Goal: Information Seeking & Learning: Find specific fact

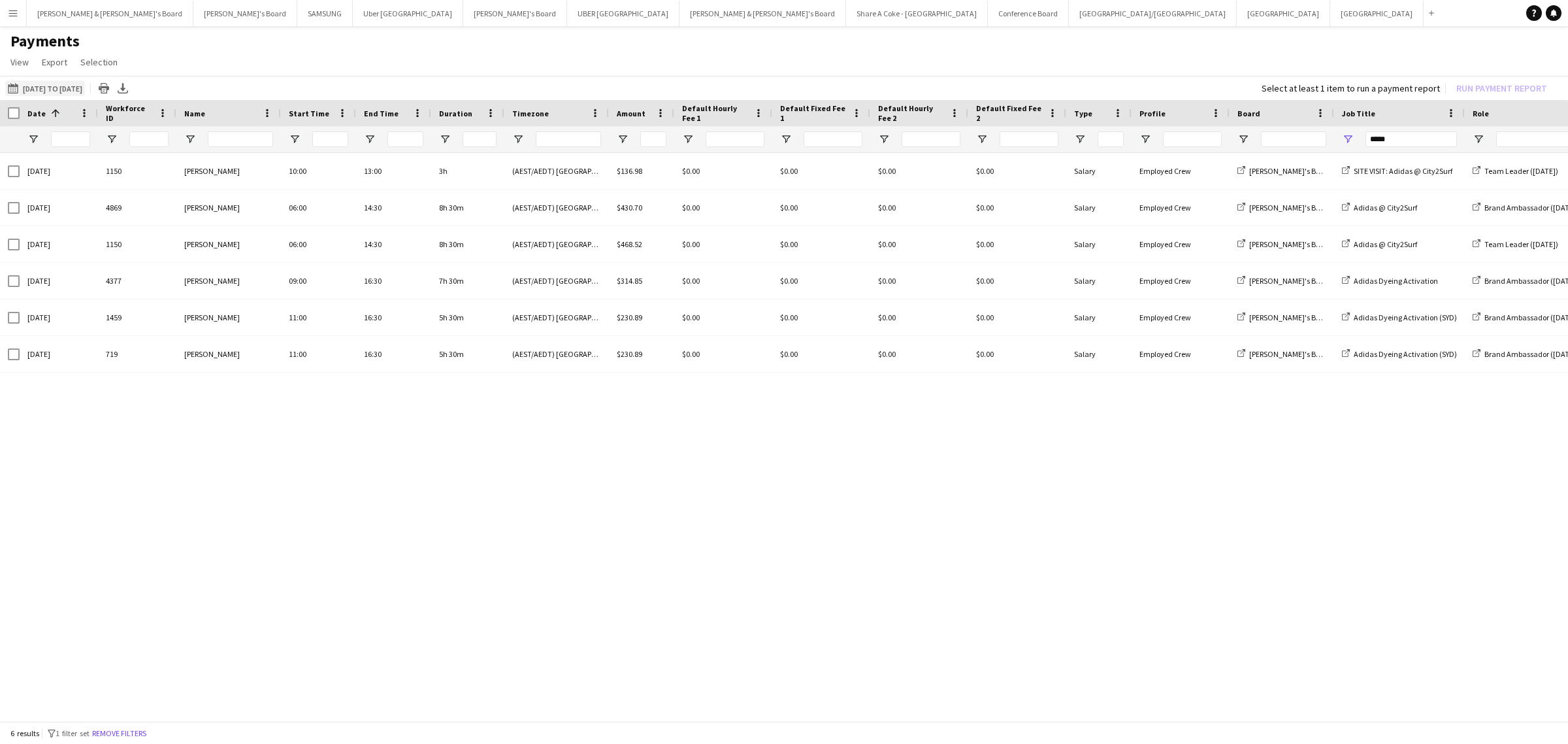
click at [50, 85] on button "[DATE] to [DATE] [DATE] to [DATE]" at bounding box center [45, 88] width 80 height 15
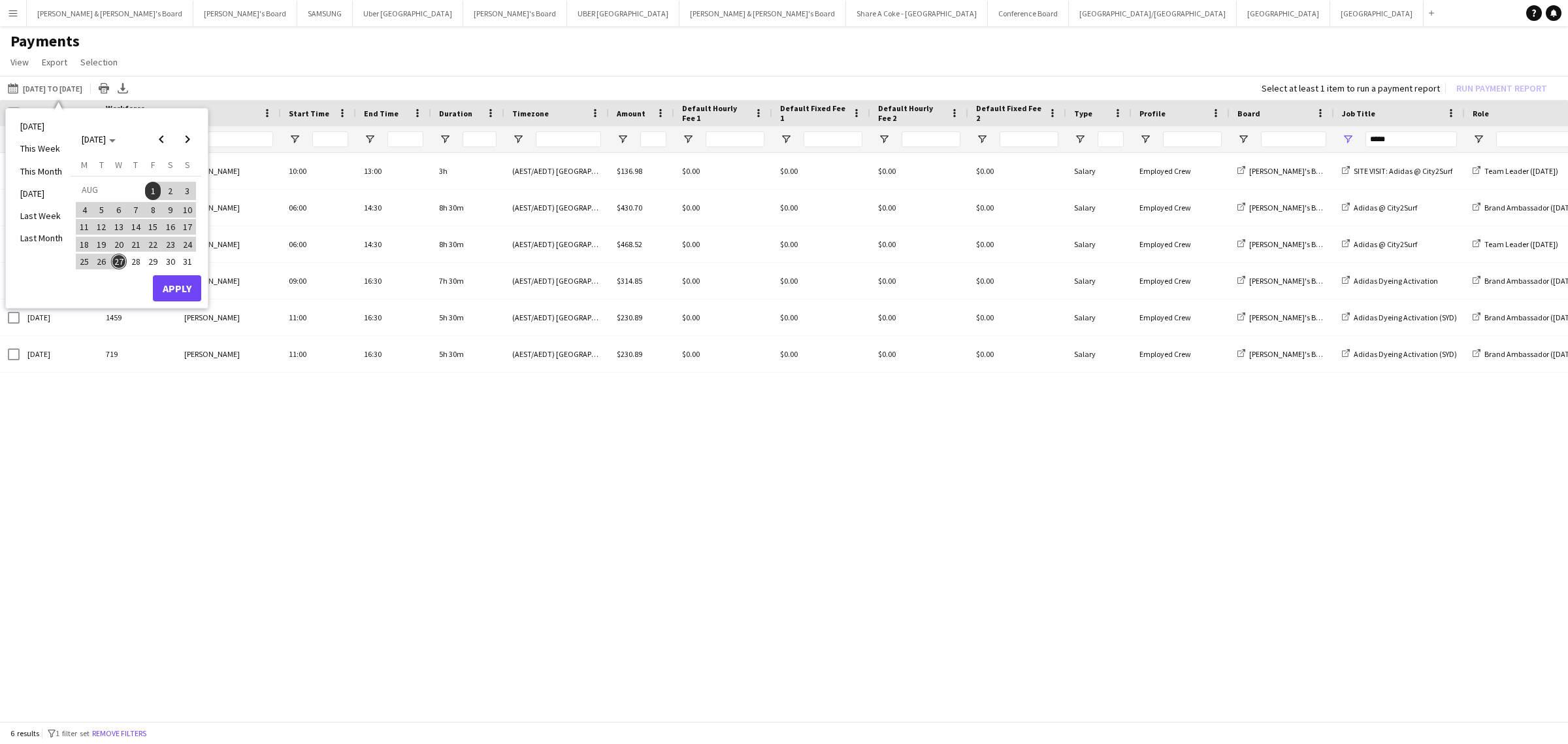
click at [227, 93] on div "[DATE] to [DATE] [DATE] to [DATE] [DATE] This Week This Month [DATE] Last Week …" at bounding box center [784, 88] width 1568 height 24
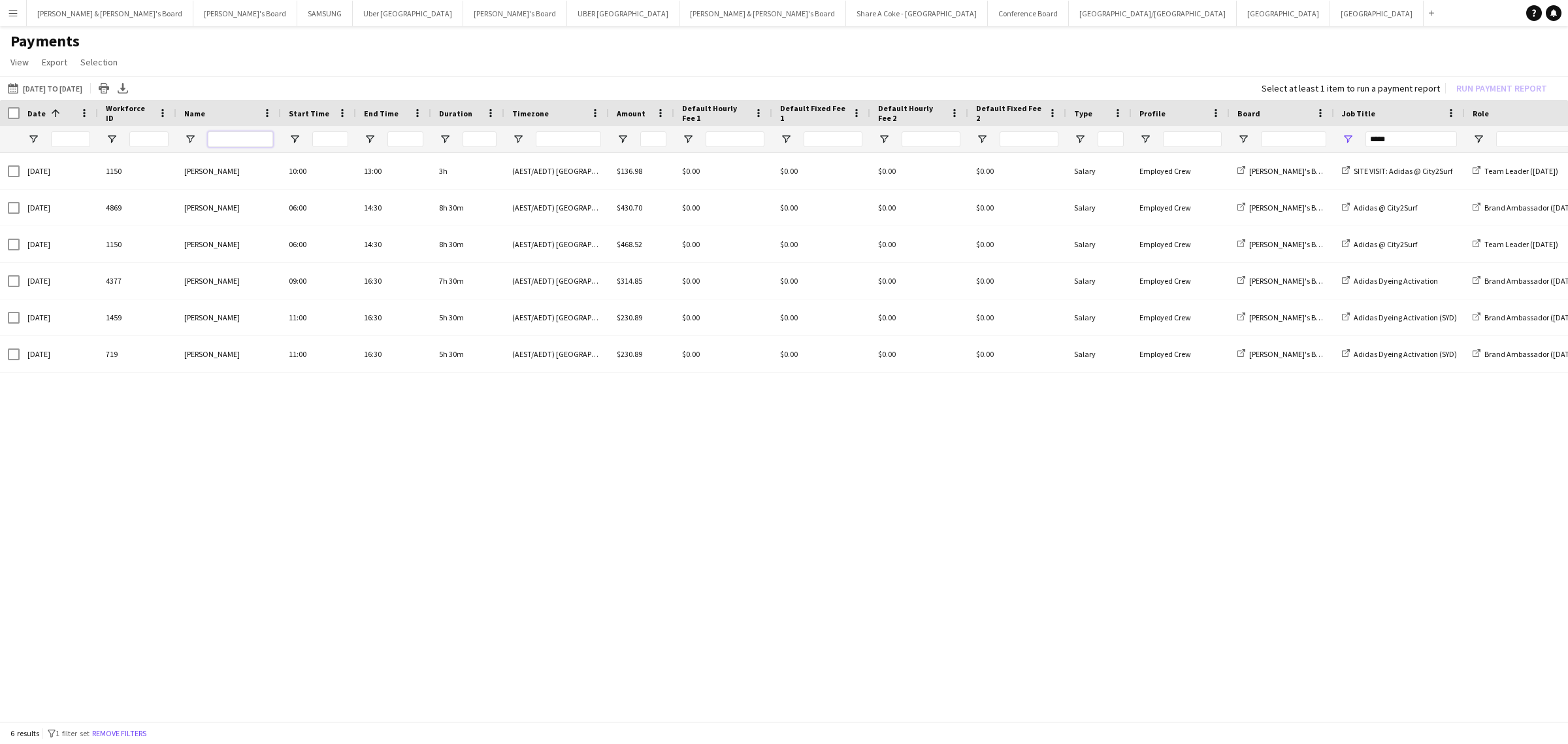
click at [228, 132] on input "Name Filter Input" at bounding box center [240, 139] width 65 height 15
click at [8, 15] on app-icon "Menu" at bounding box center [14, 14] width 11 height 11
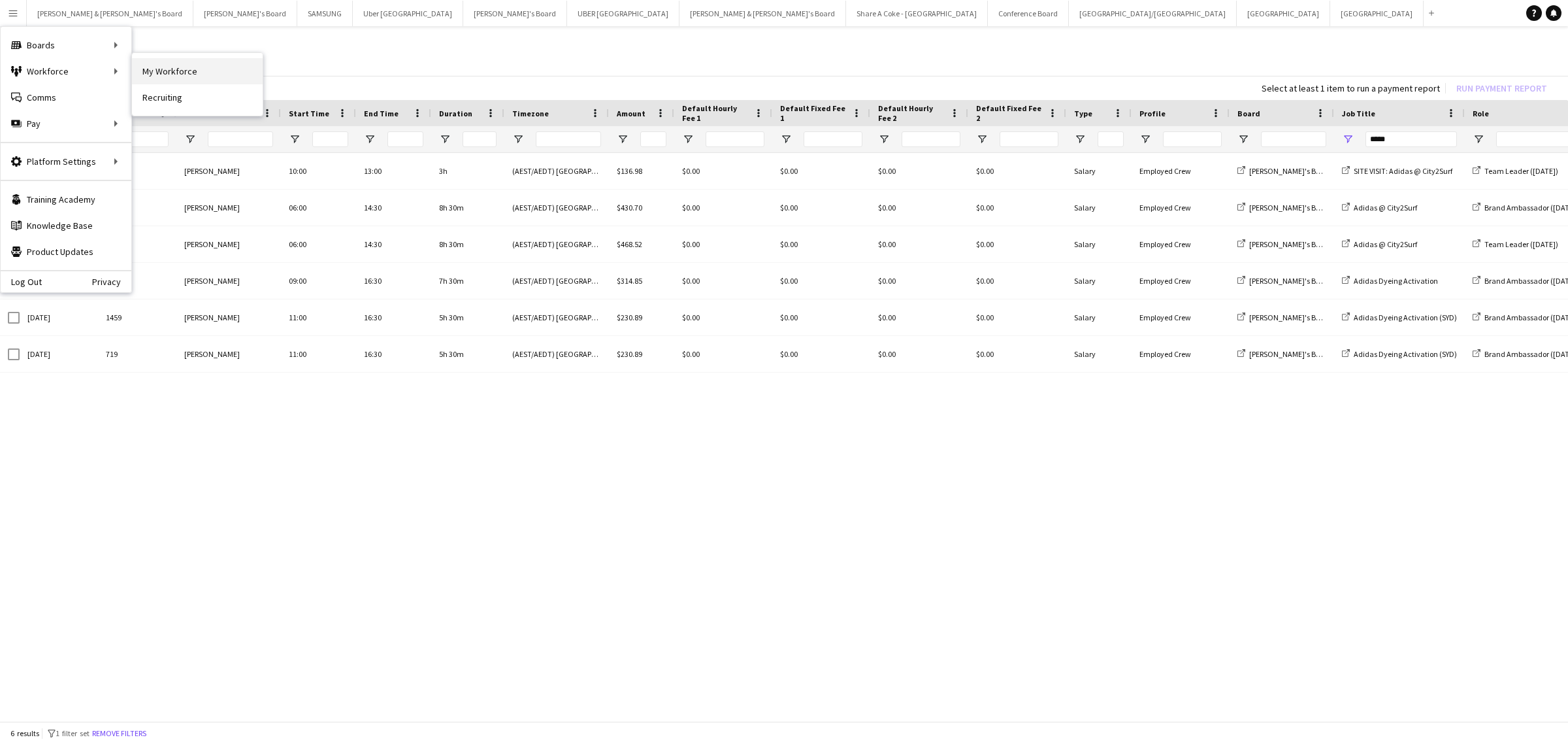
click at [193, 67] on link "My Workforce" at bounding box center [198, 71] width 131 height 26
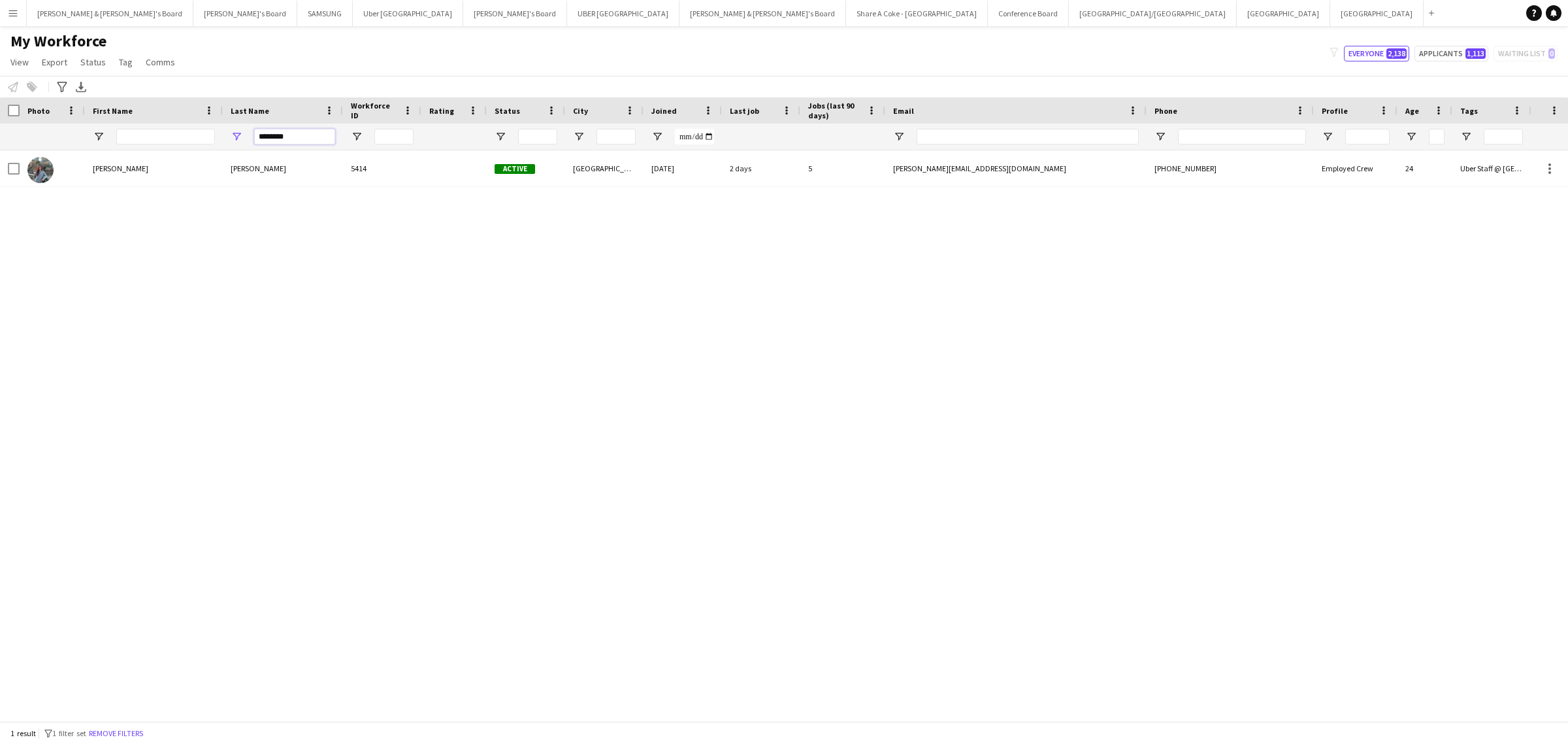
drag, startPoint x: 298, startPoint y: 138, endPoint x: 201, endPoint y: 134, distance: 97.1
click at [201, 134] on div "********" at bounding box center [765, 136] width 1531 height 26
type input "*"
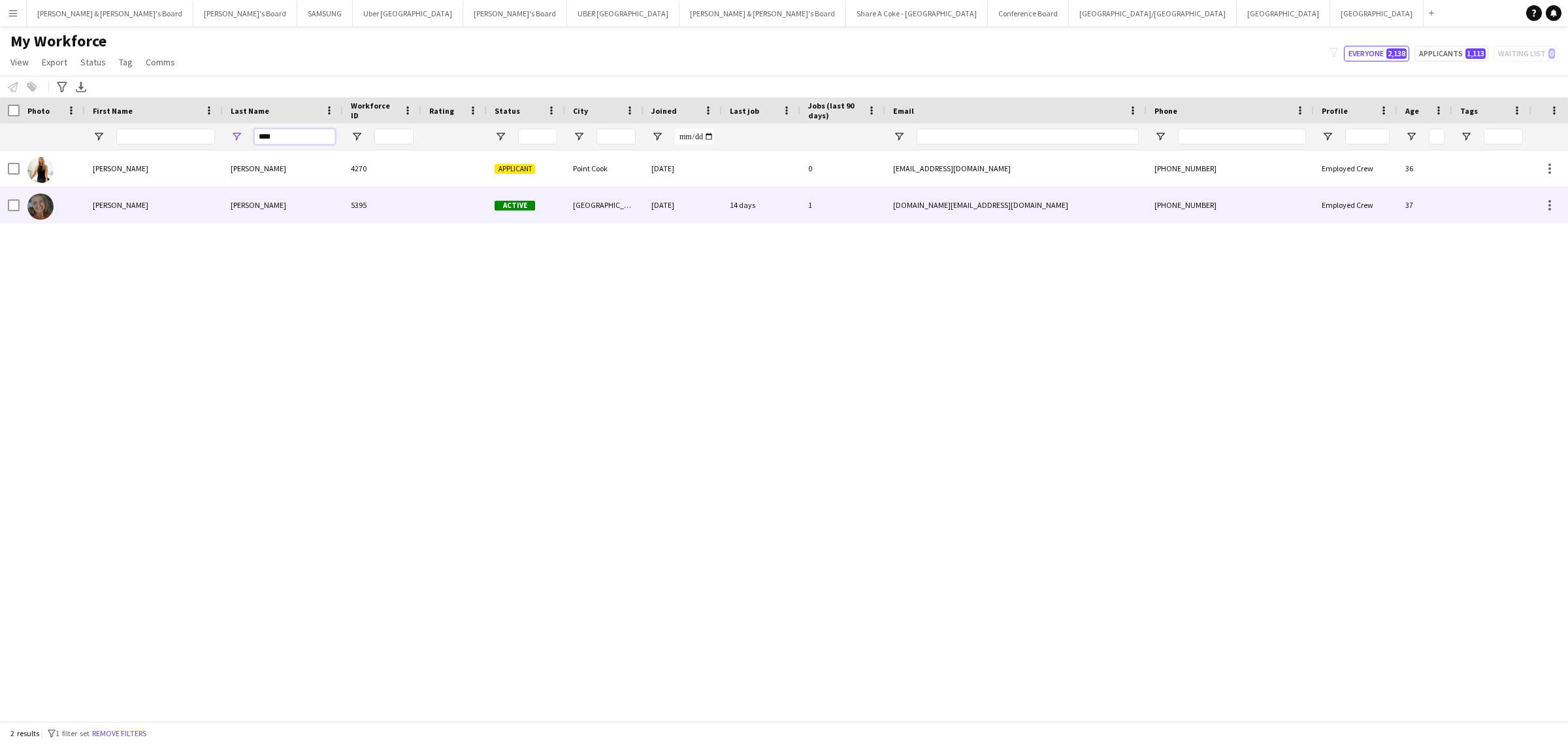
type input "****"
click at [233, 206] on div "[PERSON_NAME]" at bounding box center [283, 205] width 121 height 36
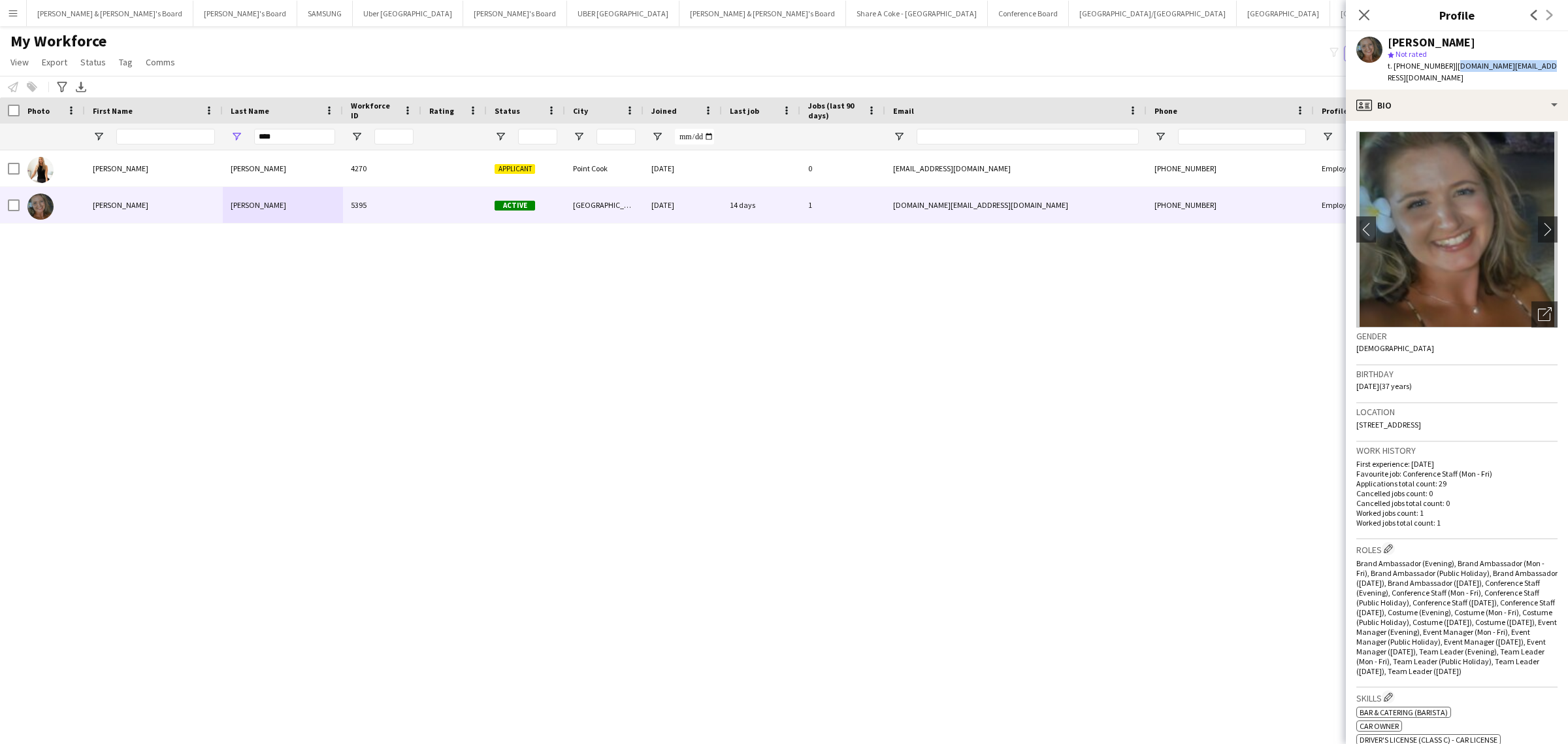
drag, startPoint x: 1446, startPoint y: 66, endPoint x: 1567, endPoint y: 67, distance: 121.0
click at [1565, 67] on app-profile-header "[PERSON_NAME] star Not rated t. [PHONE_NUMBER] | [DOMAIN_NAME][EMAIL_ADDRESS][D…" at bounding box center [1456, 61] width 222 height 58
copy span "[DOMAIN_NAME][EMAIL_ADDRESS][DOMAIN_NAME]"
drag, startPoint x: 1406, startPoint y: 64, endPoint x: 1439, endPoint y: 64, distance: 33.0
click at [1439, 64] on span "t. [PHONE_NUMBER]" at bounding box center [1421, 65] width 68 height 10
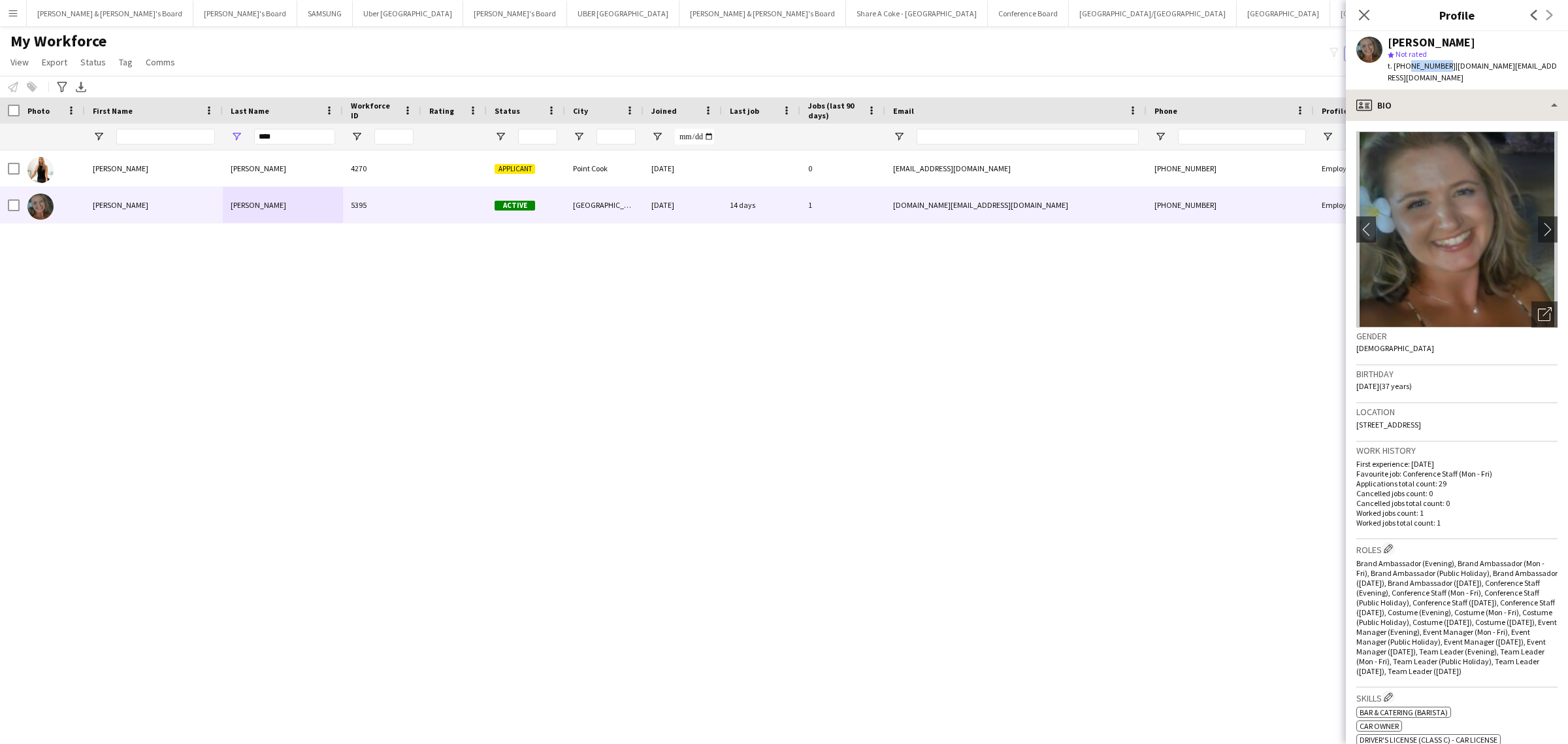
copy span "407696807"
drag, startPoint x: 1357, startPoint y: 414, endPoint x: 1399, endPoint y: 422, distance: 42.8
click at [1399, 422] on div "Location [STREET_ADDRESS]" at bounding box center [1457, 423] width 201 height 38
copy span "[STREET_ADDRESS]"
drag, startPoint x: 1407, startPoint y: 412, endPoint x: 1423, endPoint y: 410, distance: 16.1
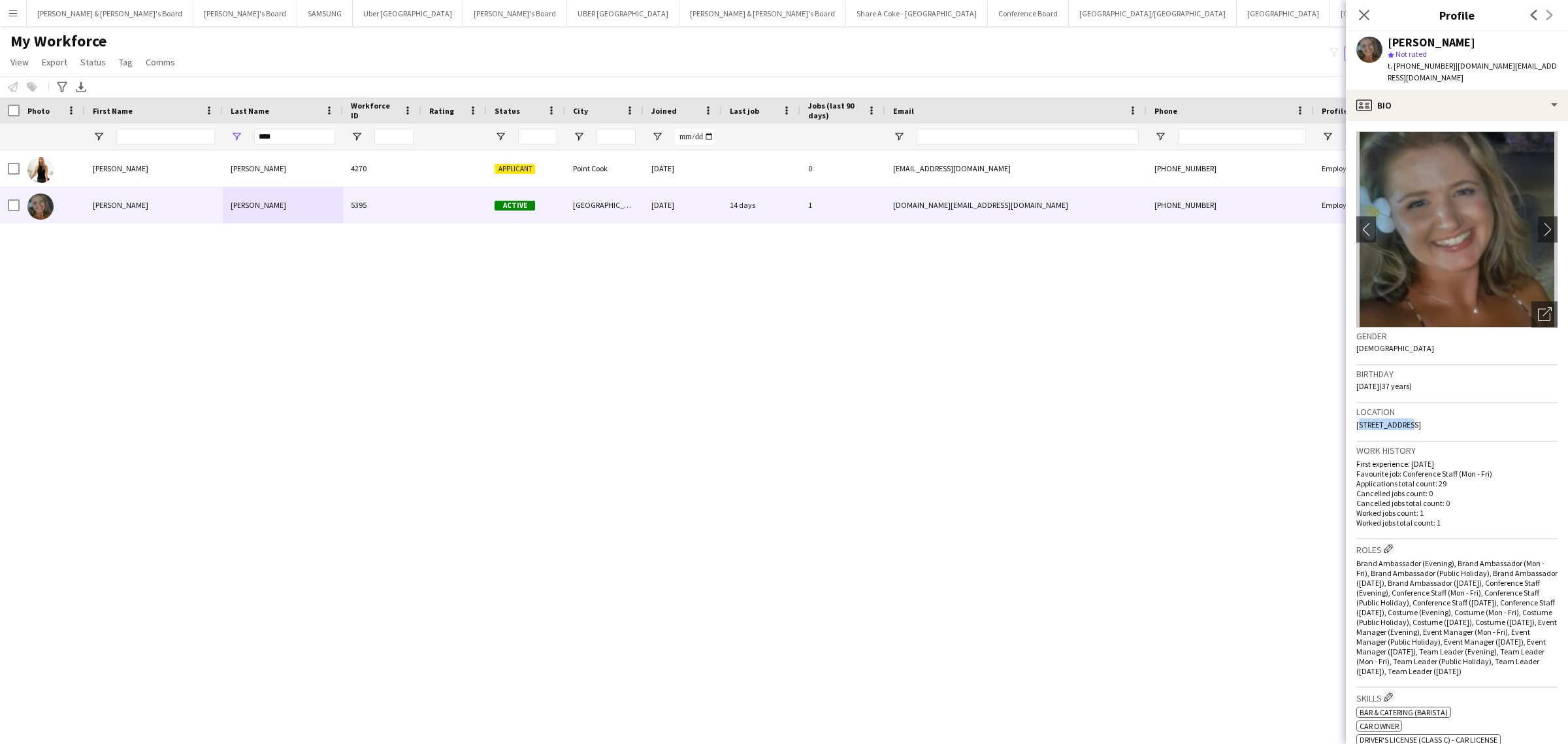
click at [1421, 420] on span "[STREET_ADDRESS]" at bounding box center [1388, 425] width 64 height 10
click at [1409, 420] on span "[STREET_ADDRESS]" at bounding box center [1388, 425] width 64 height 10
drag, startPoint x: 1405, startPoint y: 407, endPoint x: 1459, endPoint y: 410, distance: 54.1
click at [1421, 420] on span "[STREET_ADDRESS]" at bounding box center [1388, 425] width 64 height 10
copy span "[GEOGRAPHIC_DATA]"
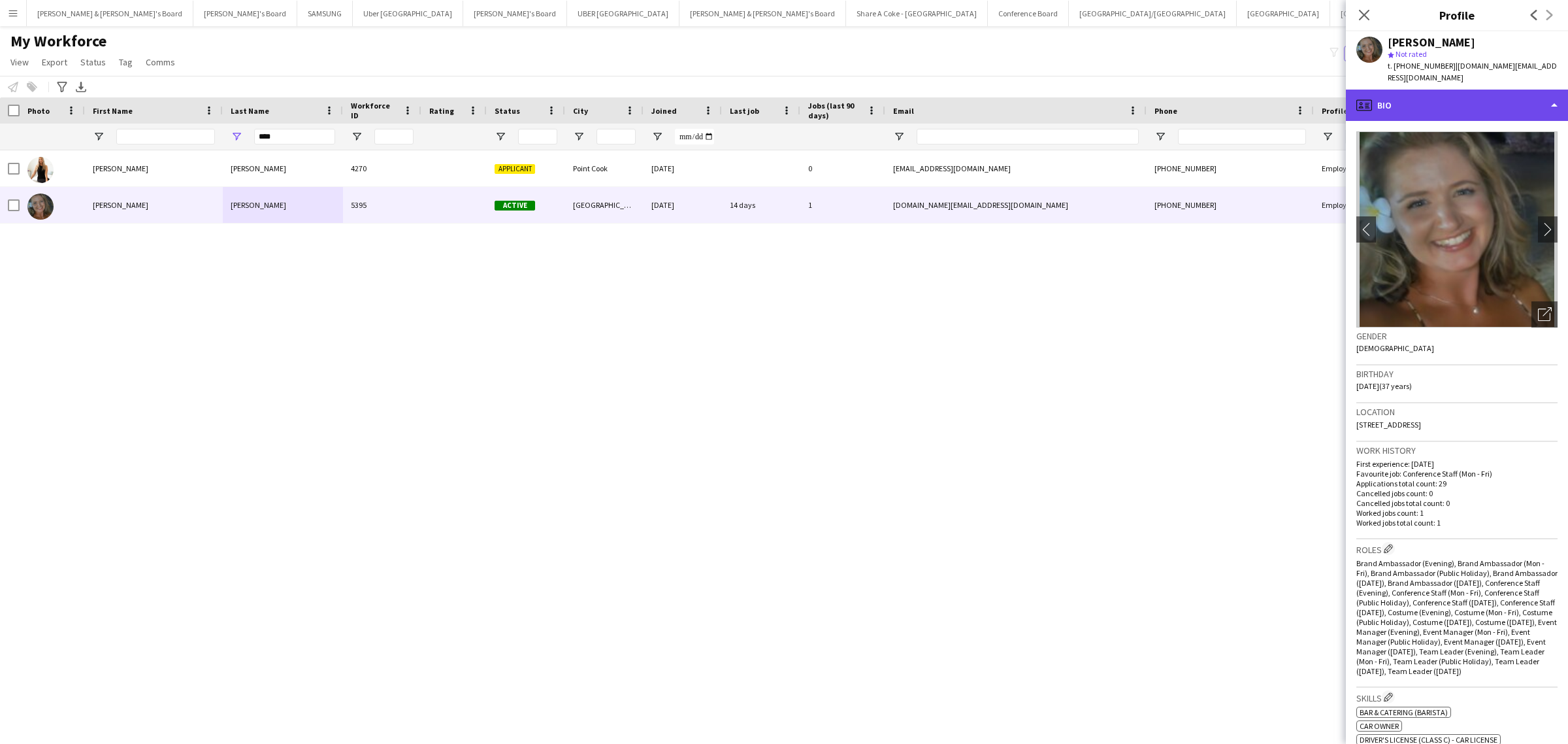
click at [1402, 90] on div "profile Bio" at bounding box center [1456, 105] width 222 height 32
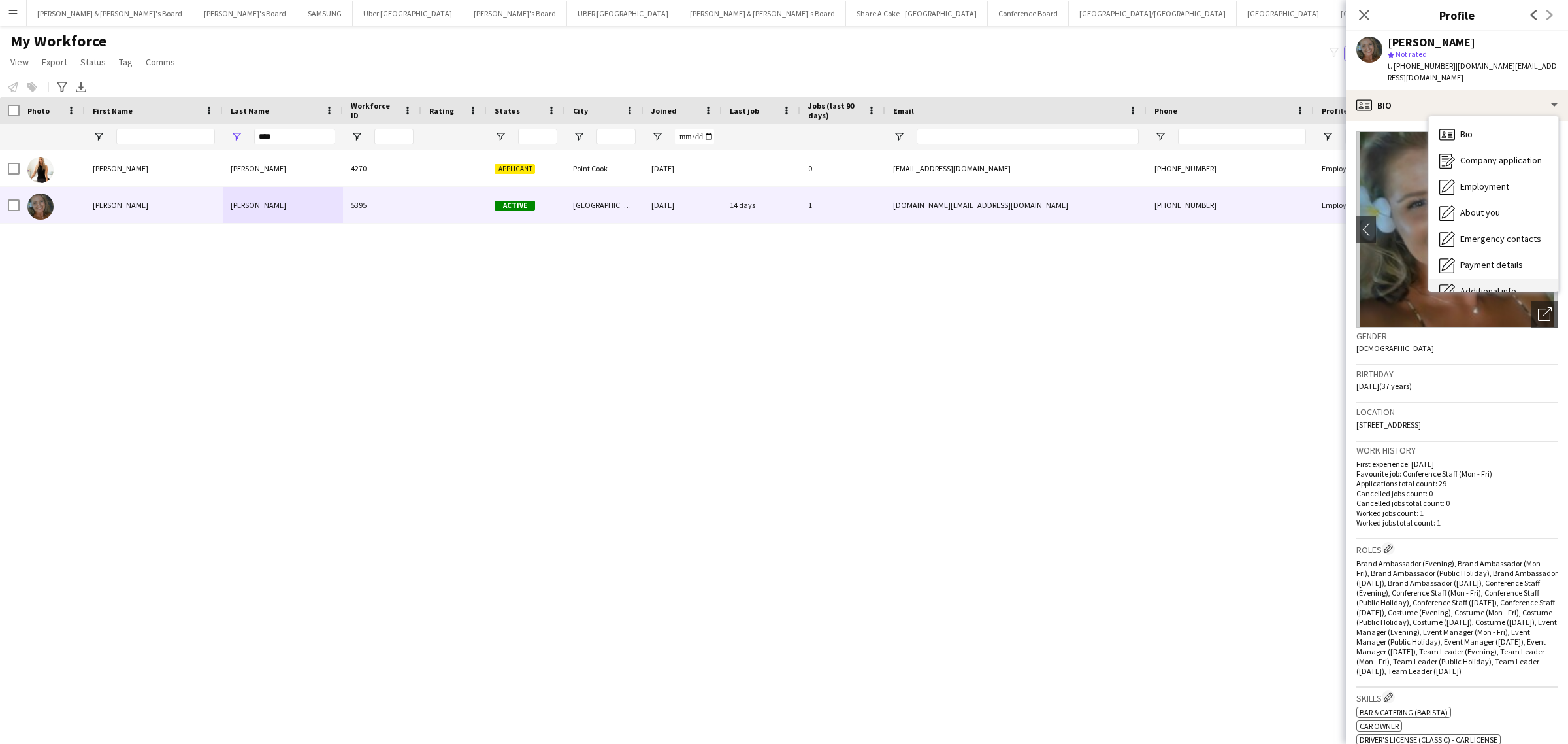
click at [1467, 279] on div "Additional info Additional info" at bounding box center [1494, 291] width 130 height 26
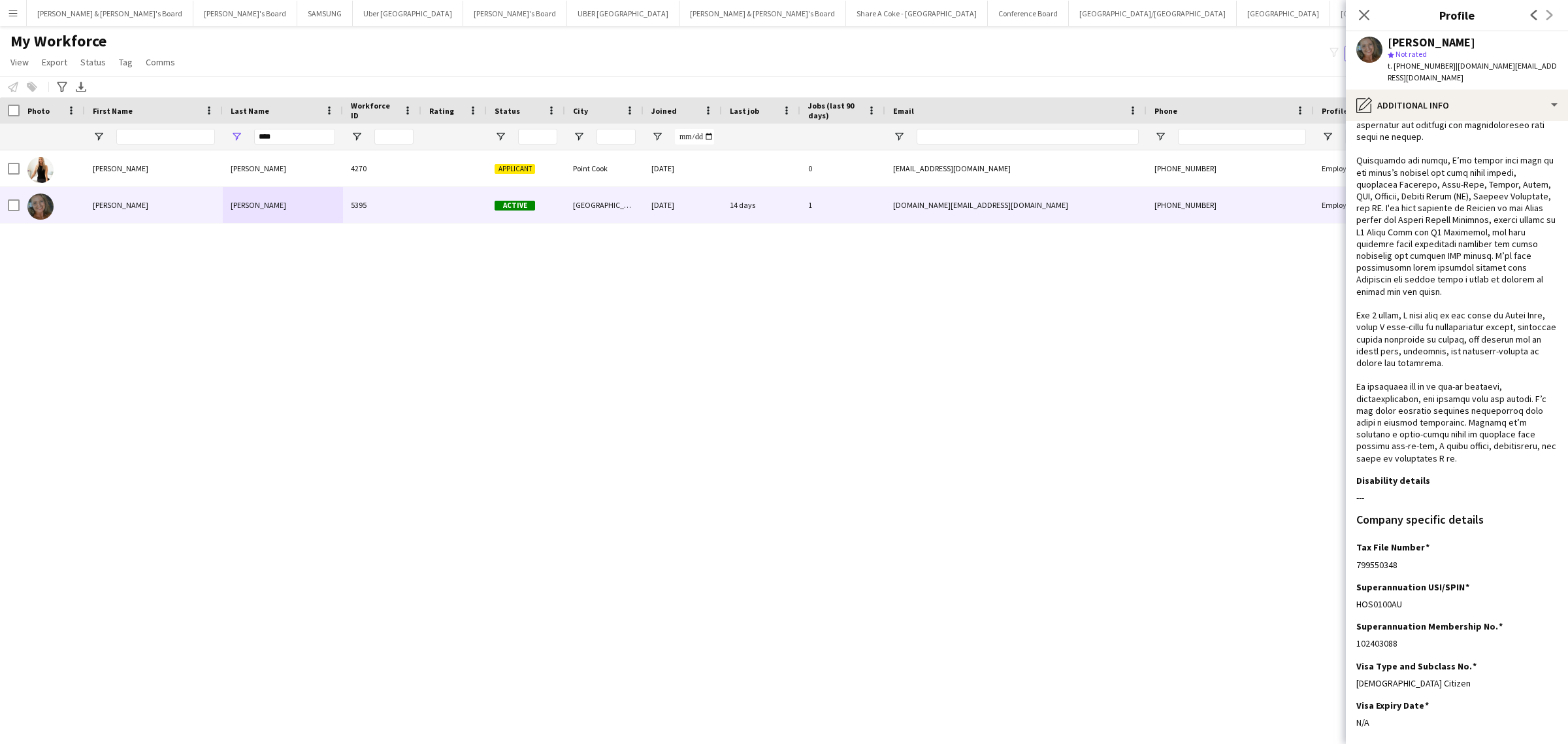
scroll to position [220, 0]
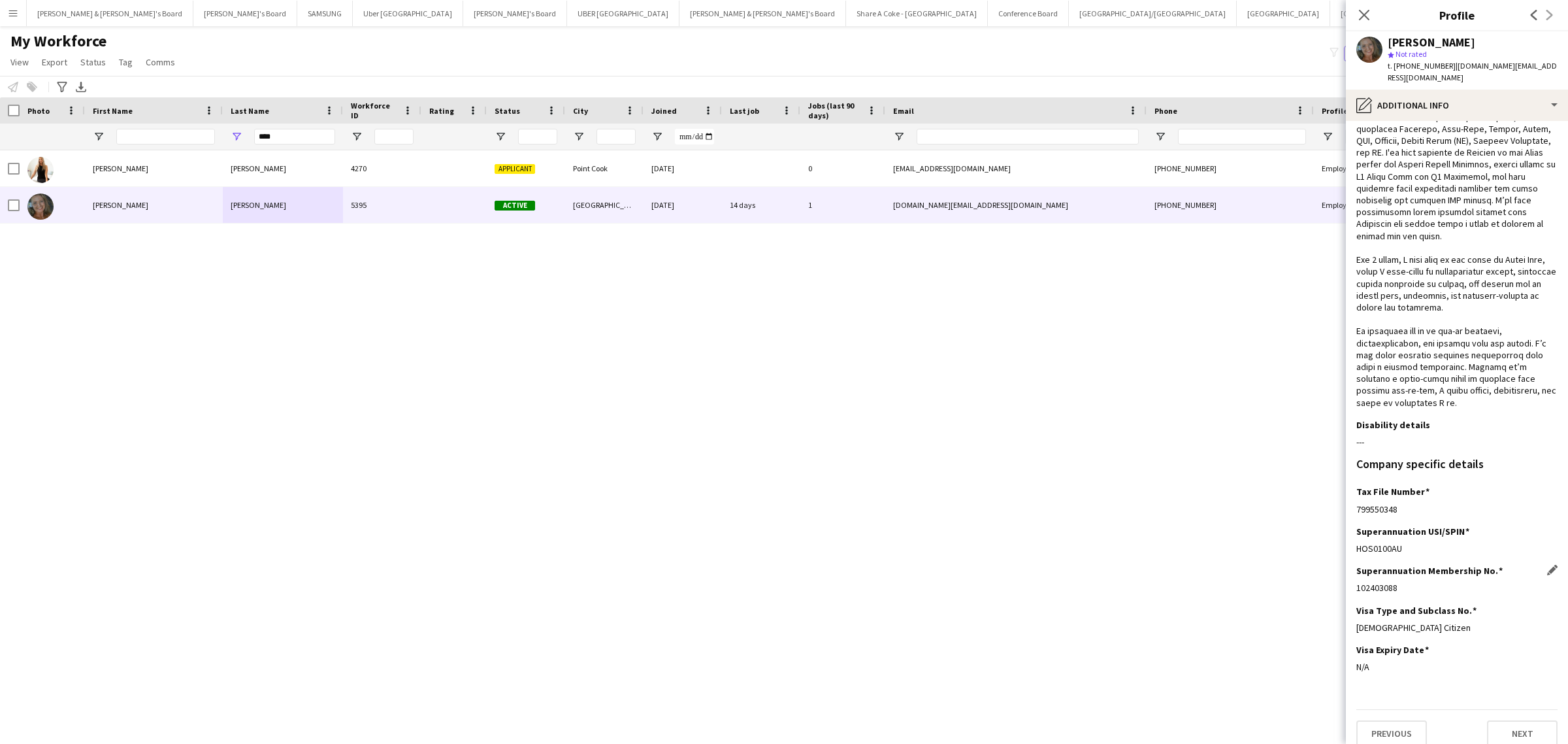
drag, startPoint x: 1357, startPoint y: 577, endPoint x: 1403, endPoint y: 570, distance: 46.5
click at [1403, 582] on div "102403088" at bounding box center [1457, 587] width 201 height 12
copy div "102403088"
drag, startPoint x: 1356, startPoint y: 494, endPoint x: 1400, endPoint y: 497, distance: 44.1
click at [1400, 504] on div "799550348" at bounding box center [1457, 509] width 201 height 12
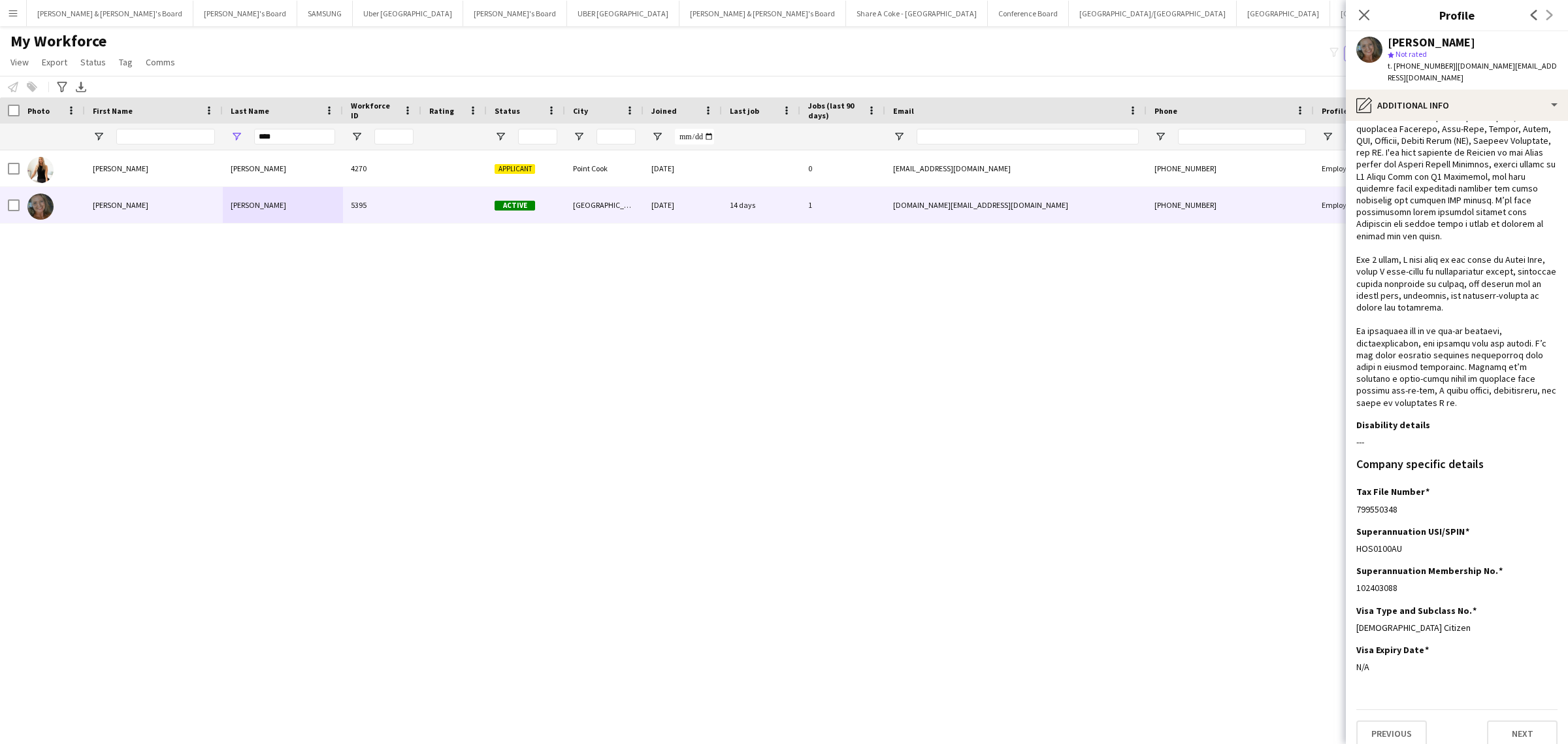
copy div "799550348"
drag, startPoint x: 1388, startPoint y: 40, endPoint x: 1553, endPoint y: 54, distance: 165.6
click at [1459, 37] on div "[PERSON_NAME]" at bounding box center [1472, 42] width 170 height 12
copy div "[PERSON_NAME]"
click at [1427, 102] on div "pencil4 Additional info" at bounding box center [1456, 105] width 222 height 32
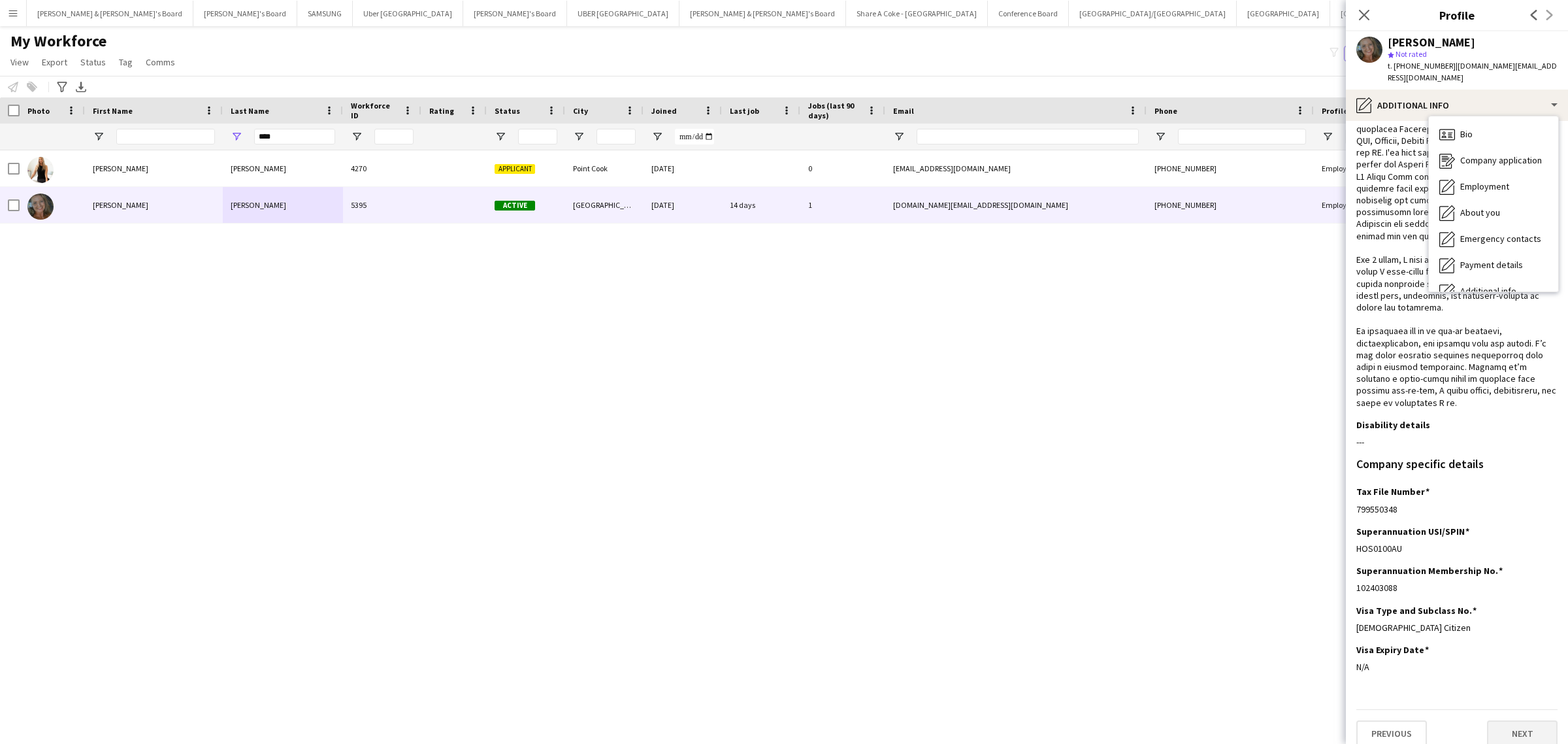
click at [1504, 259] on span "Payment details" at bounding box center [1491, 264] width 63 height 12
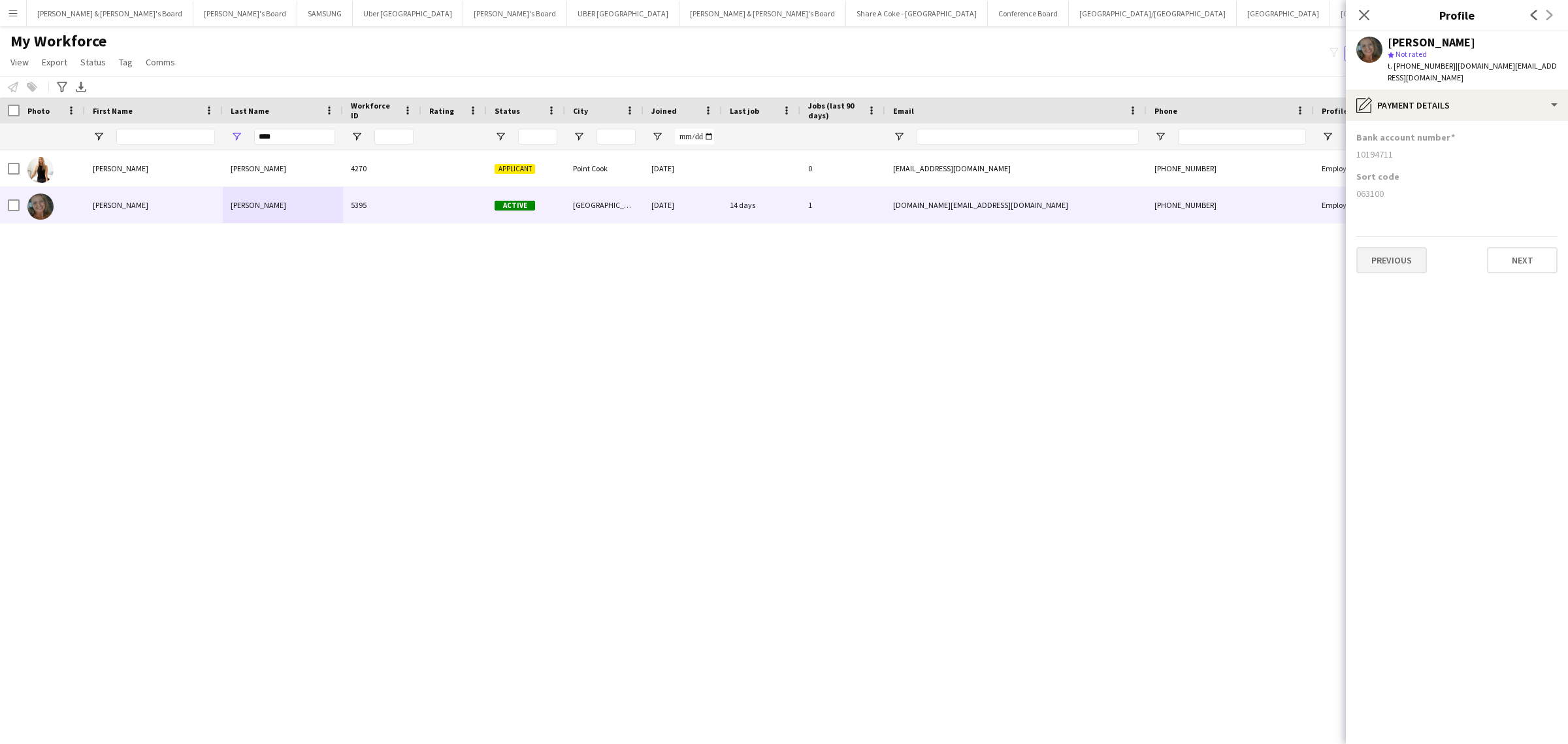
scroll to position [0, 0]
drag, startPoint x: 1354, startPoint y: 183, endPoint x: 1468, endPoint y: 188, distance: 114.1
click at [1397, 187] on app-section-data-types "Bank account number [FINANCIAL_ID] Sort code [FINANCIAL_ID] Previous Next" at bounding box center [1456, 432] width 222 height 623
copy div "063100"
drag, startPoint x: 1354, startPoint y: 146, endPoint x: 1565, endPoint y: 144, distance: 211.0
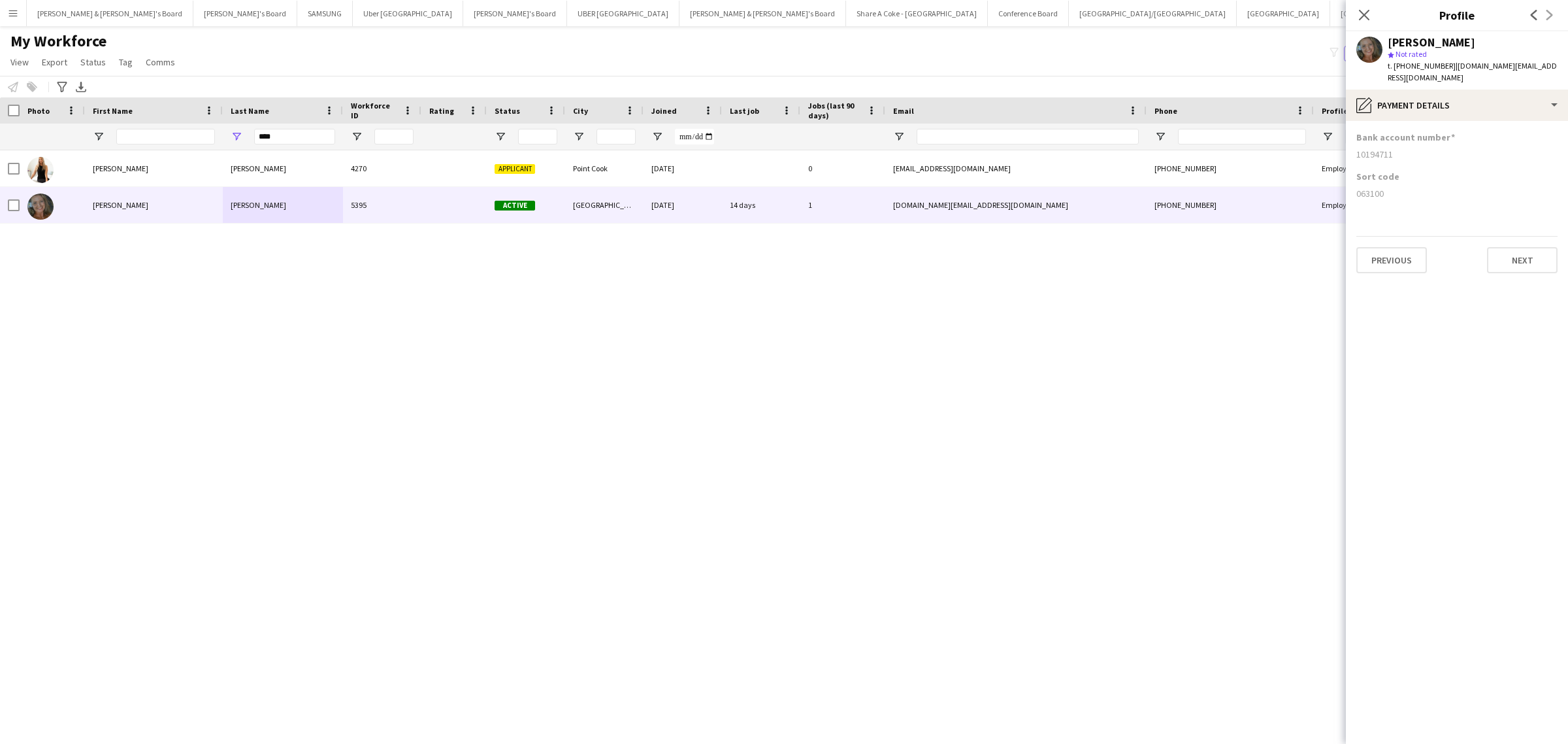
click at [1410, 148] on app-section-data-types "Bank account number [FINANCIAL_ID] Sort code [FINANCIAL_ID] Previous Next" at bounding box center [1456, 432] width 222 height 623
copy div "10194711"
click at [1366, 12] on icon "Close pop-in" at bounding box center [1364, 15] width 13 height 13
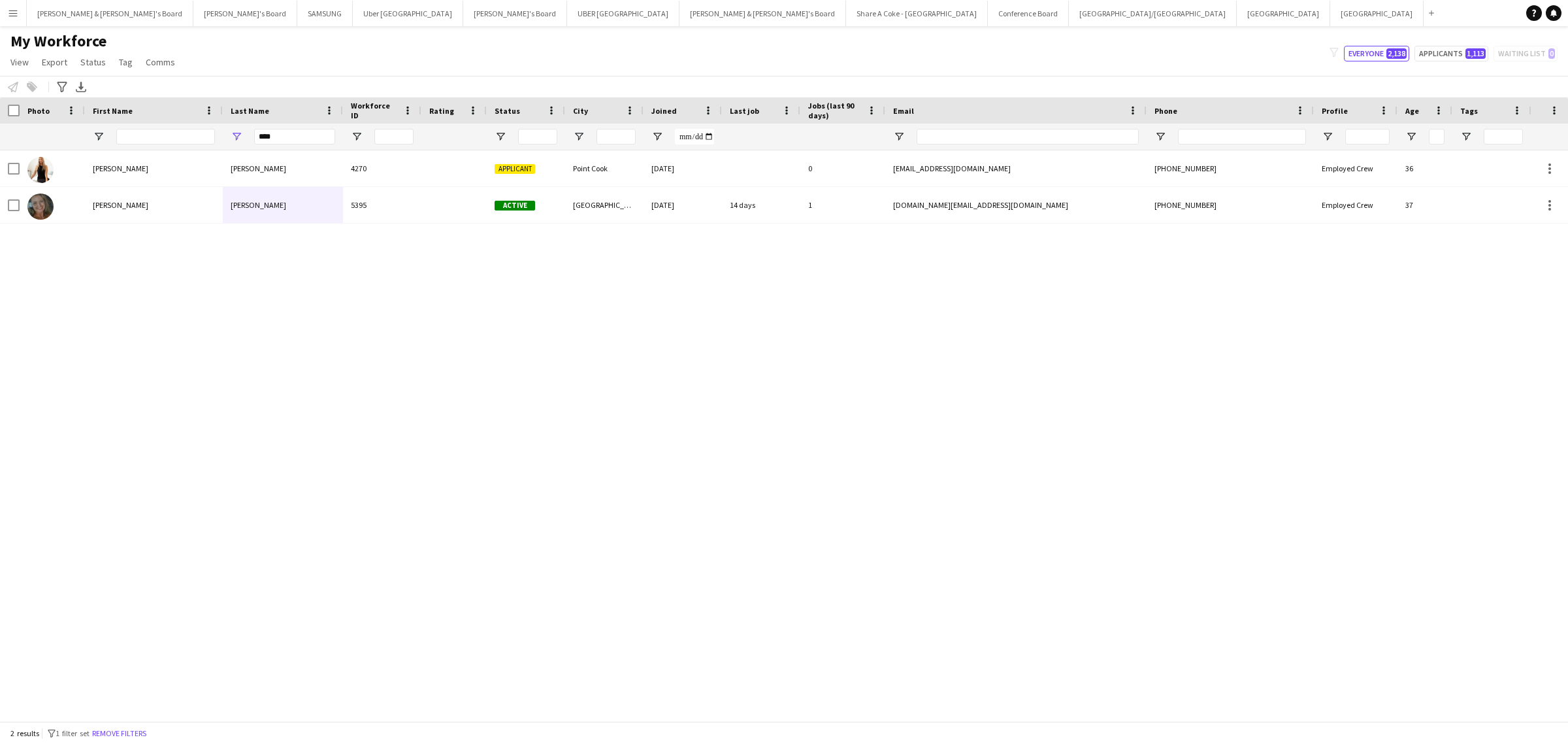
click at [11, 8] on app-icon "Menu" at bounding box center [14, 14] width 11 height 11
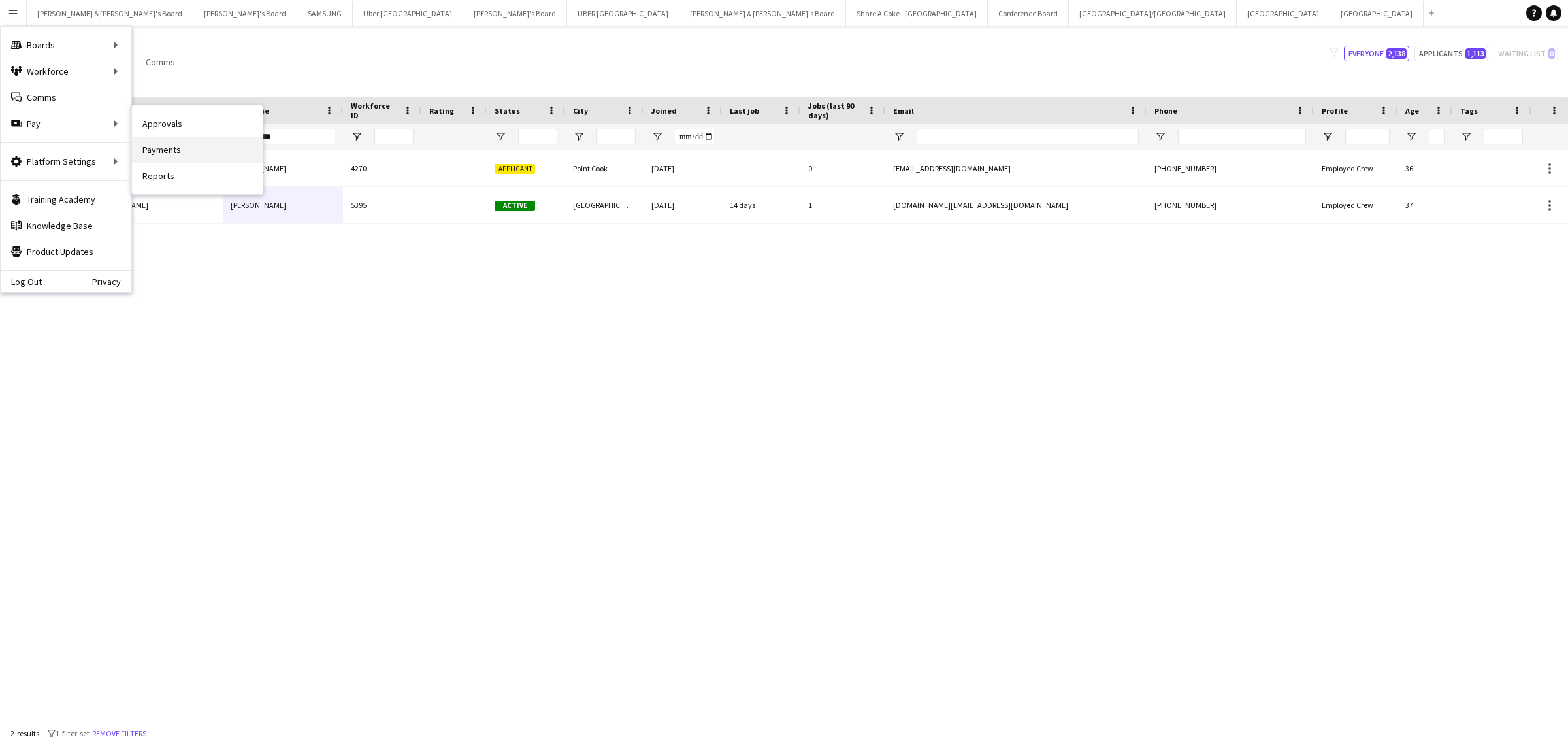
click at [184, 144] on link "Payments" at bounding box center [198, 150] width 131 height 26
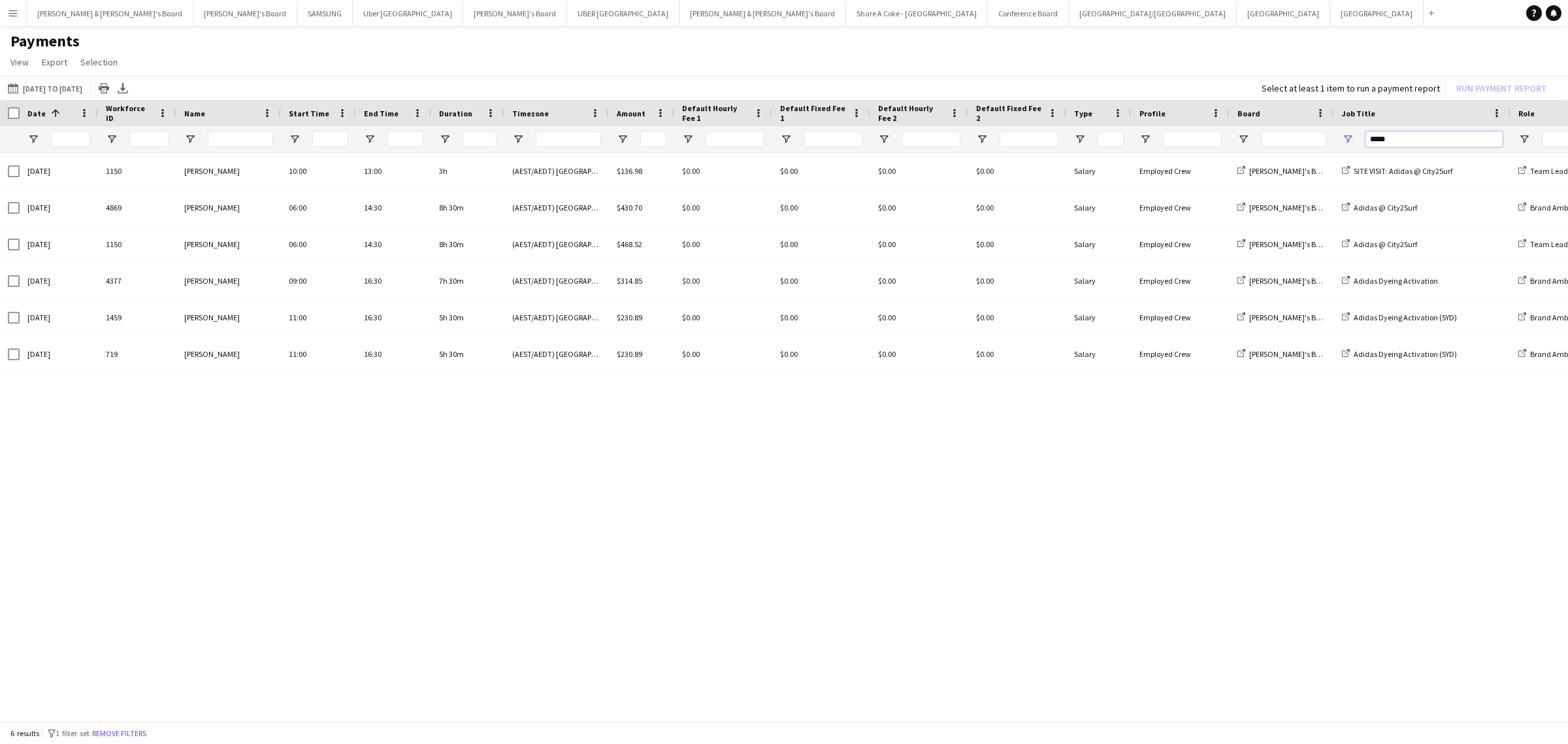
drag, startPoint x: 1402, startPoint y: 137, endPoint x: 1343, endPoint y: 139, distance: 59.0
click at [1343, 139] on div "*****" at bounding box center [1422, 139] width 177 height 26
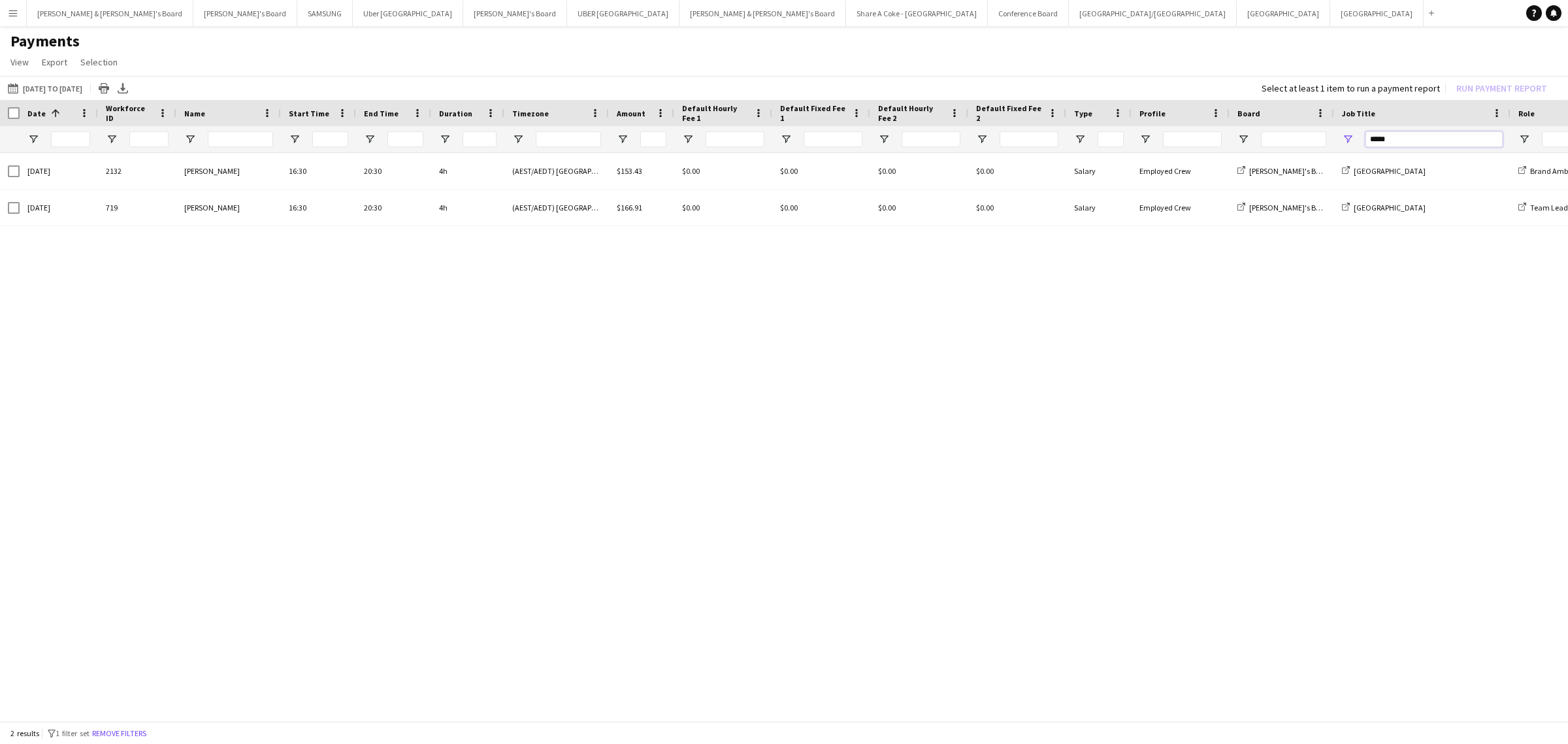
drag, startPoint x: 1413, startPoint y: 144, endPoint x: 1310, endPoint y: 155, distance: 103.6
click at [1309, 152] on div at bounding box center [1115, 139] width 2229 height 26
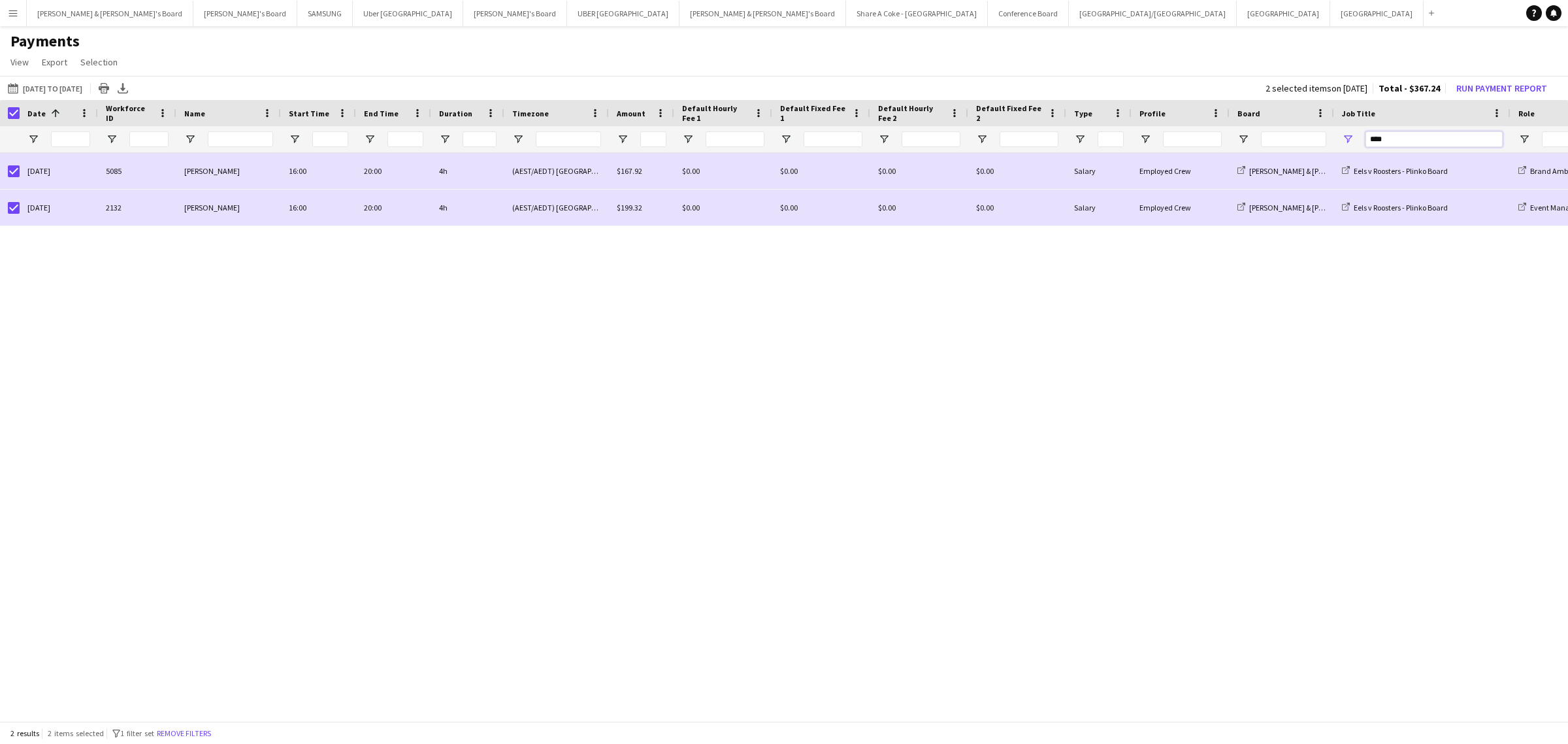
drag, startPoint x: 1394, startPoint y: 136, endPoint x: 1301, endPoint y: 149, distance: 93.9
click at [1301, 149] on div "****" at bounding box center [1115, 139] width 2229 height 26
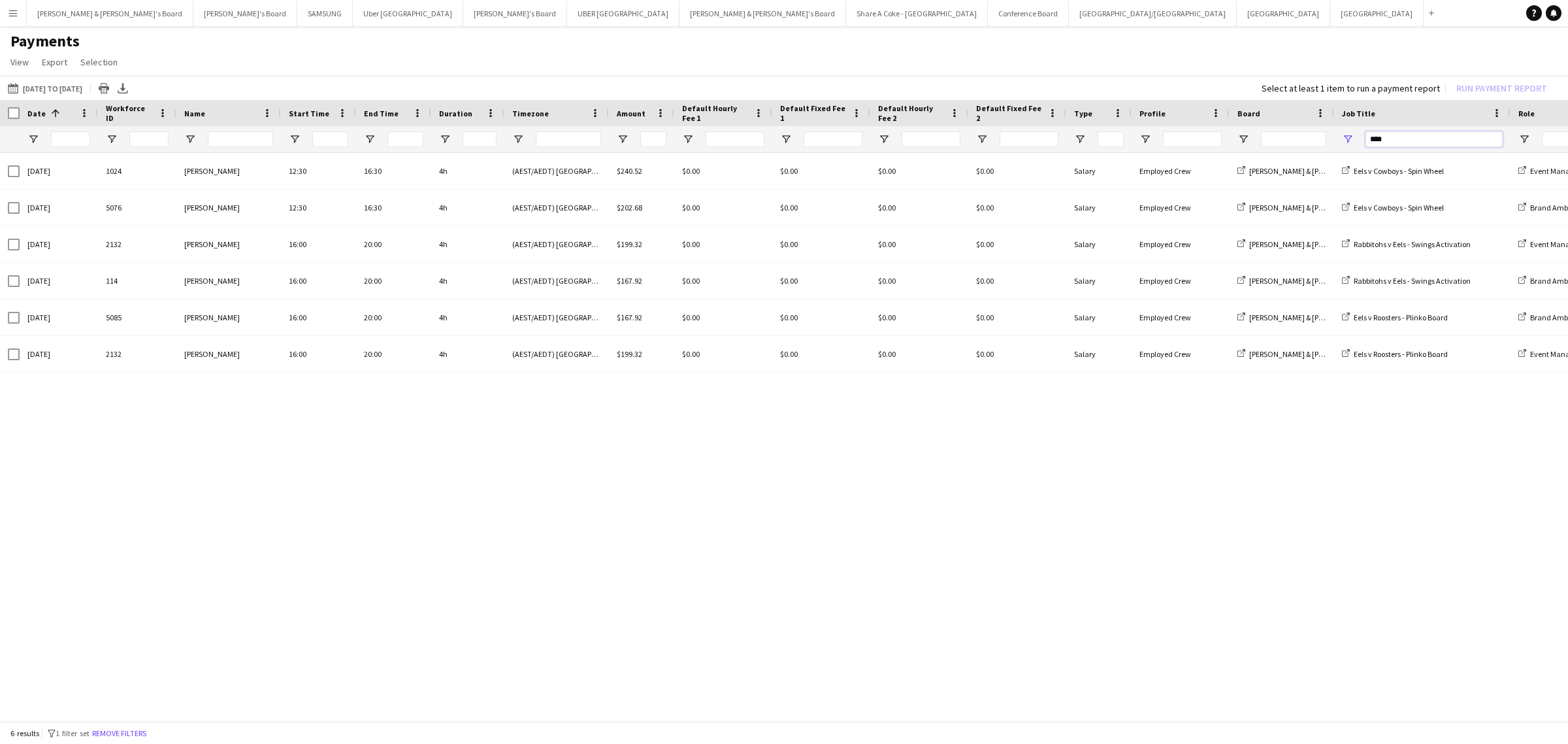
drag, startPoint x: 1407, startPoint y: 134, endPoint x: 1306, endPoint y: 149, distance: 102.1
click at [1306, 149] on div "****" at bounding box center [1115, 139] width 2229 height 26
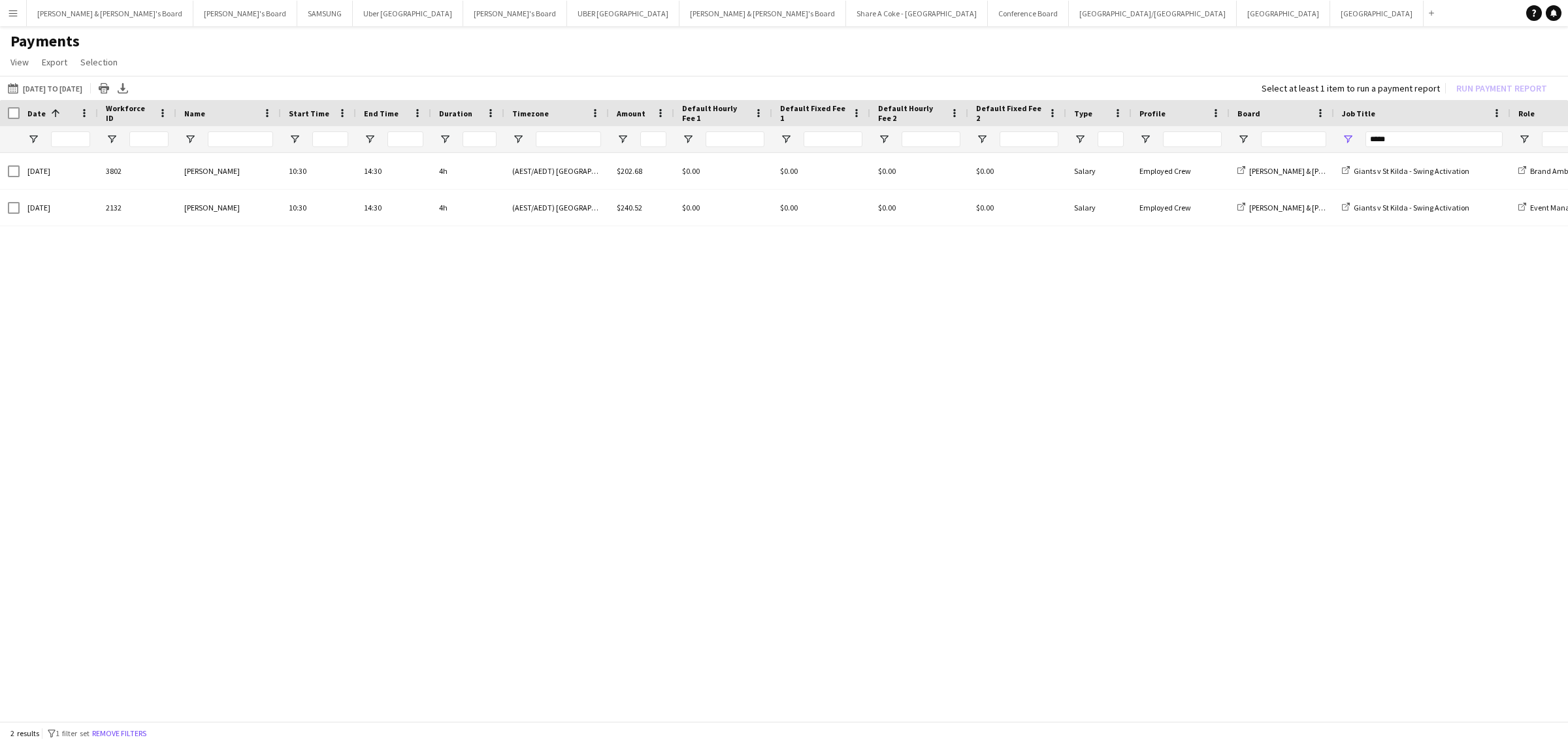
click at [5, 113] on div at bounding box center [10, 113] width 20 height 26
click at [11, 113] on div at bounding box center [10, 113] width 20 height 26
click at [20, 113] on div "Date 1" at bounding box center [59, 113] width 78 height 26
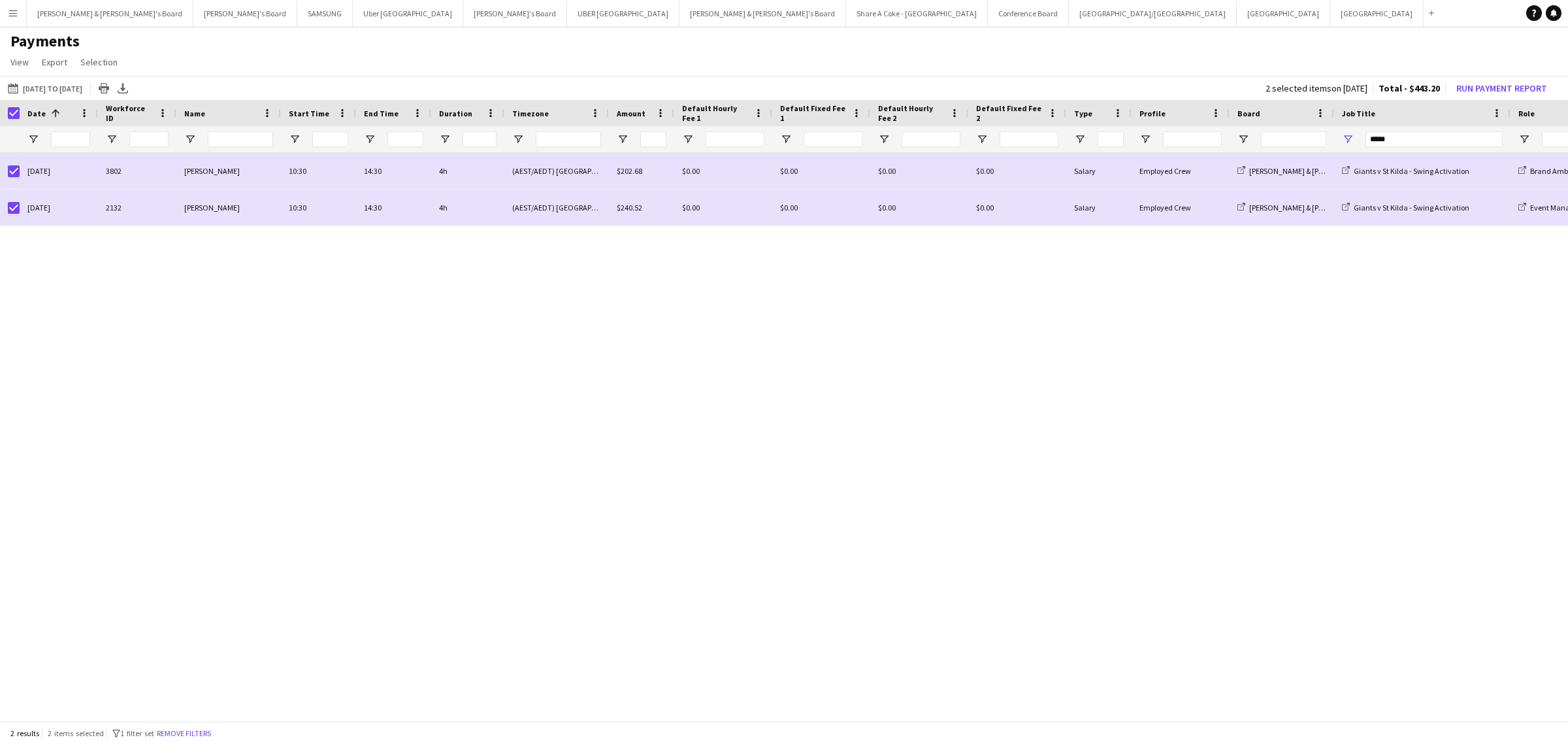
click at [20, 114] on div "Date 1" at bounding box center [59, 113] width 78 height 26
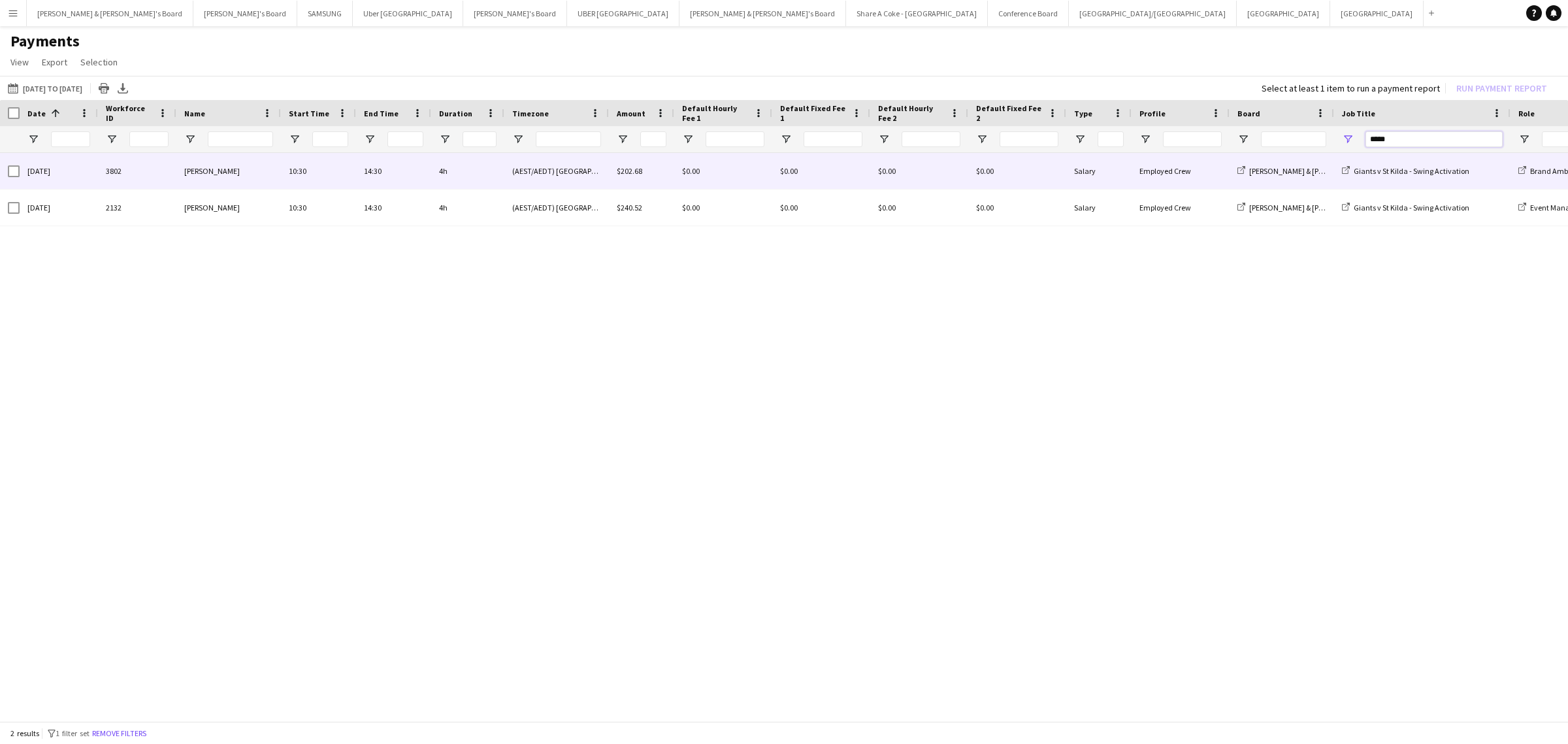
drag, startPoint x: 1430, startPoint y: 139, endPoint x: 1268, endPoint y: 154, distance: 162.7
click at [1268, 154] on div "Date 1 Workforce ID Name" at bounding box center [784, 411] width 1568 height 623
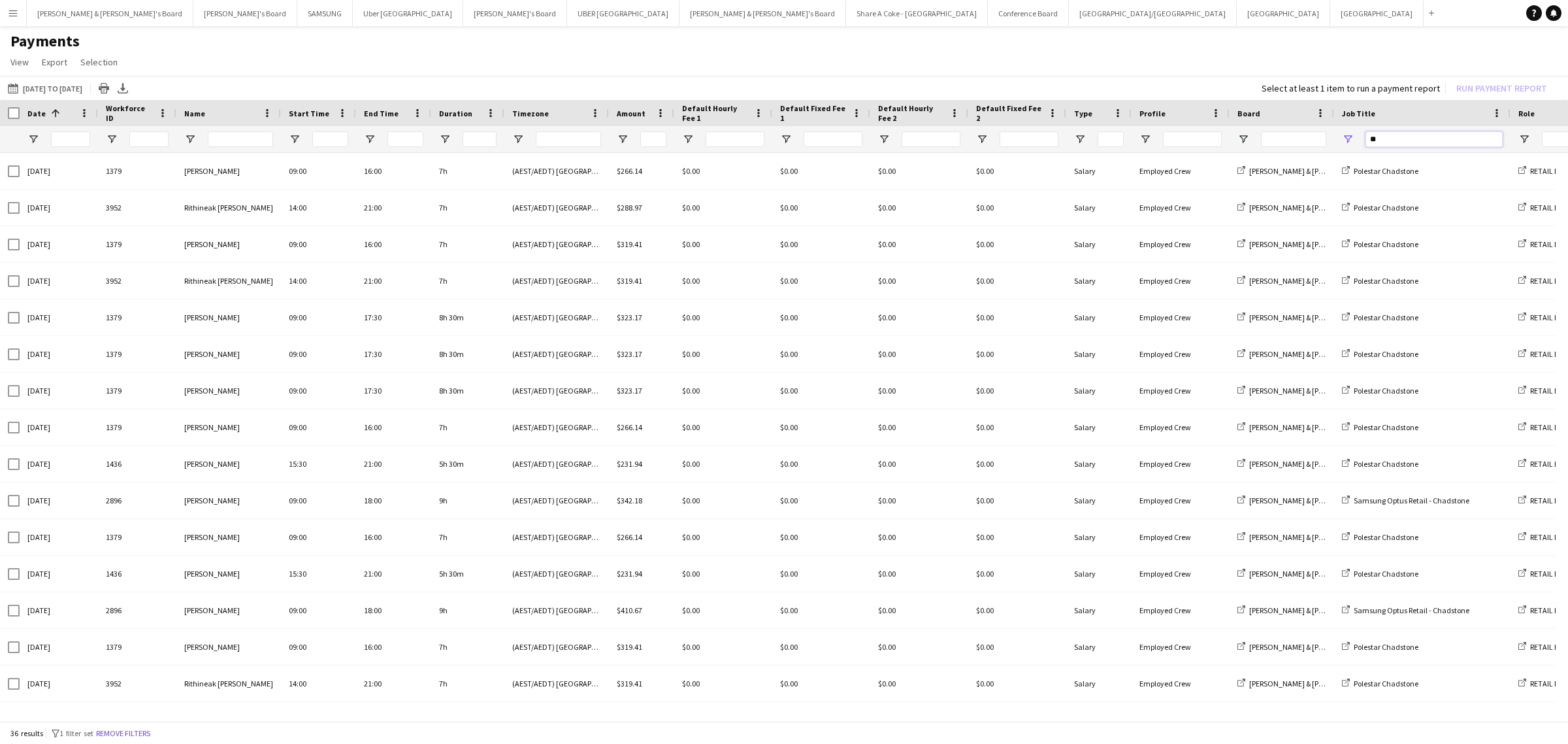
type input "*"
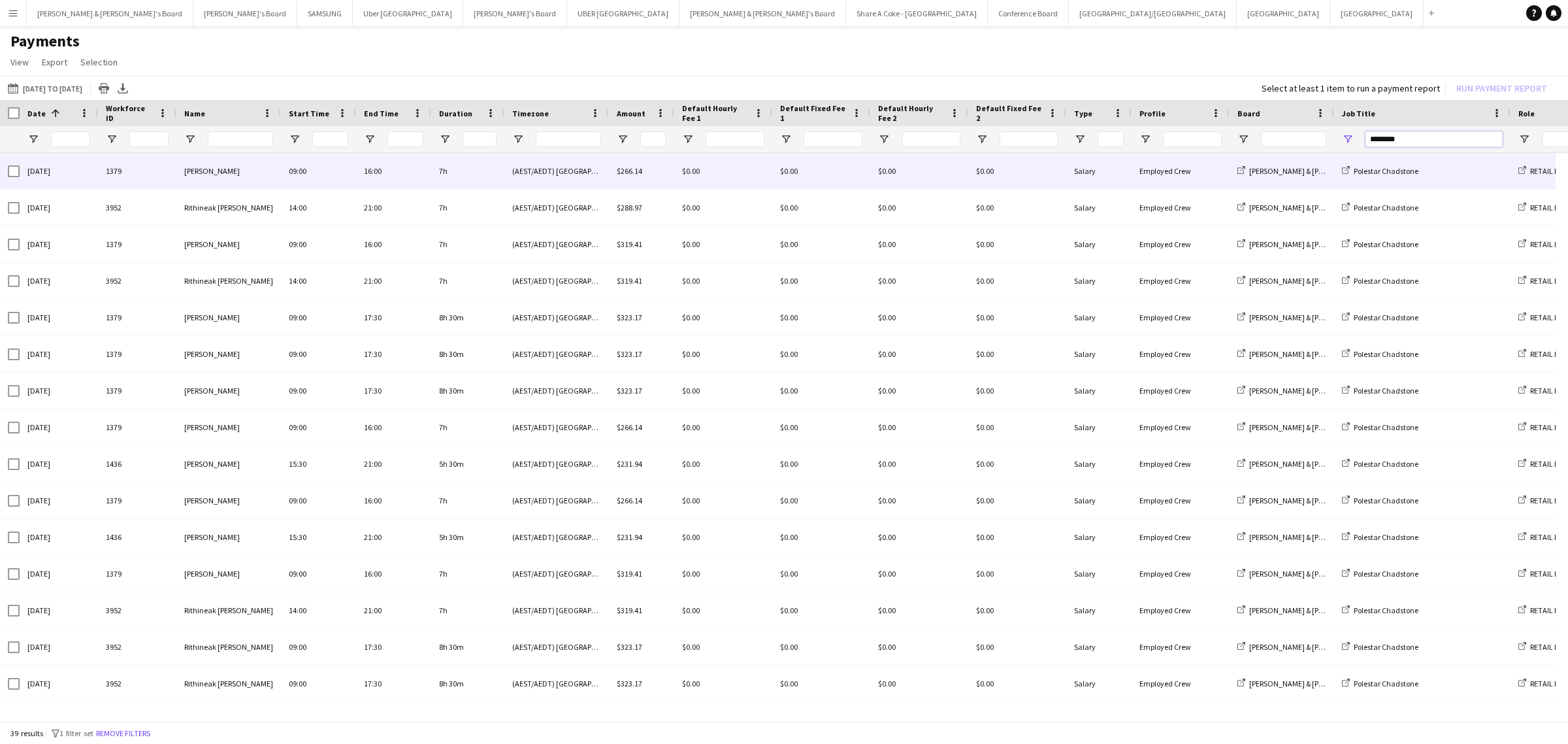
type input "********"
click at [232, 171] on div "[PERSON_NAME]" at bounding box center [229, 171] width 104 height 36
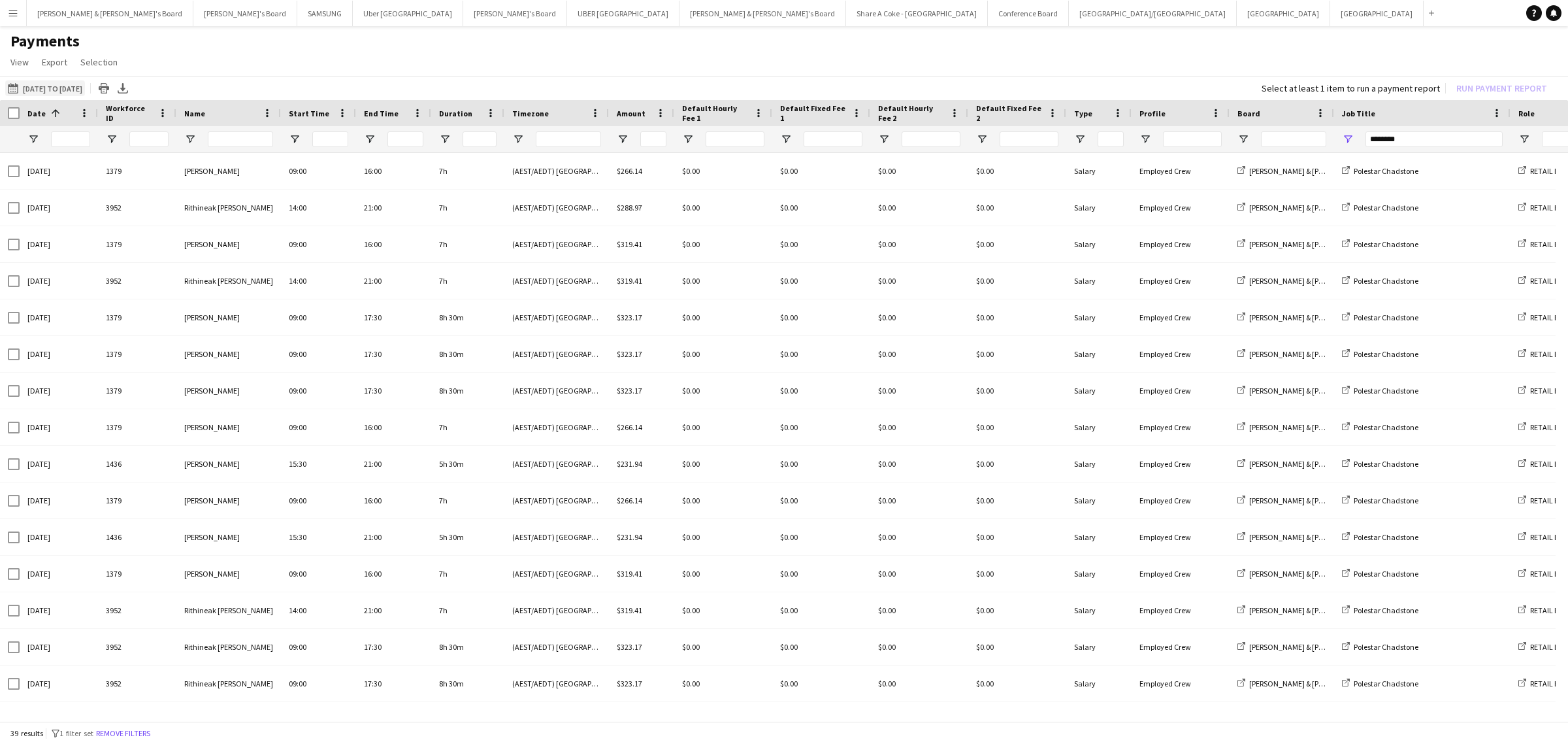
click at [54, 85] on button "[DATE] to [DATE] [DATE] to [DATE]" at bounding box center [45, 88] width 80 height 15
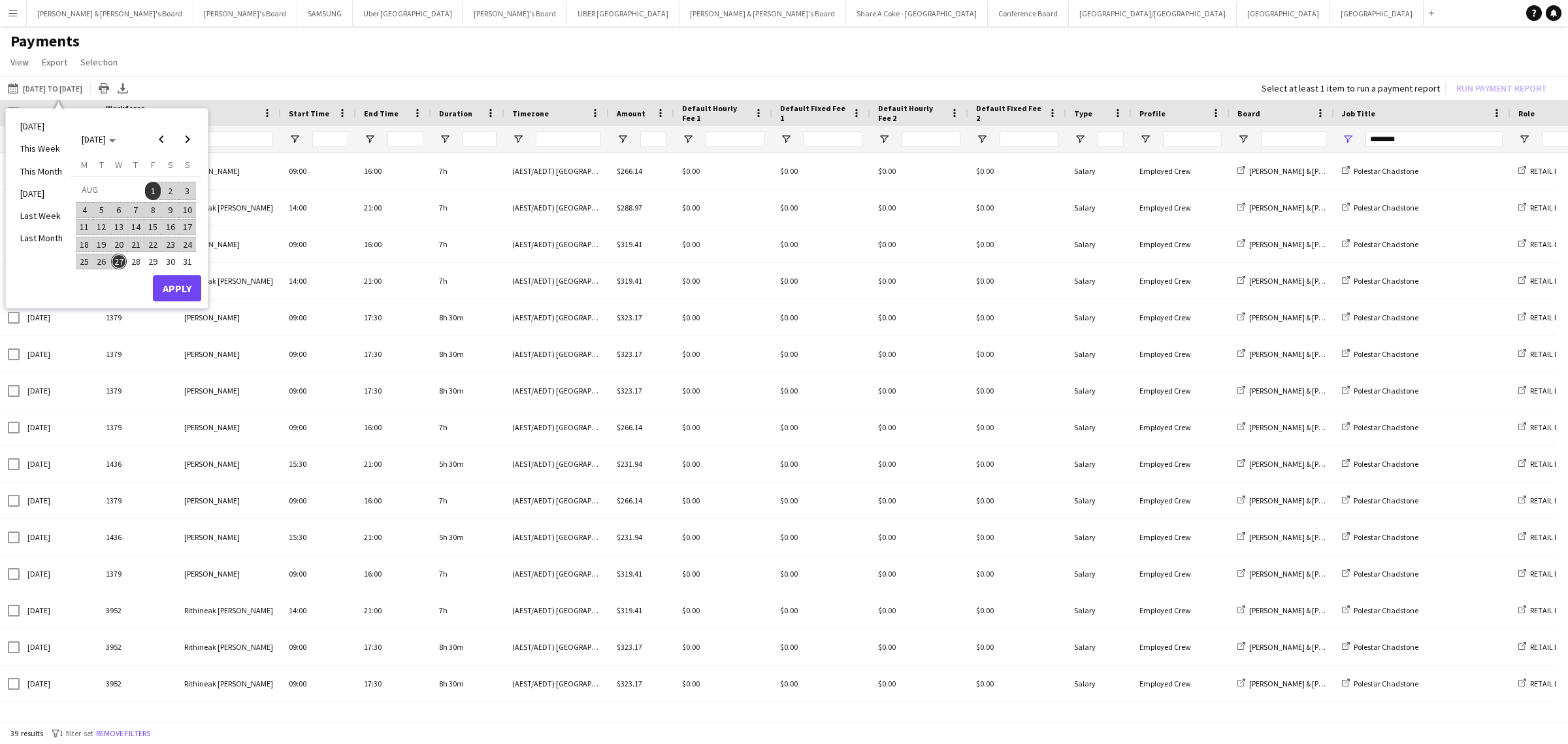
click at [139, 207] on span "7" at bounding box center [135, 210] width 15 height 15
click at [177, 282] on button "Apply" at bounding box center [177, 288] width 48 height 26
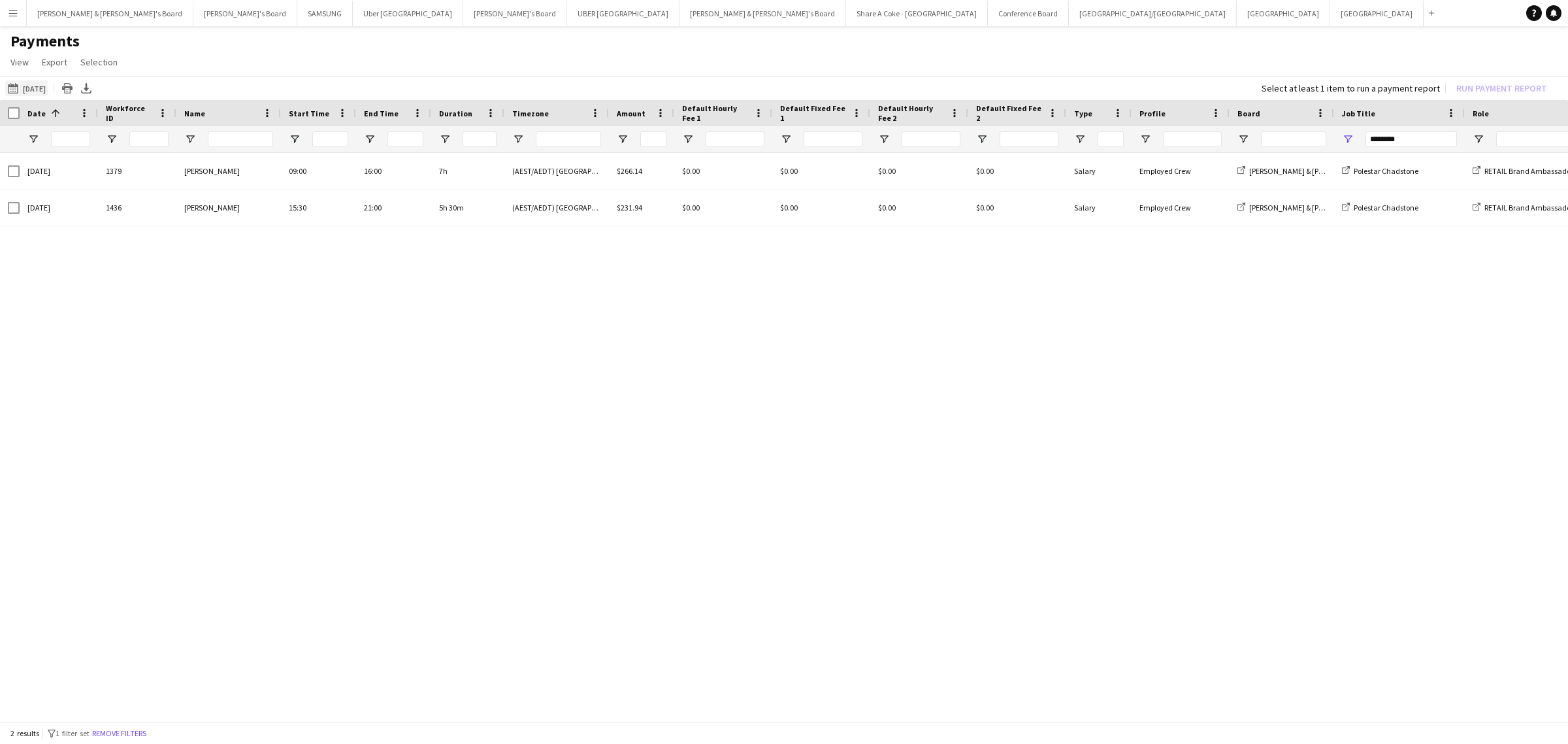
click at [40, 82] on button "[DATE] to [DATE] [DATE]" at bounding box center [27, 88] width 44 height 15
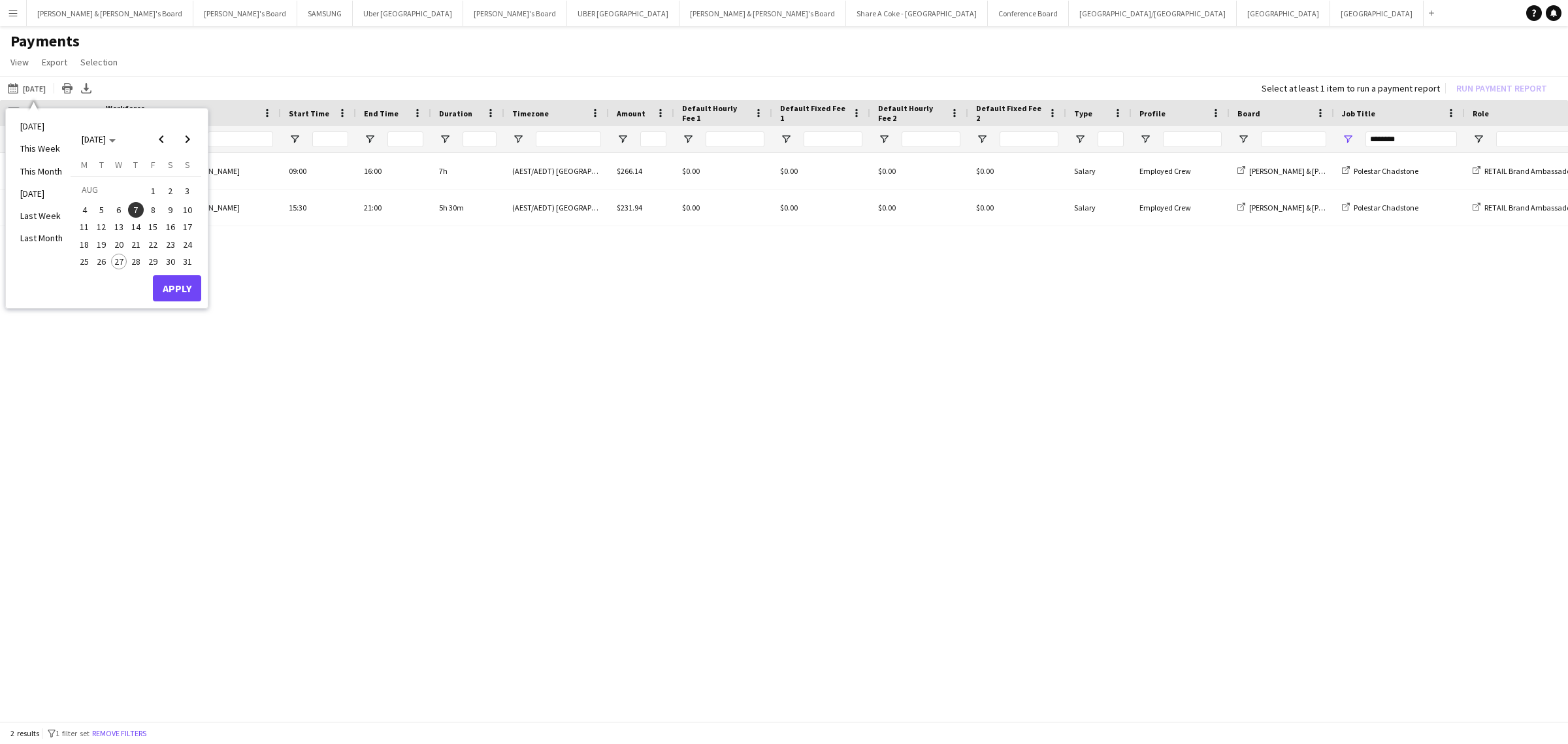
click at [151, 187] on span "1" at bounding box center [152, 191] width 15 height 18
click at [137, 208] on span "7" at bounding box center [135, 210] width 15 height 15
click at [162, 292] on button "Apply" at bounding box center [177, 288] width 48 height 26
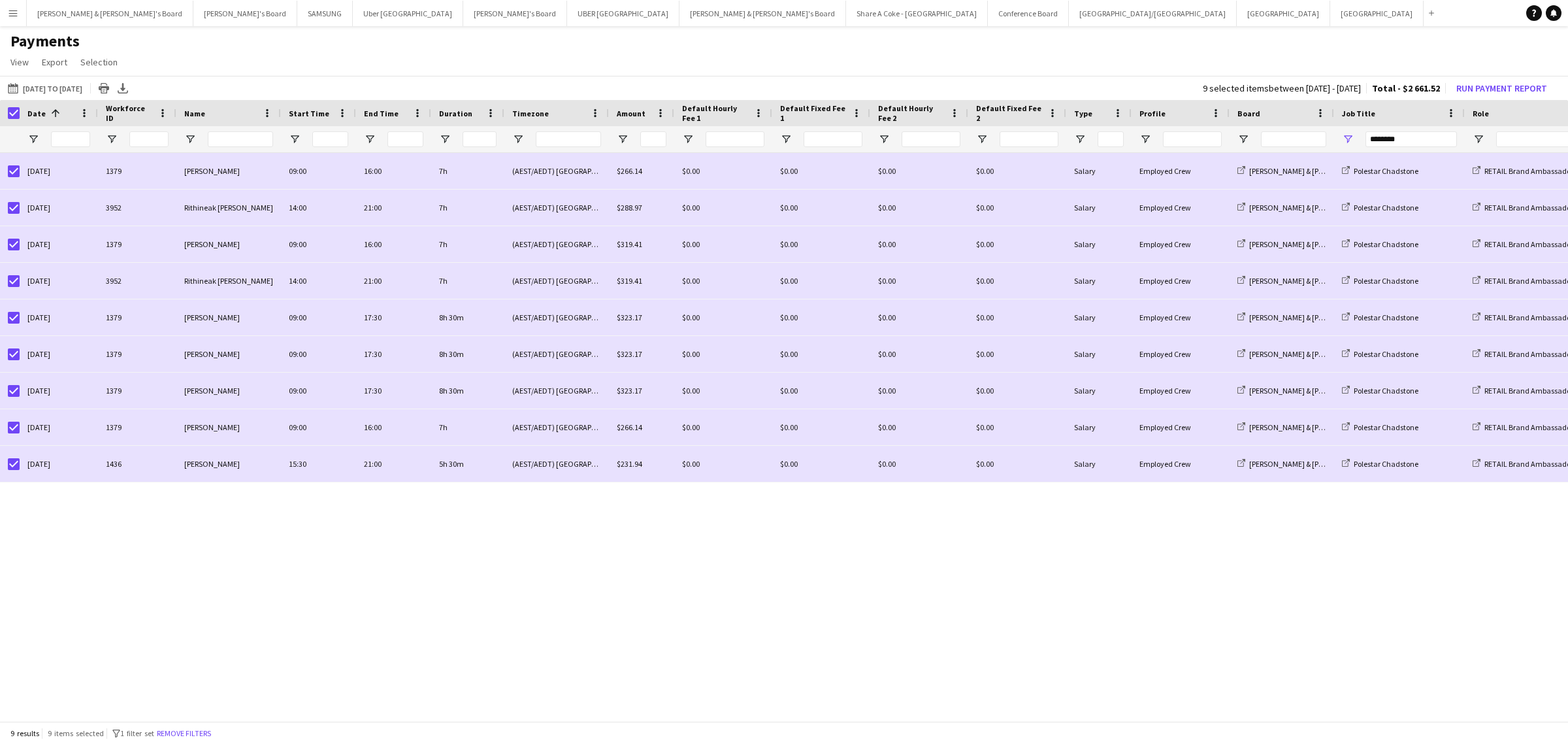
drag, startPoint x: 682, startPoint y: 541, endPoint x: 654, endPoint y: 520, distance: 35.0
click at [680, 538] on div "[DATE] 1379 [PERSON_NAME] 09:00 16:00 7h (AEST/AEDT) [GEOGRAPHIC_DATA] $266.14 …" at bounding box center [784, 432] width 1568 height 558
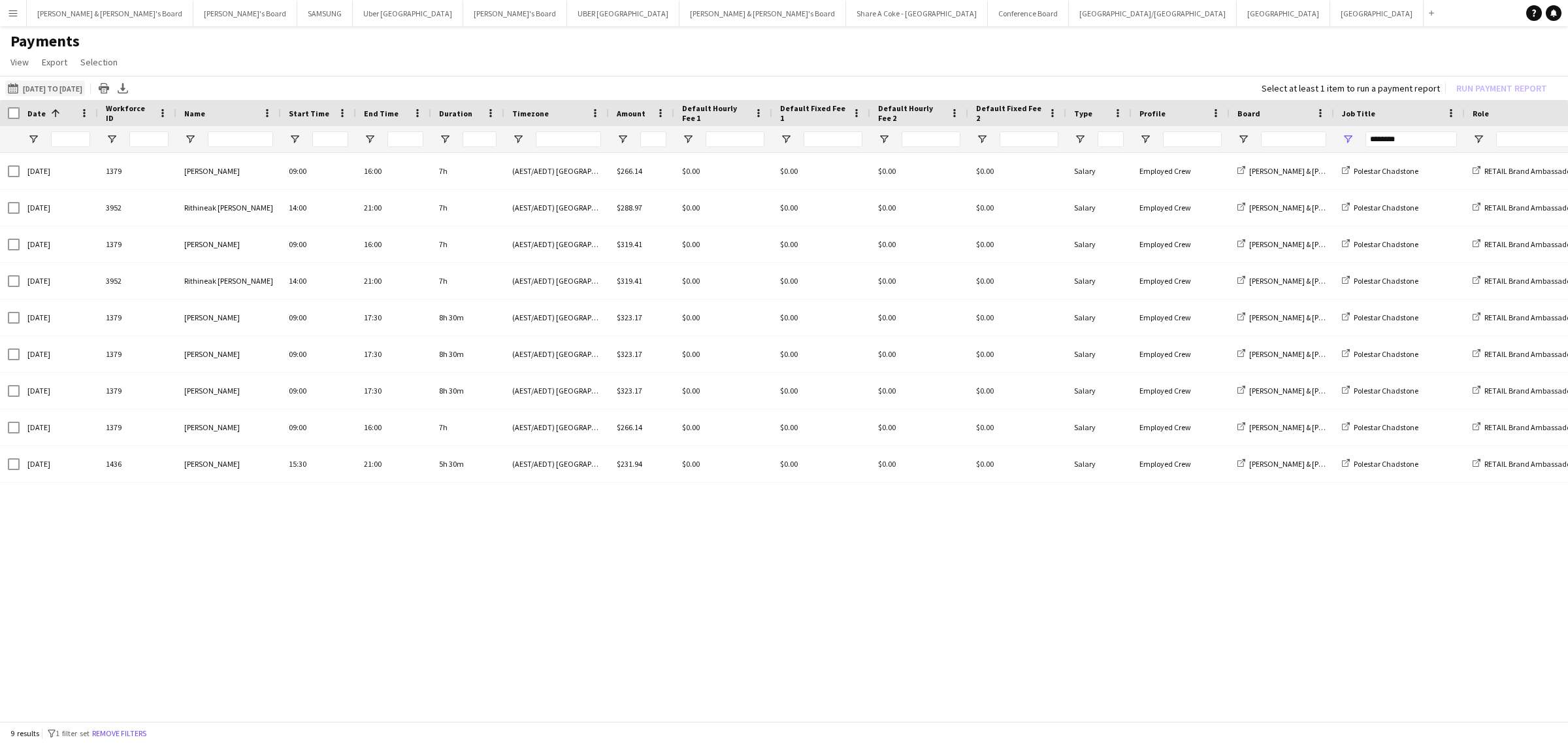
click at [78, 90] on button "[DATE] to [DATE] [DATE] to [DATE]" at bounding box center [45, 88] width 80 height 15
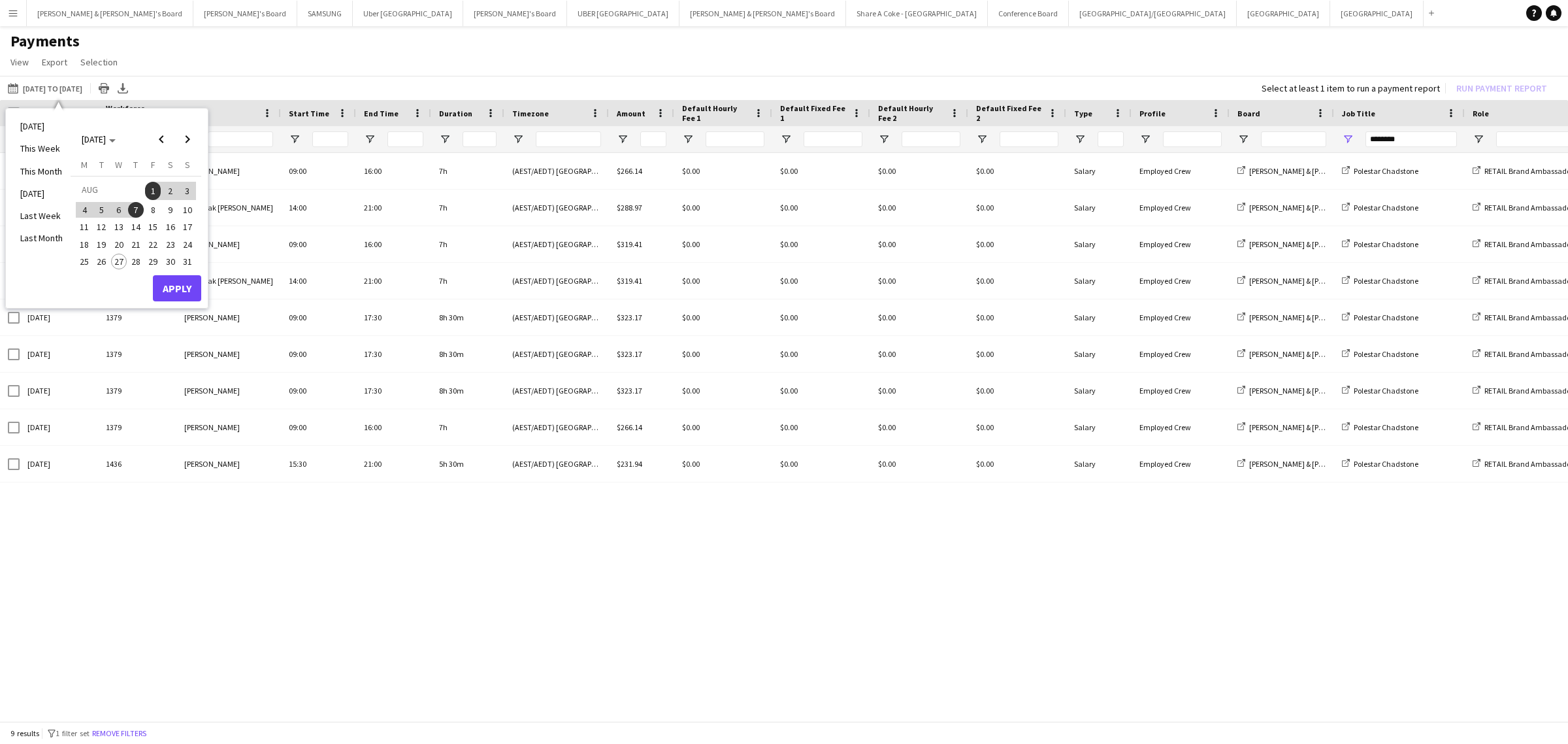
click at [151, 210] on span "8" at bounding box center [152, 210] width 15 height 15
click at [178, 283] on button "Apply" at bounding box center [177, 288] width 48 height 26
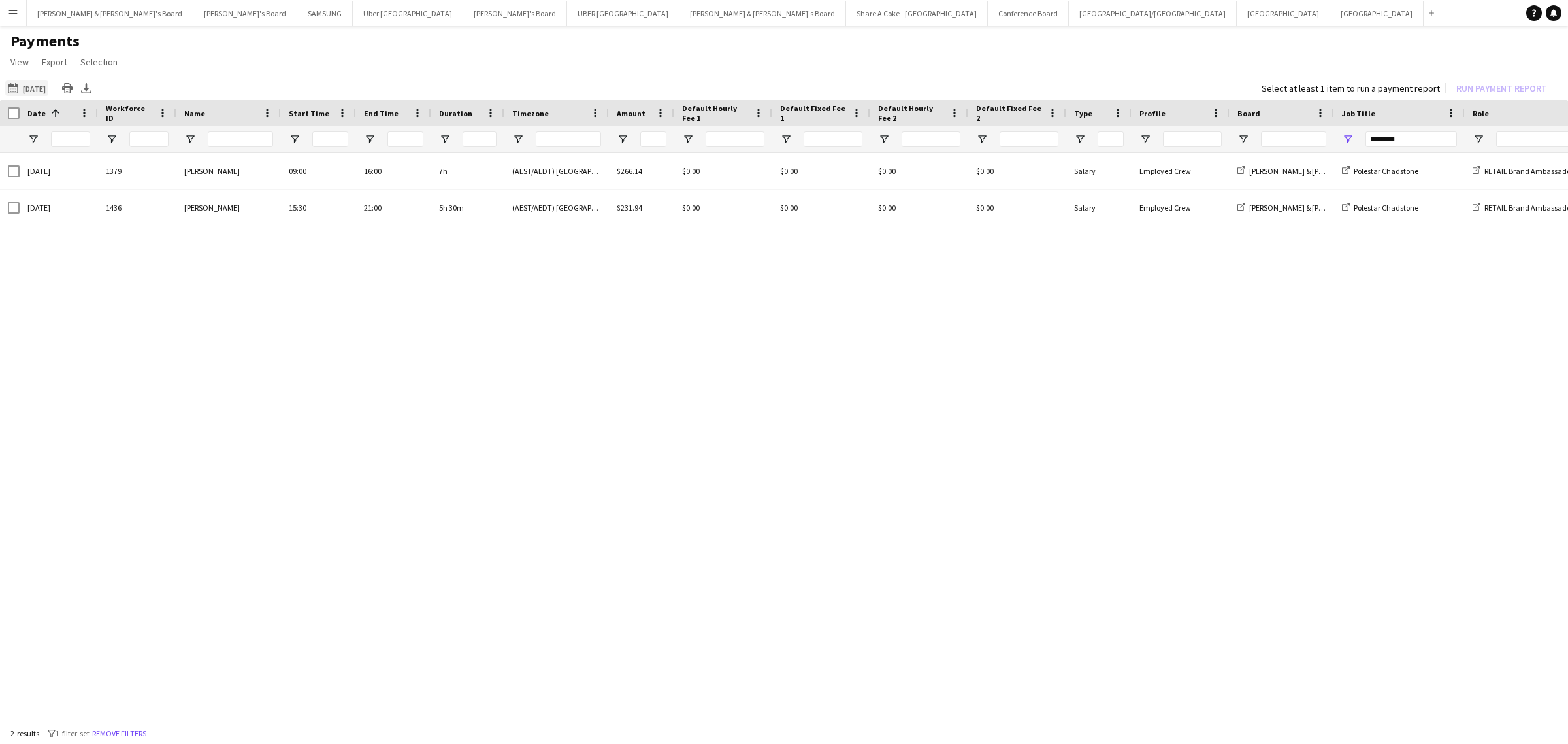
click at [41, 83] on button "[DATE] to [DATE] [DATE]" at bounding box center [27, 88] width 44 height 15
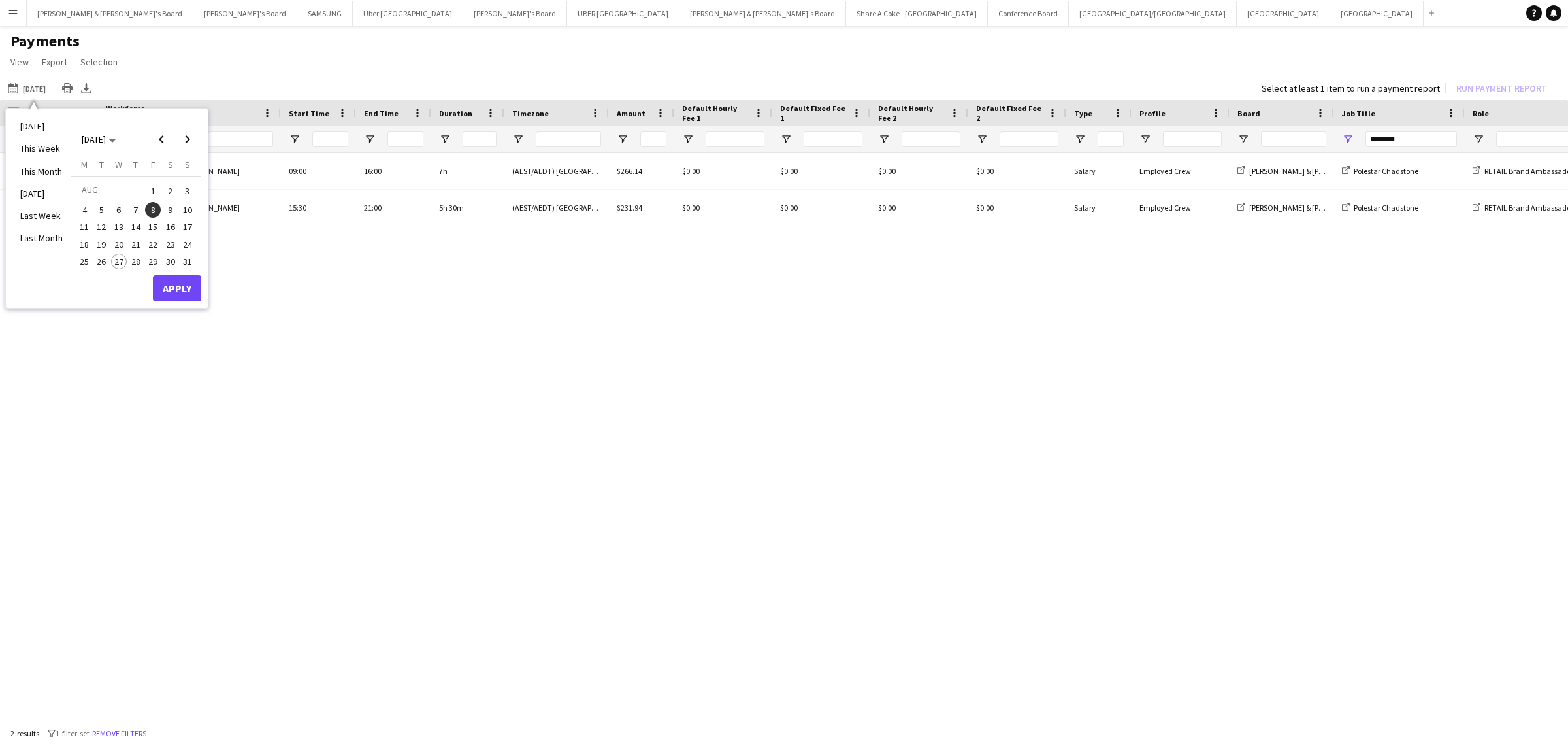
click at [155, 186] on span "1" at bounding box center [152, 191] width 15 height 18
click at [155, 210] on span "8" at bounding box center [152, 210] width 15 height 15
click at [193, 287] on button "Apply" at bounding box center [177, 288] width 48 height 26
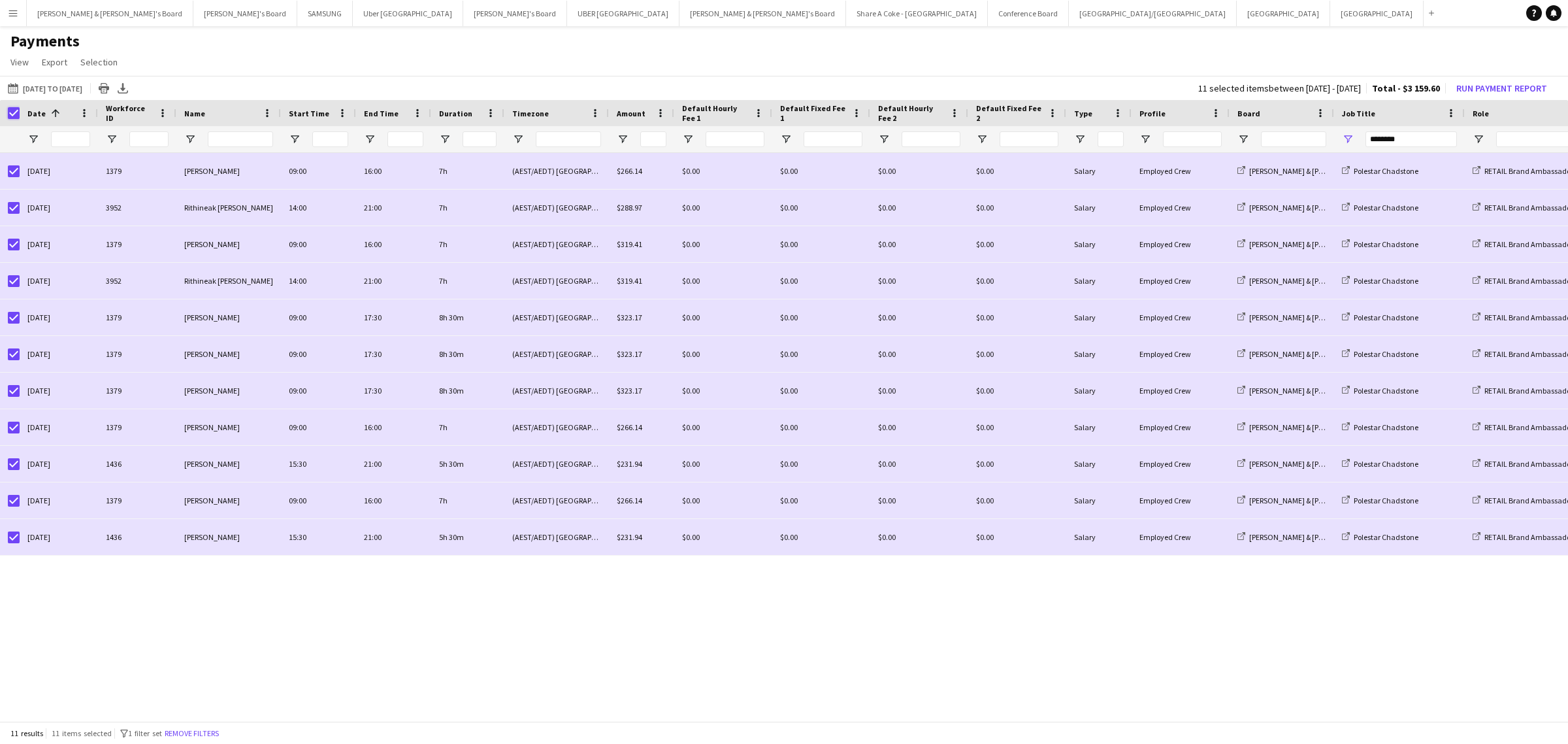
click at [20, 109] on div "Date 1 Workforce ID Name" at bounding box center [1092, 113] width 2184 height 26
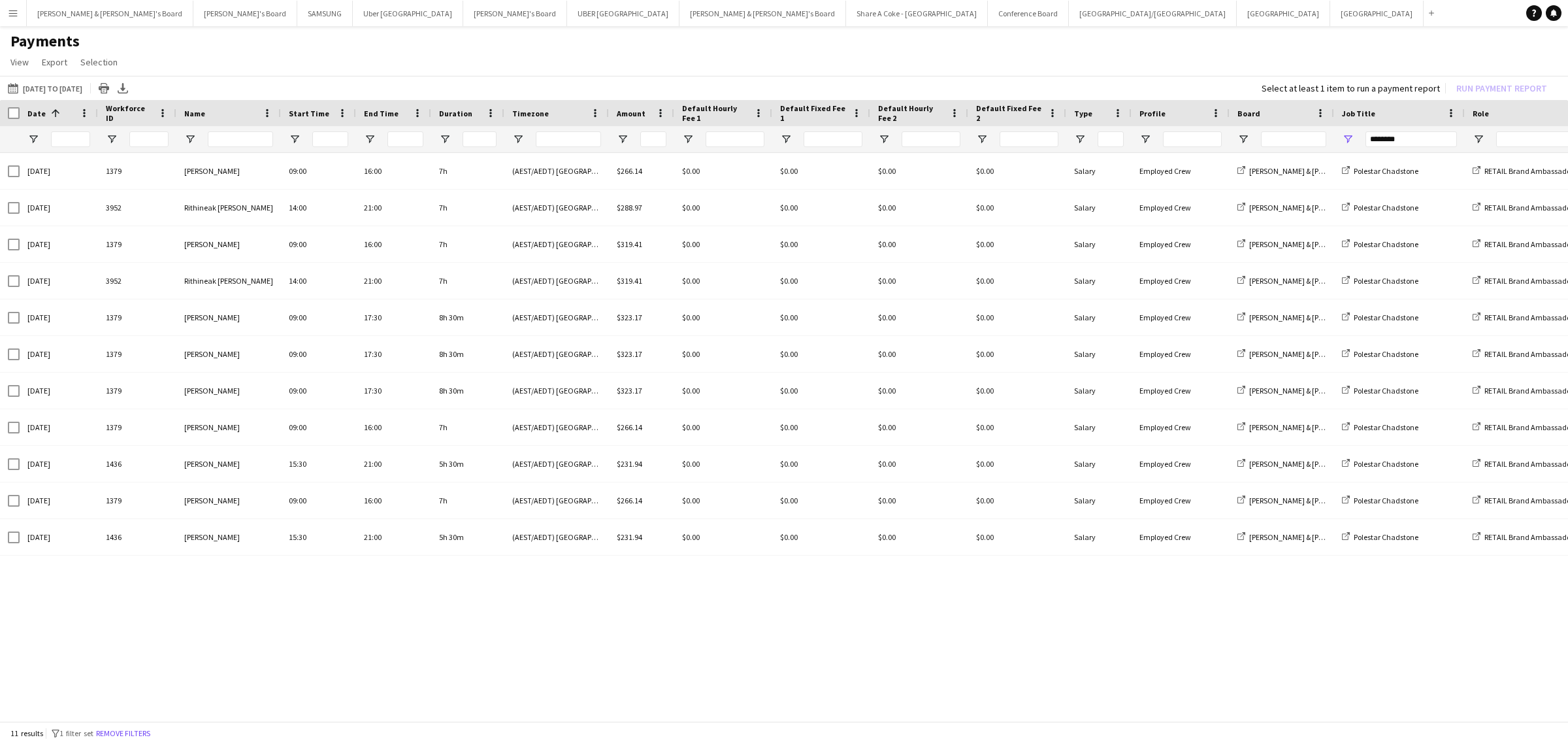
click at [108, 79] on div "[DATE] to [DATE] [DATE] to [DATE] [DATE] This Week This Month [DATE] Last Week …" at bounding box center [784, 88] width 1568 height 24
click at [85, 87] on button "[DATE] to [DATE] [DATE] to [DATE]" at bounding box center [45, 88] width 80 height 15
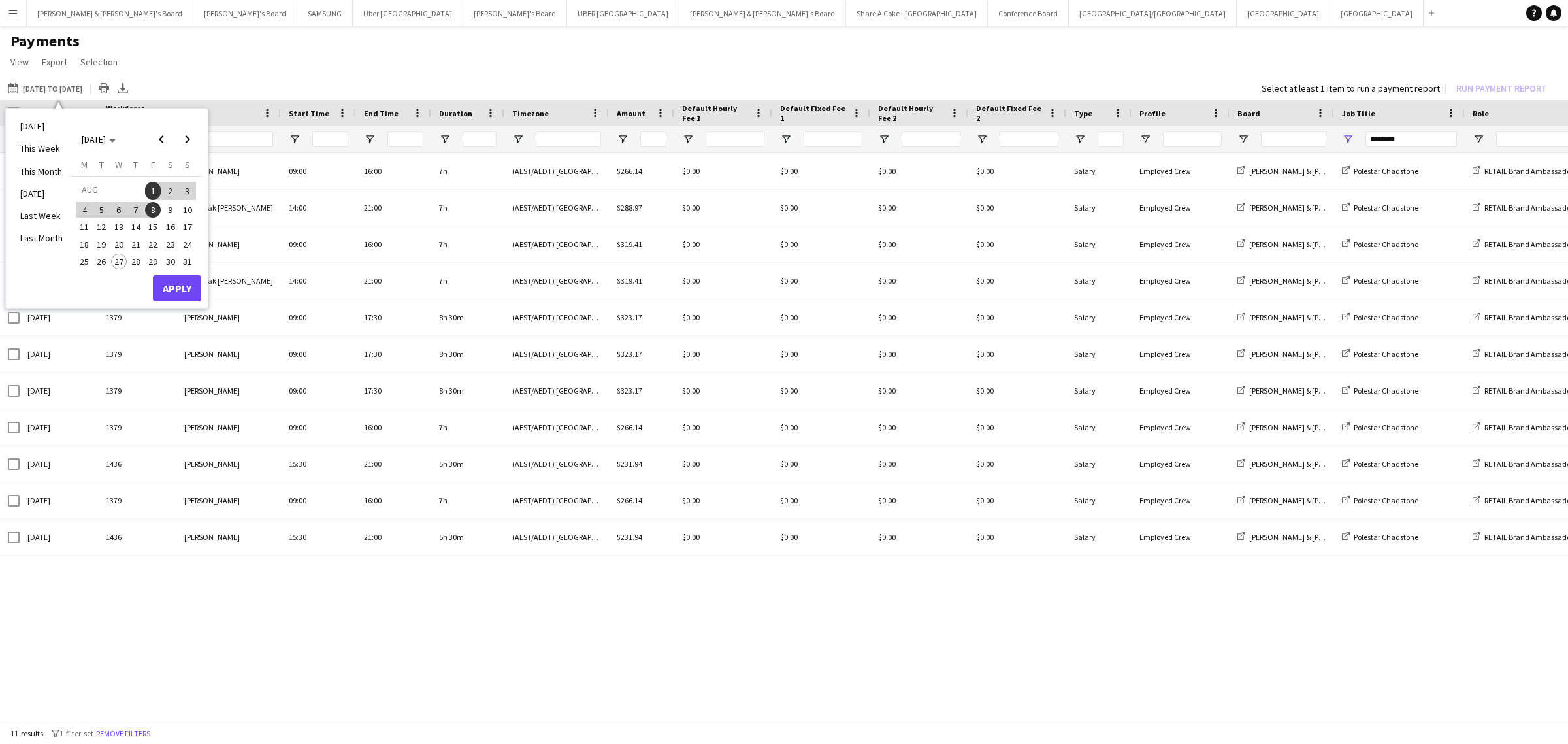
click at [174, 210] on span "9" at bounding box center [170, 210] width 15 height 15
click at [175, 283] on button "Apply" at bounding box center [177, 288] width 48 height 26
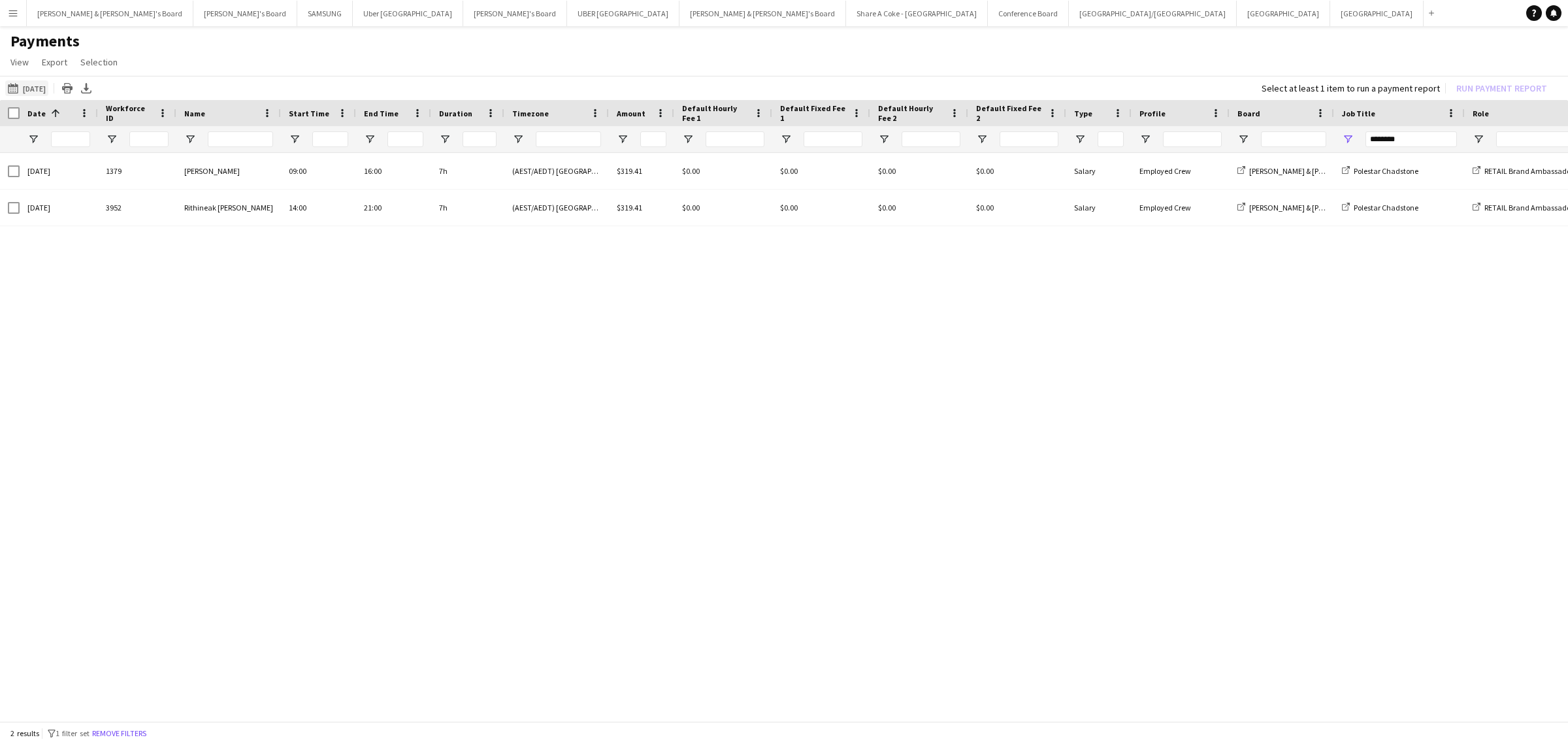
click at [41, 89] on button "[DATE] to [DATE] [DATE]" at bounding box center [27, 88] width 44 height 15
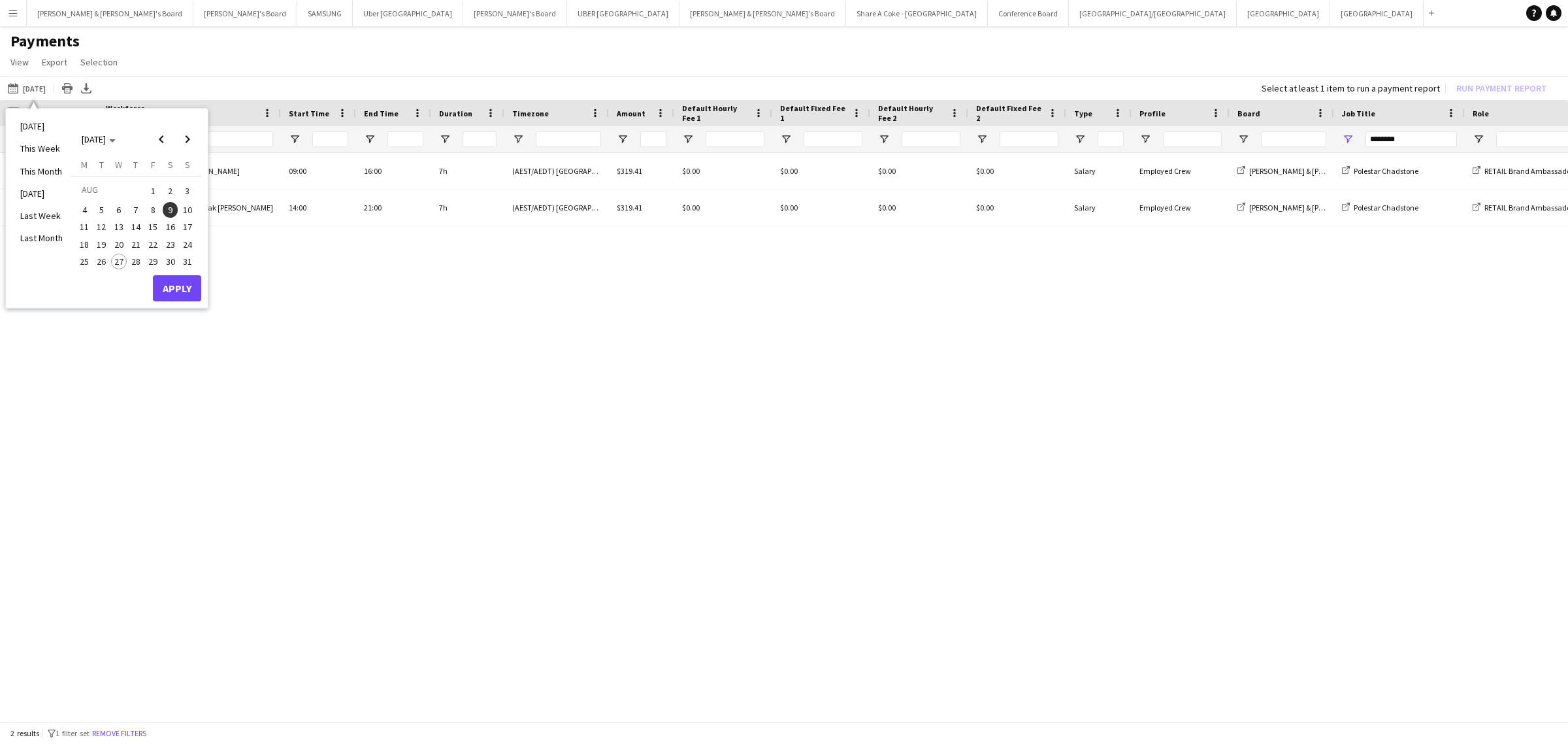
click at [148, 190] on span "1" at bounding box center [152, 191] width 15 height 18
click at [167, 210] on span "9" at bounding box center [170, 210] width 15 height 15
click at [177, 295] on button "Apply" at bounding box center [177, 288] width 48 height 26
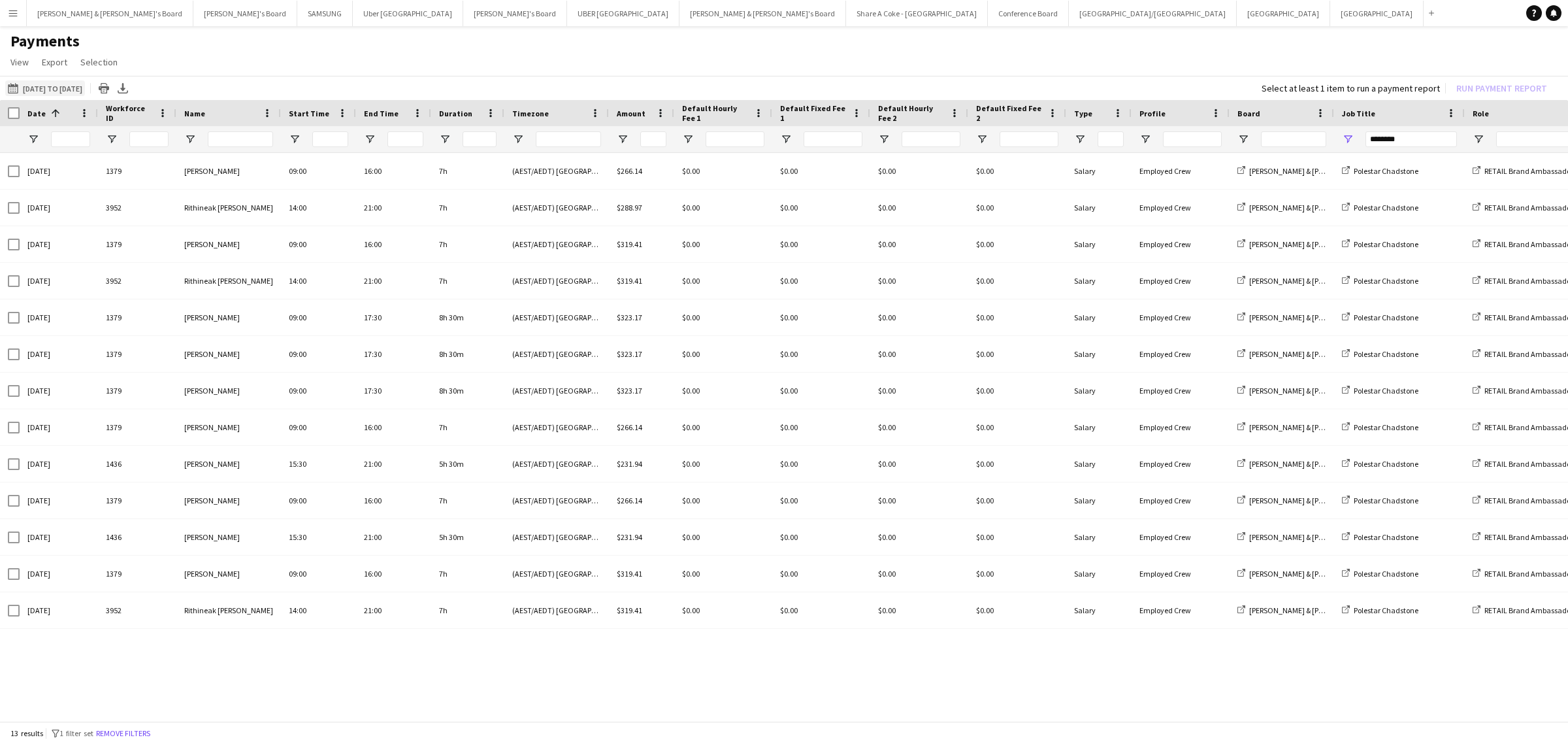
click at [62, 88] on button "[DATE] to [DATE] [DATE] to [DATE]" at bounding box center [45, 88] width 80 height 15
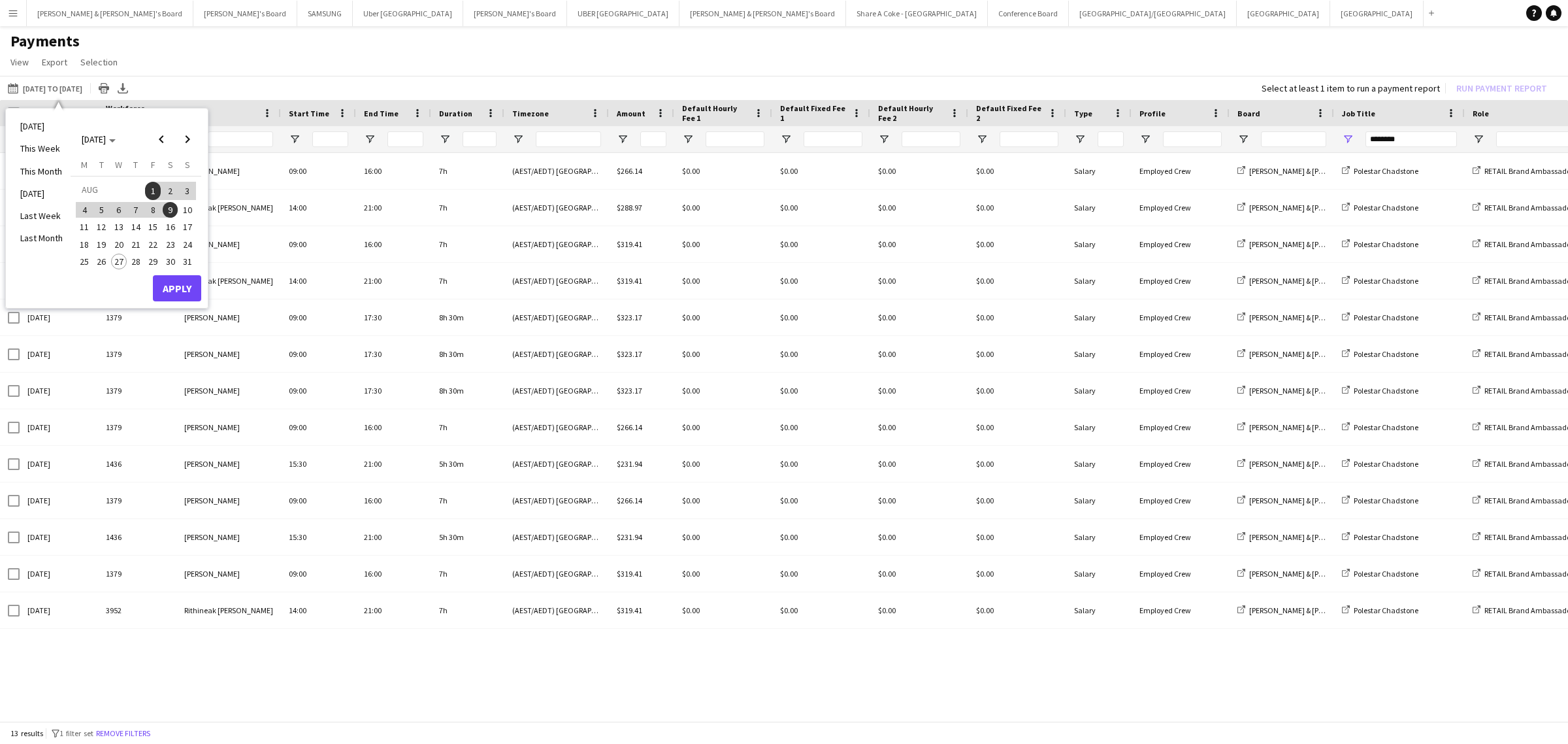
click at [189, 210] on span "10" at bounding box center [187, 210] width 15 height 15
click at [188, 289] on button "Apply" at bounding box center [177, 288] width 48 height 26
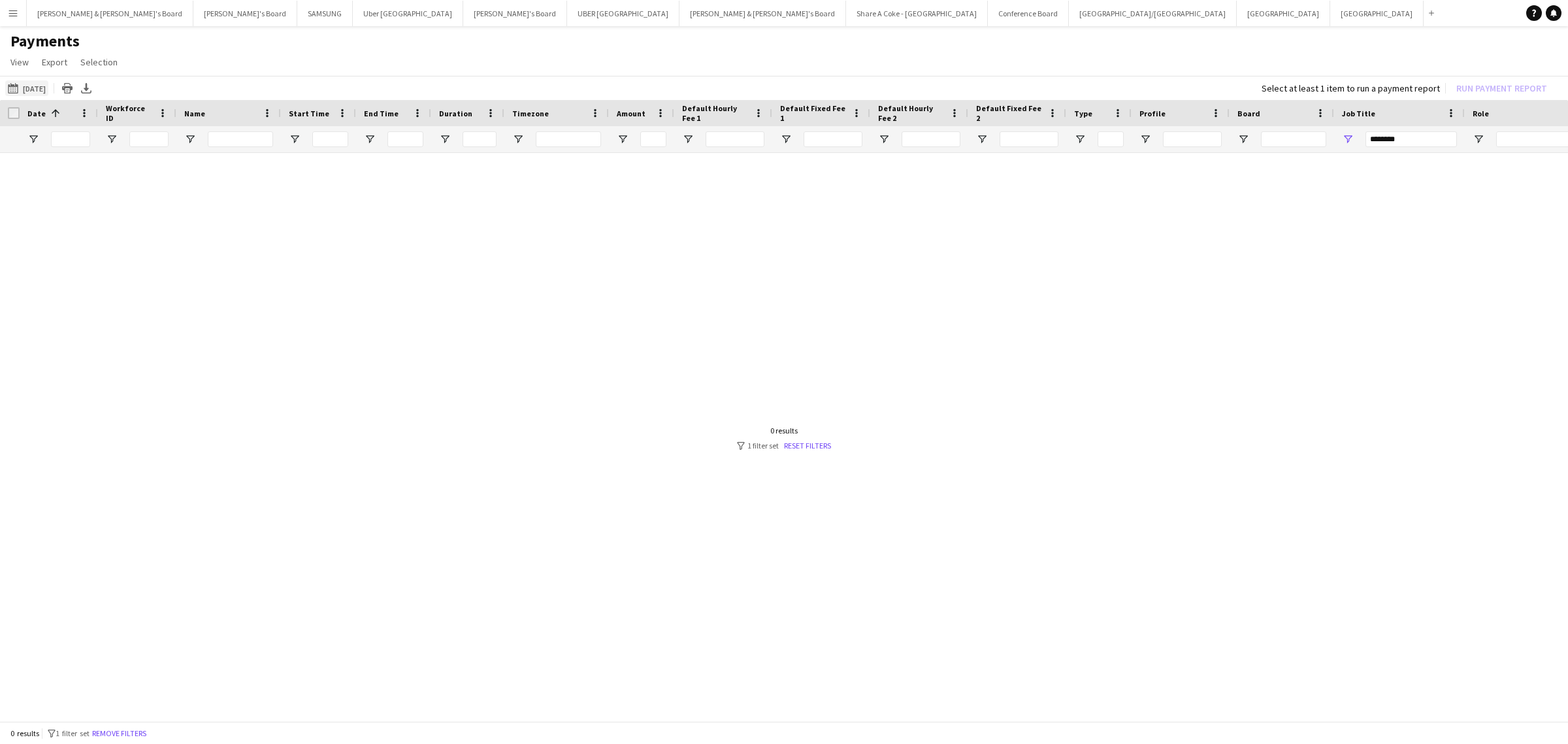
click at [37, 85] on button "[DATE] to [DATE] [DATE]" at bounding box center [27, 88] width 44 height 15
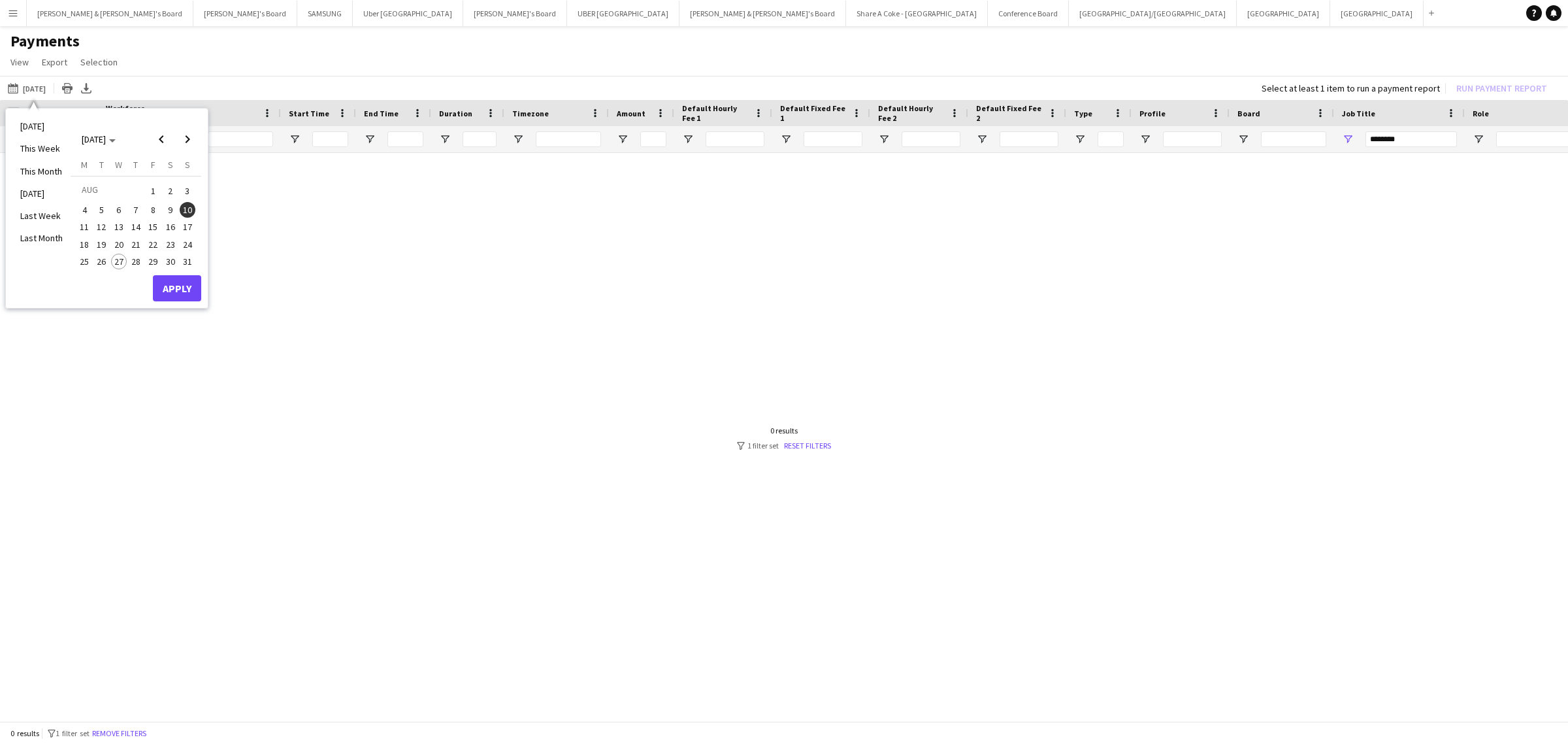
click at [83, 228] on span "11" at bounding box center [83, 226] width 15 height 15
click at [171, 291] on button "Apply" at bounding box center [177, 288] width 48 height 26
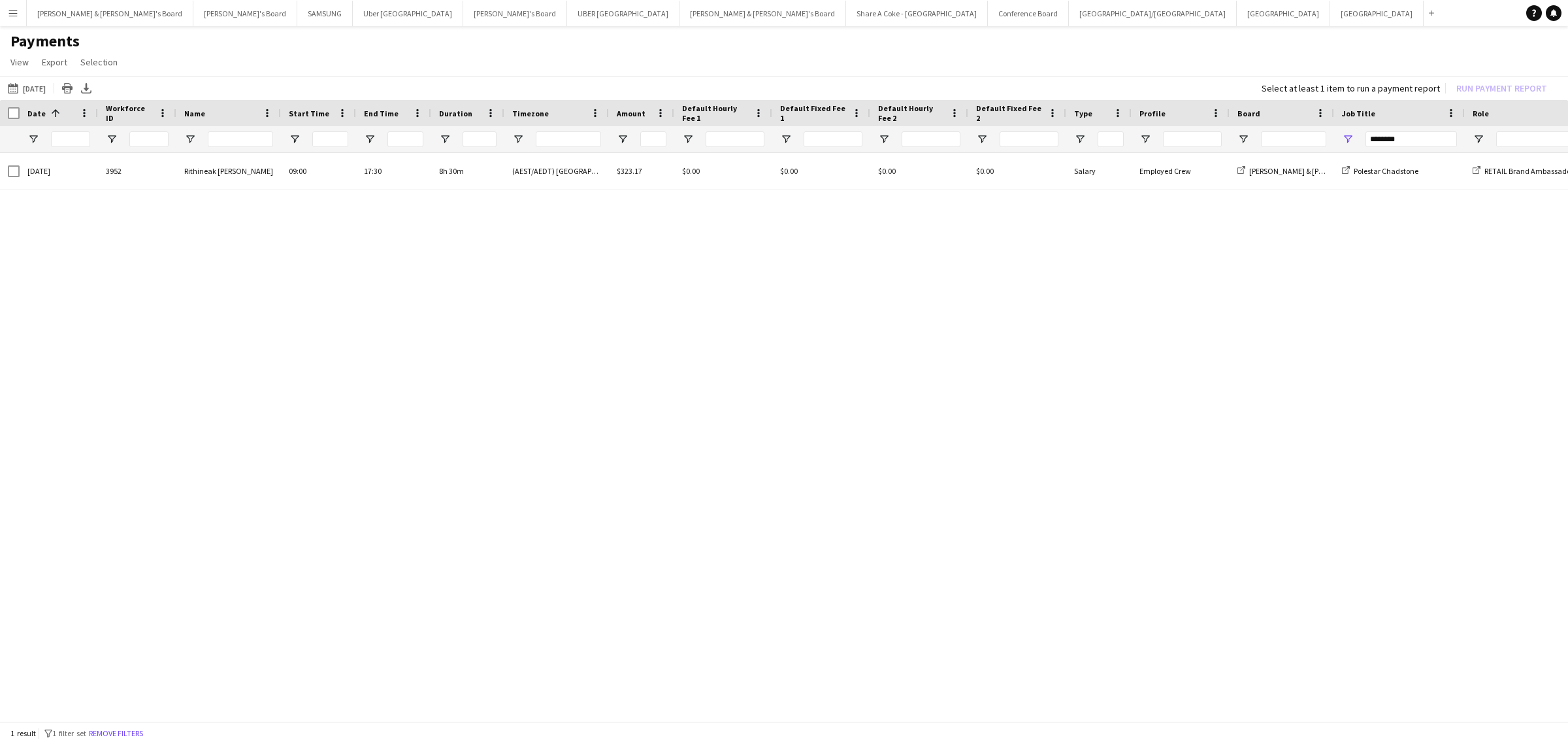
drag, startPoint x: 36, startPoint y: 85, endPoint x: 43, endPoint y: 100, distance: 16.6
click at [36, 85] on button "[DATE] to [DATE] [DATE]" at bounding box center [27, 88] width 44 height 15
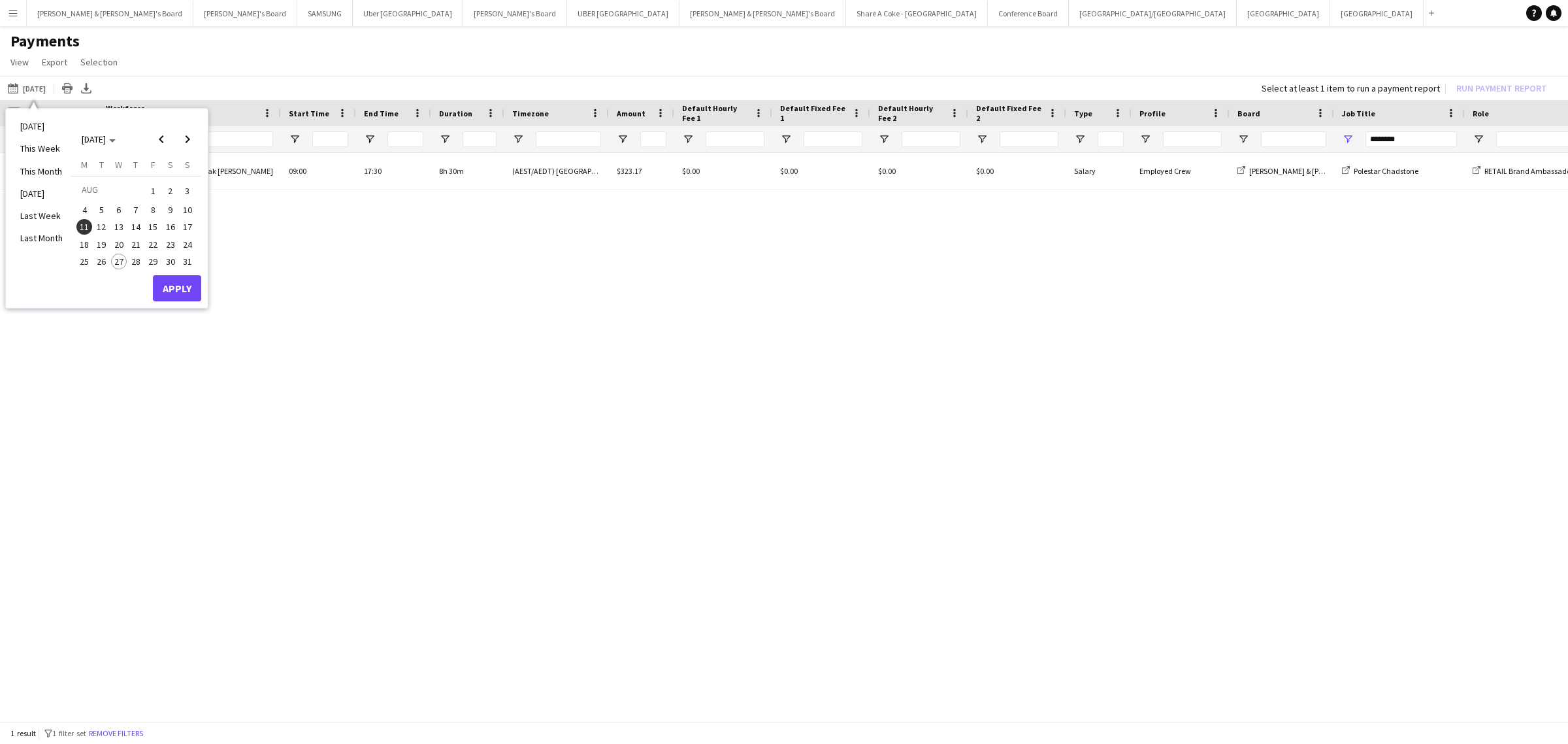
click at [102, 222] on span "12" at bounding box center [102, 226] width 15 height 15
click at [181, 289] on button "Apply" at bounding box center [177, 288] width 48 height 26
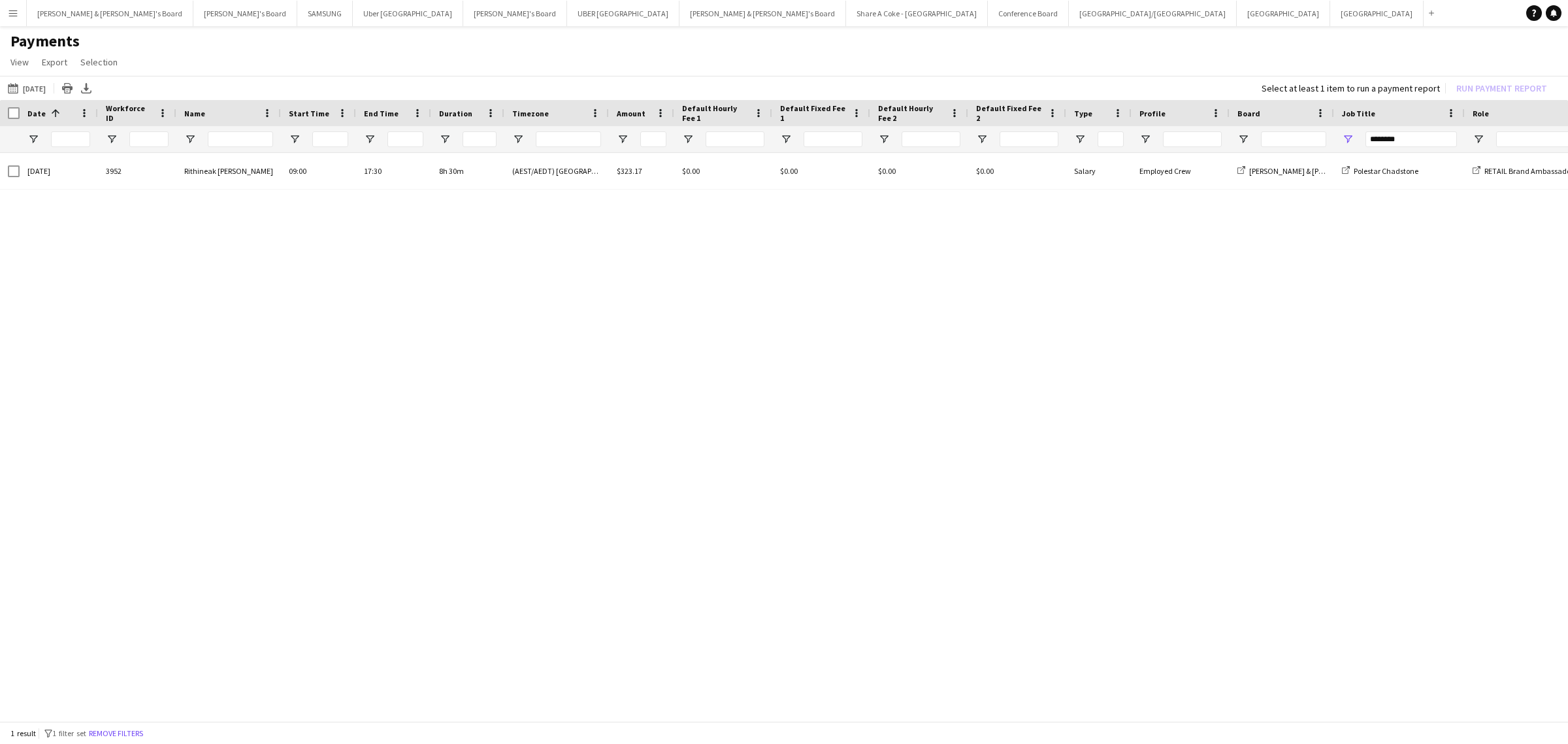
drag, startPoint x: 41, startPoint y: 89, endPoint x: 49, endPoint y: 105, distance: 17.9
click at [41, 88] on button "[DATE] to [DATE] [DATE]" at bounding box center [27, 88] width 44 height 15
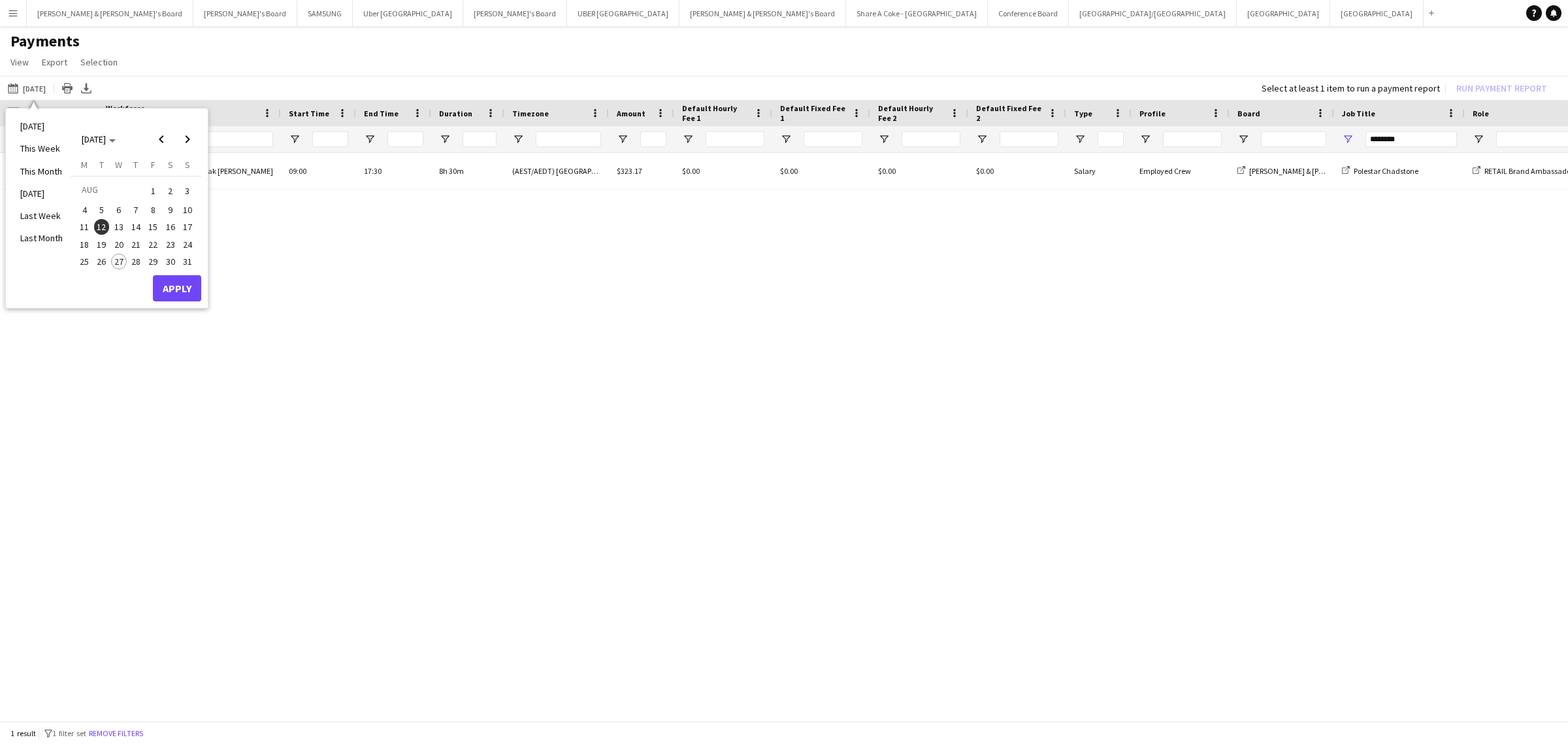
click at [118, 220] on span "13" at bounding box center [118, 226] width 15 height 15
click at [186, 279] on button "Apply" at bounding box center [177, 288] width 48 height 26
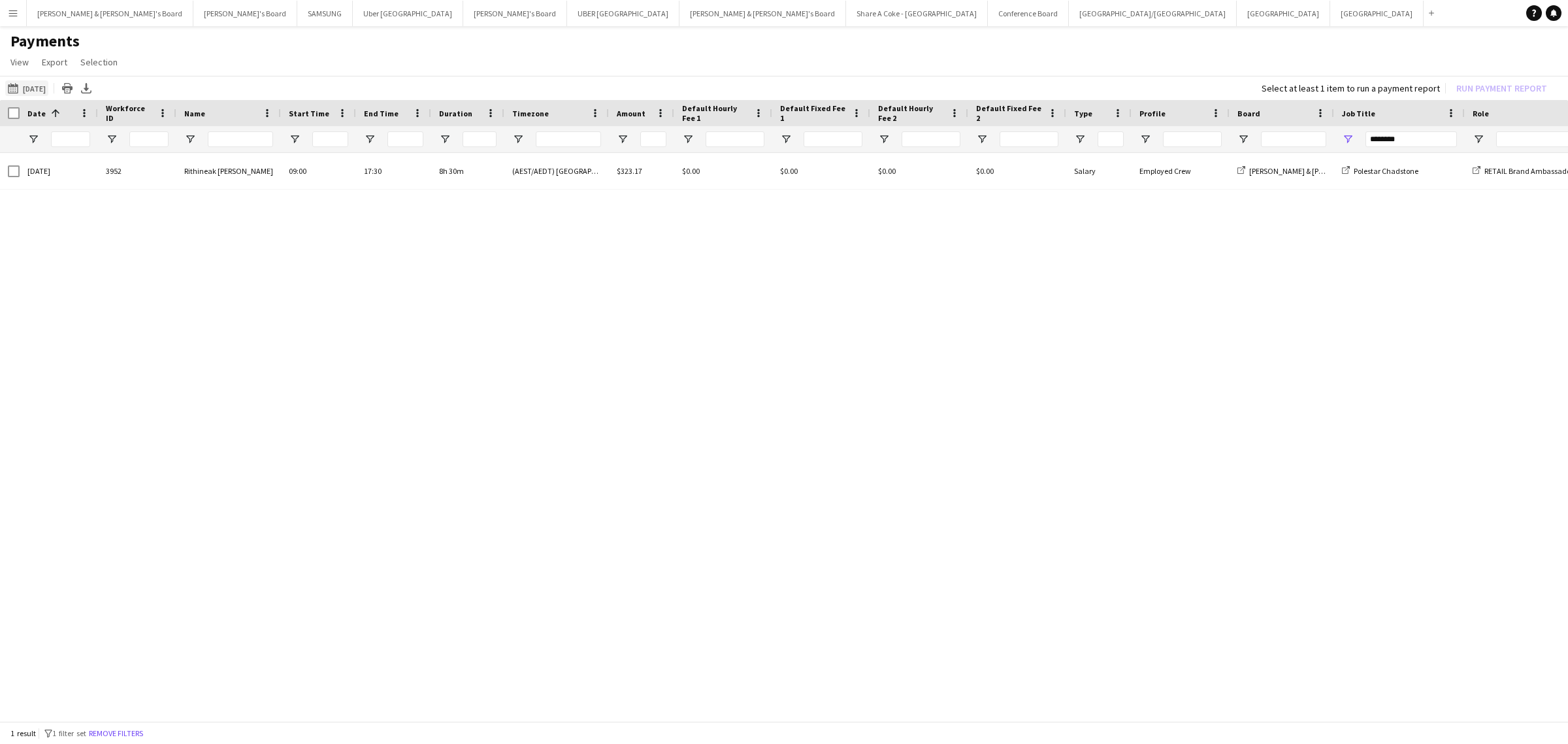
click at [48, 86] on button "[DATE] to [DATE] [DATE]" at bounding box center [27, 88] width 44 height 15
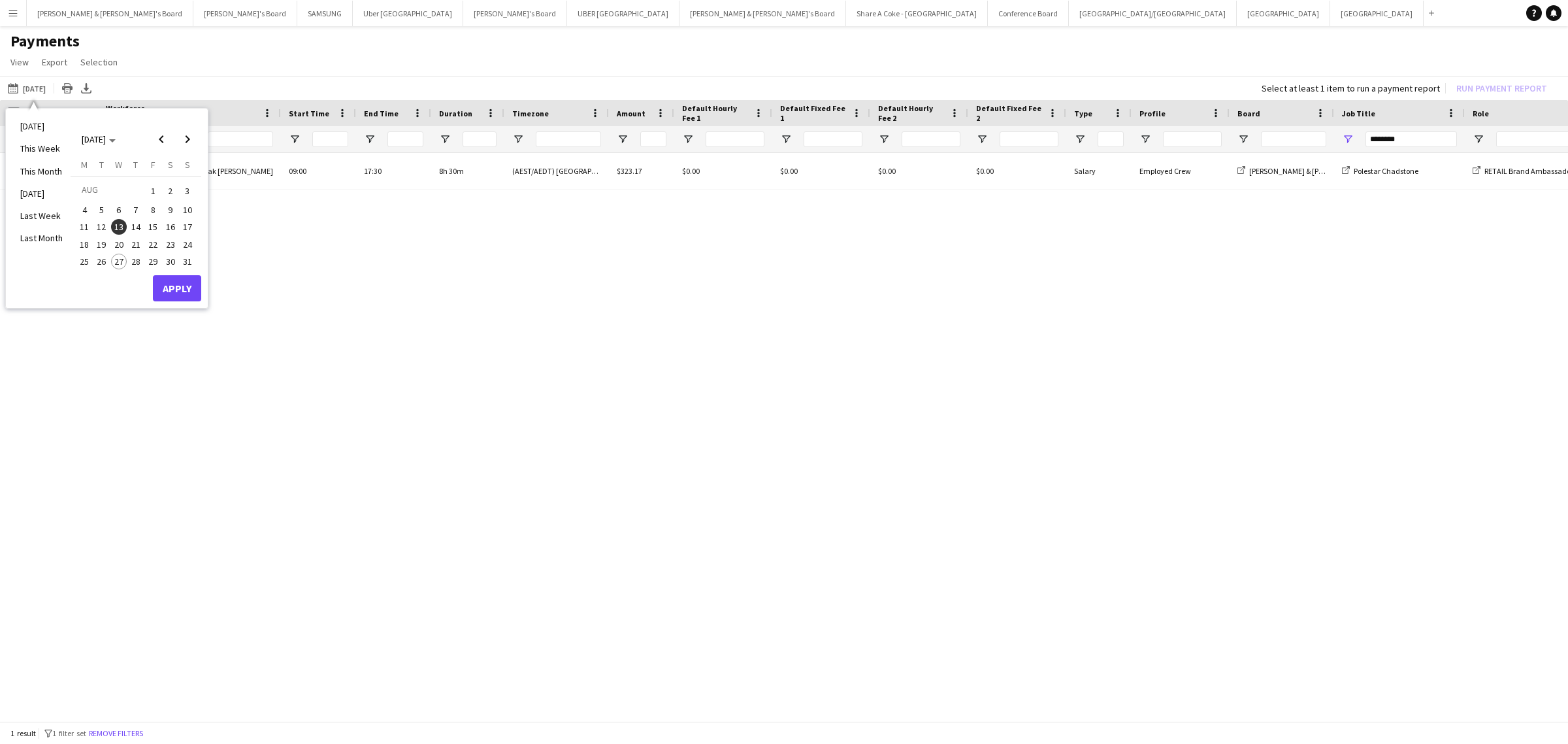
click at [137, 226] on span "14" at bounding box center [135, 226] width 15 height 15
click at [173, 279] on button "Apply" at bounding box center [177, 288] width 48 height 26
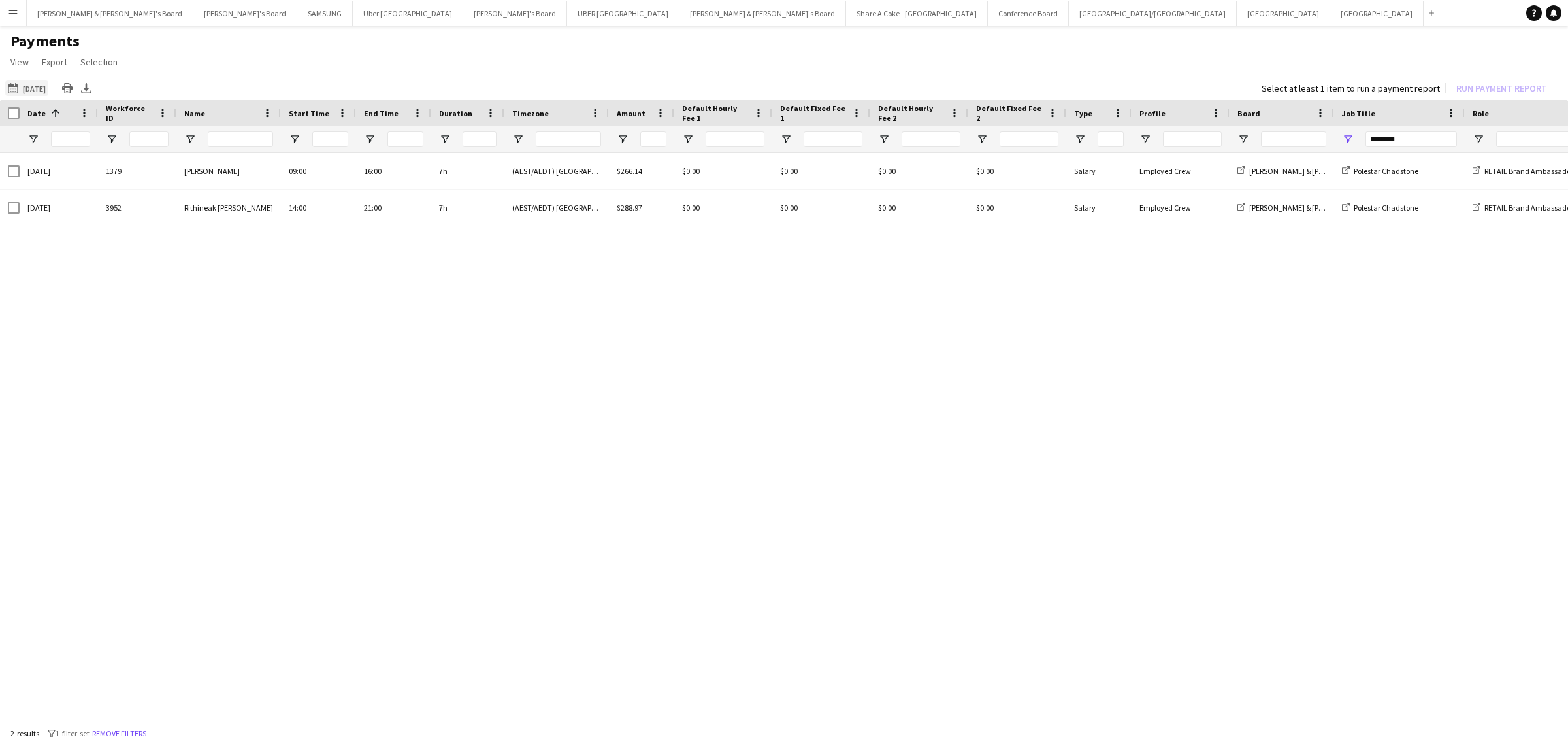
click at [30, 85] on button "[DATE] to [DATE] [DATE]" at bounding box center [27, 88] width 44 height 15
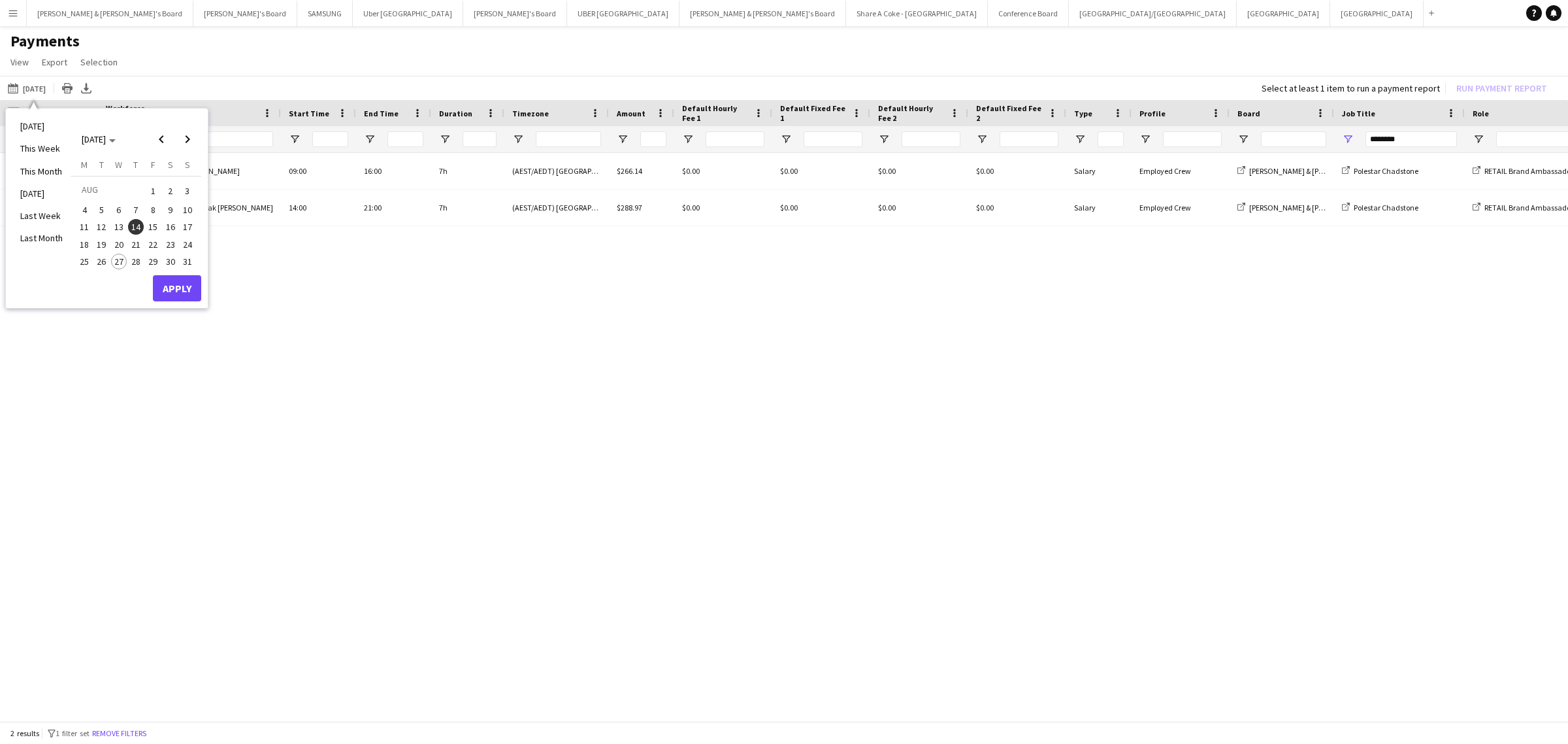
click at [154, 226] on span "15" at bounding box center [152, 226] width 15 height 15
click at [177, 286] on button "Apply" at bounding box center [177, 288] width 48 height 26
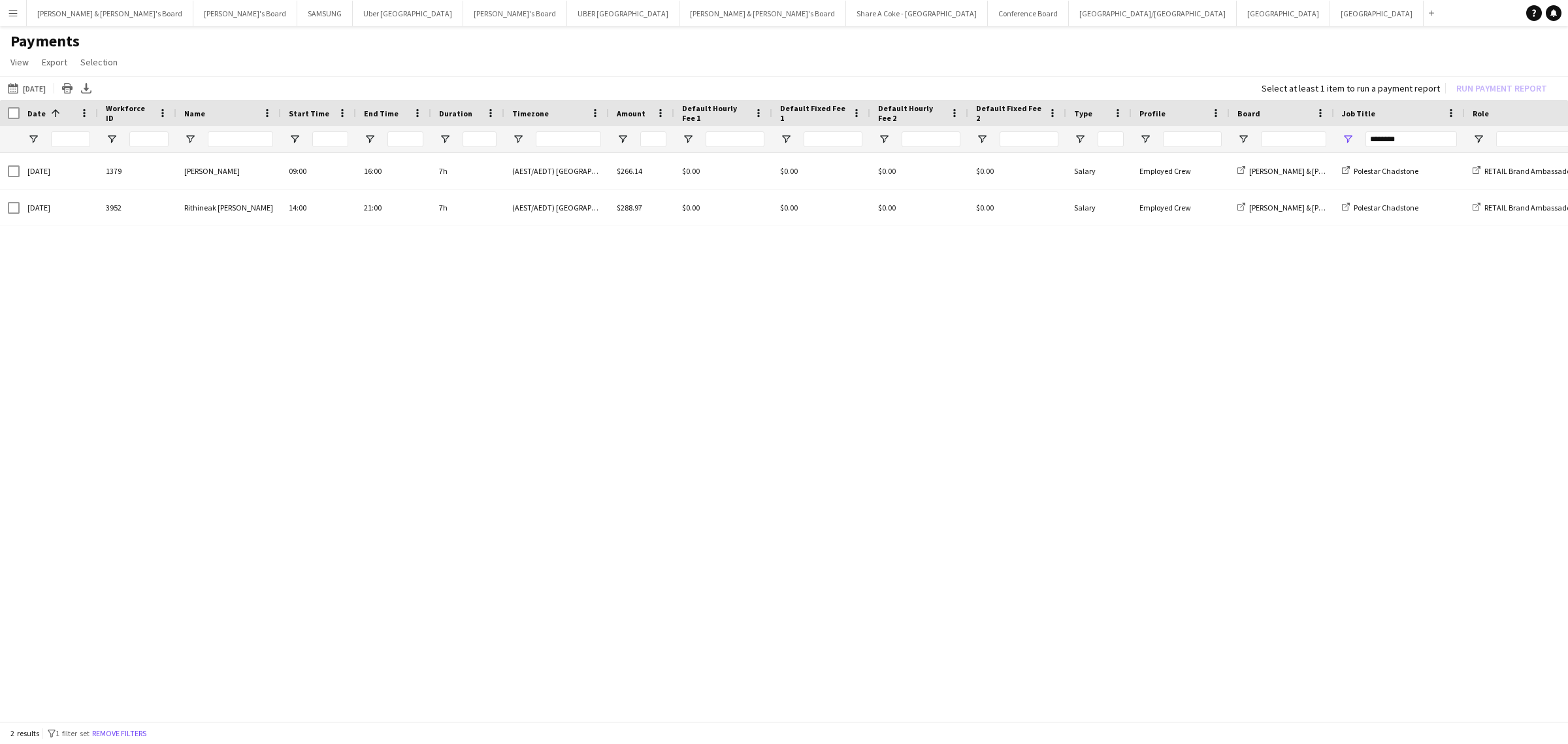
click at [1183, 465] on div "[DATE] 1379 [PERSON_NAME] 09:00 16:00 7h (AEST/AEDT) [GEOGRAPHIC_DATA] $266.14 …" at bounding box center [784, 432] width 1568 height 558
click at [44, 81] on button "[DATE] to [DATE] [DATE]" at bounding box center [27, 88] width 44 height 15
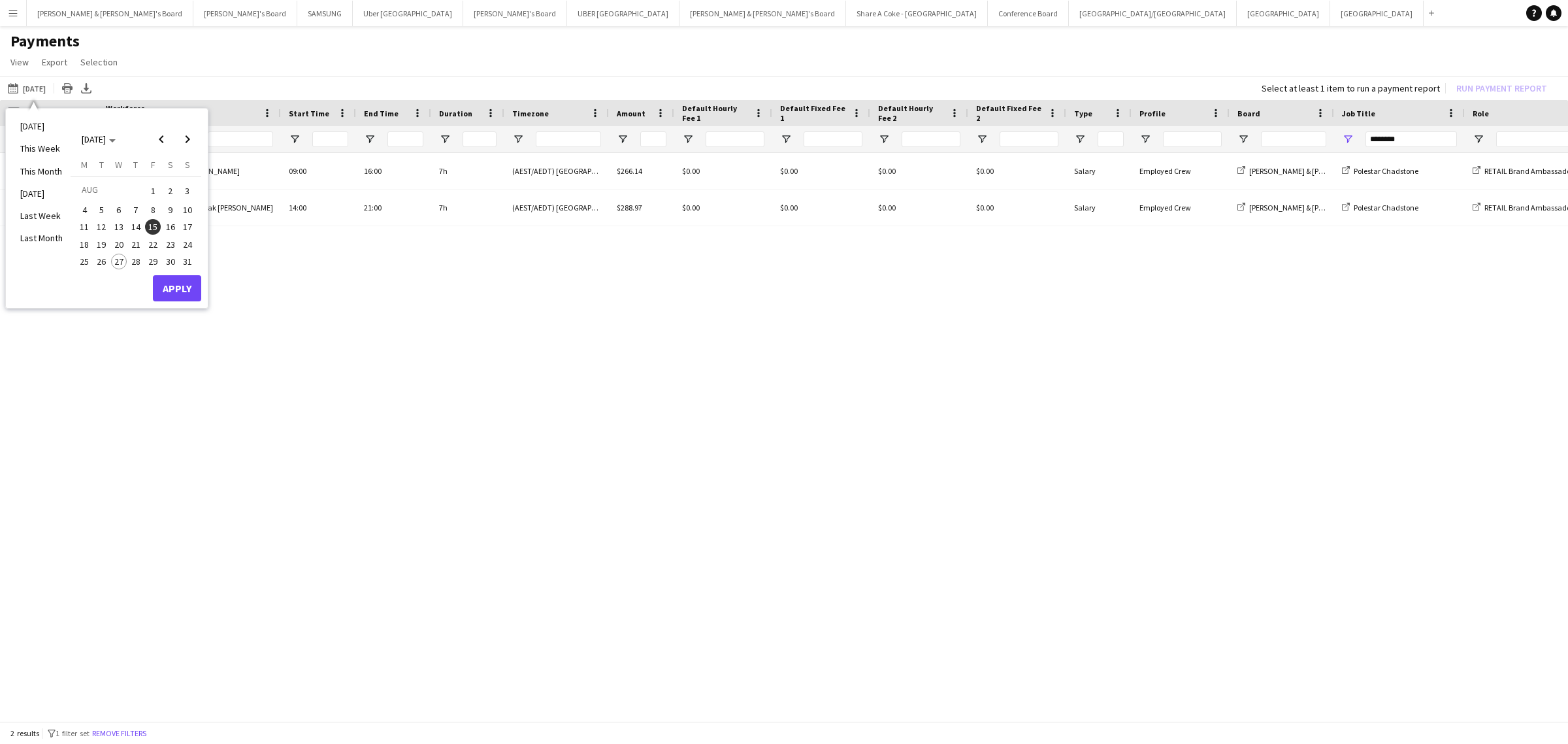
click at [151, 191] on span "1" at bounding box center [152, 191] width 15 height 18
click at [151, 223] on span "15" at bounding box center [152, 226] width 15 height 15
click at [183, 285] on button "Apply" at bounding box center [177, 288] width 48 height 26
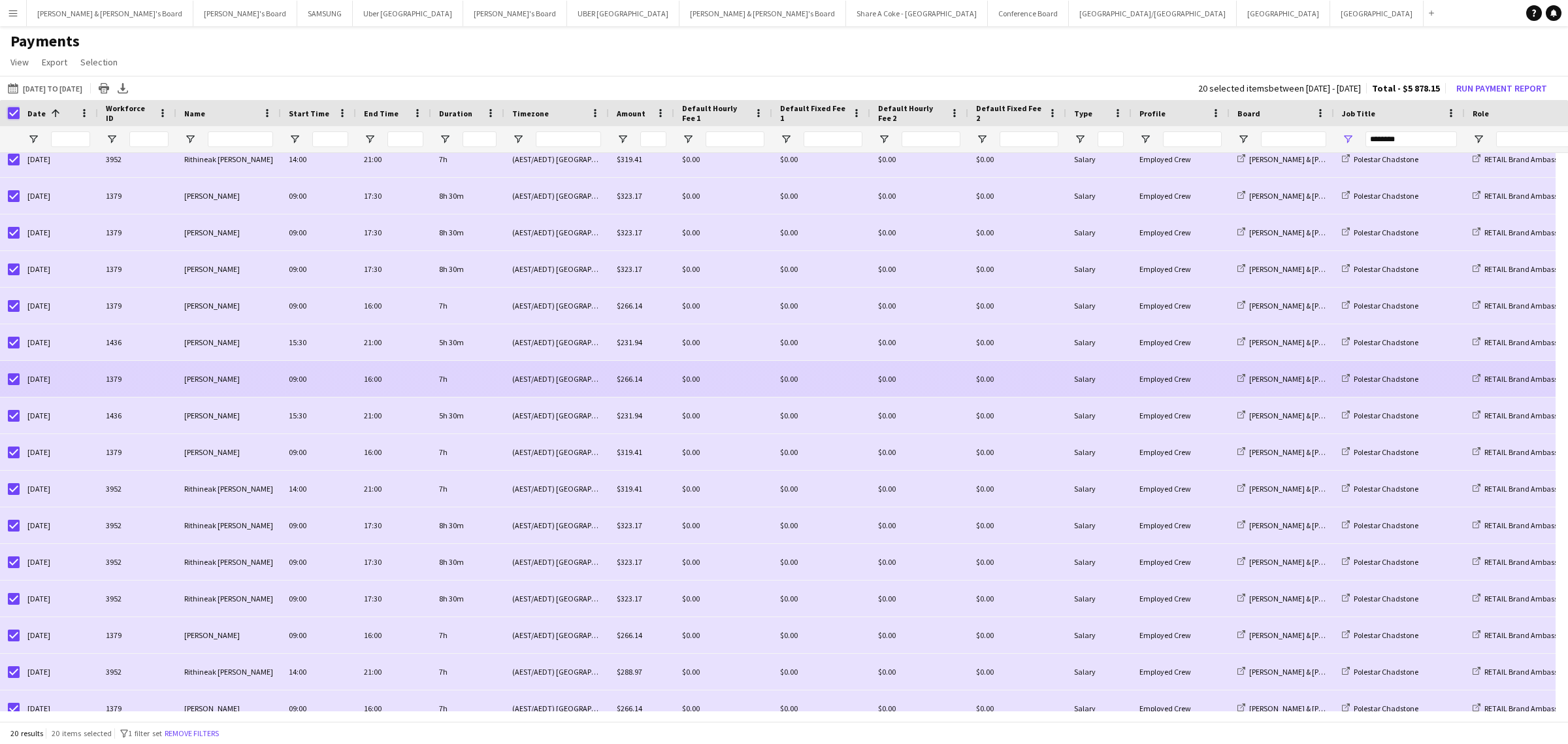
scroll to position [173, 0]
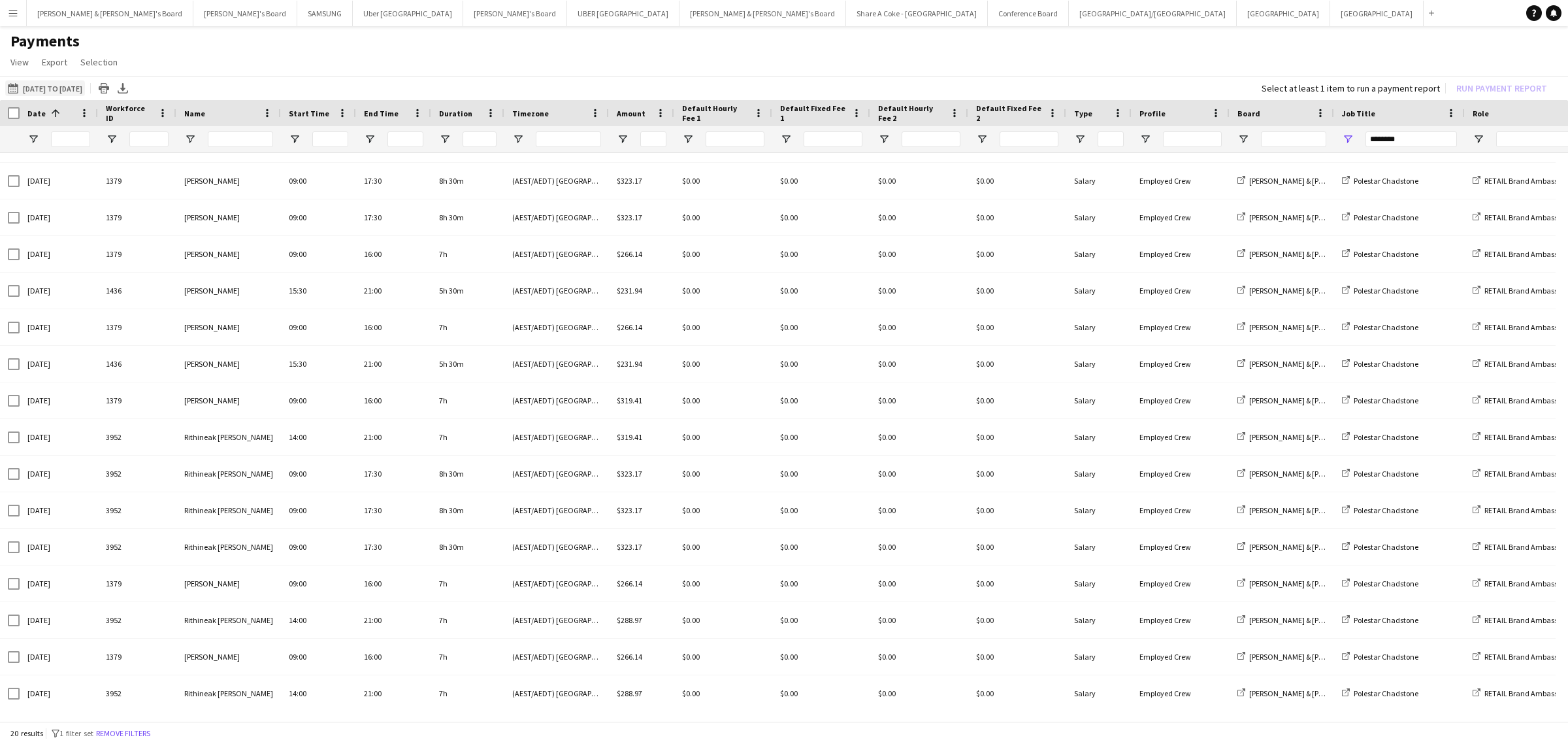
click at [70, 87] on button "[DATE] to [DATE] [DATE] to [DATE]" at bounding box center [45, 88] width 80 height 15
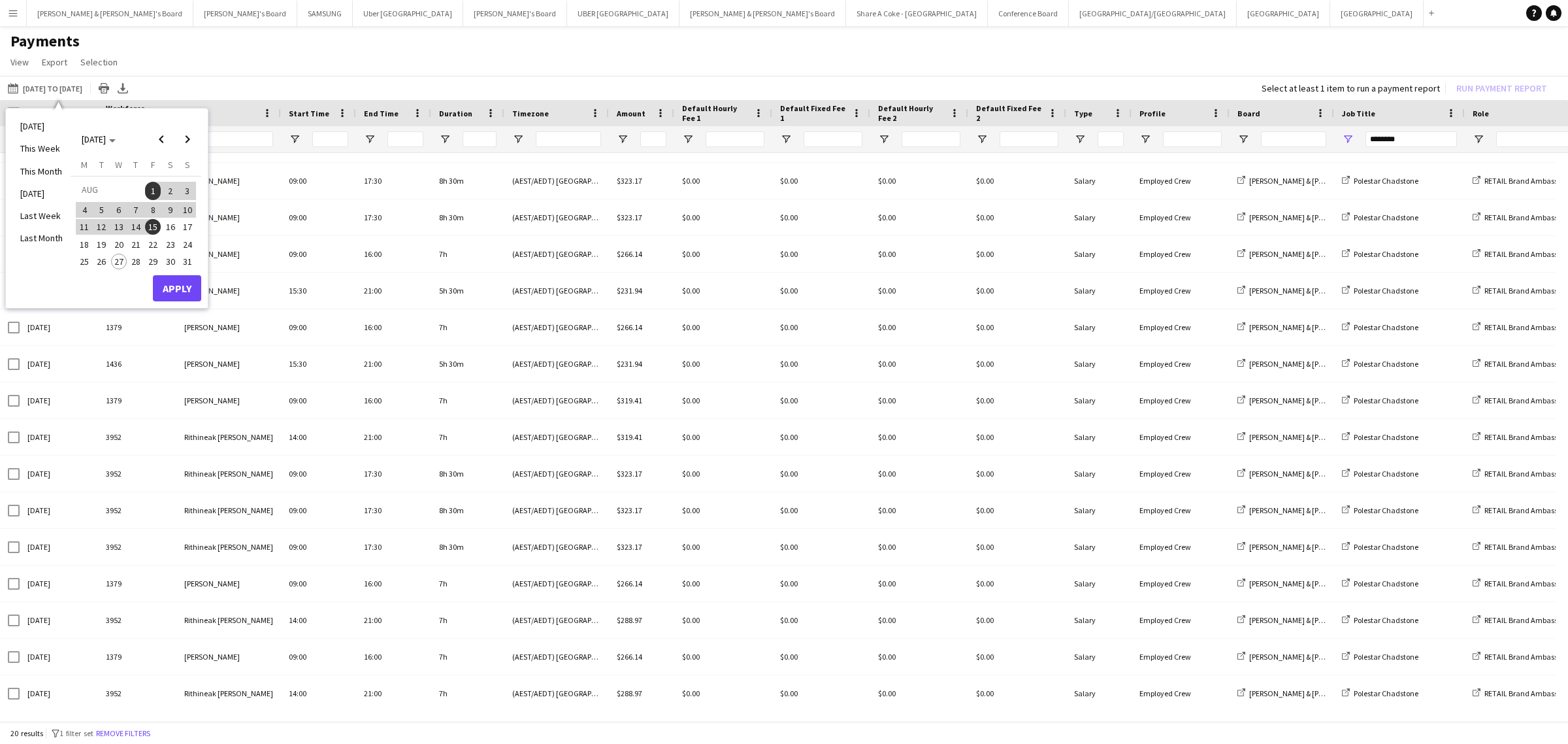
click at [167, 223] on span "16" at bounding box center [170, 226] width 15 height 15
click at [181, 288] on button "Apply" at bounding box center [177, 288] width 48 height 26
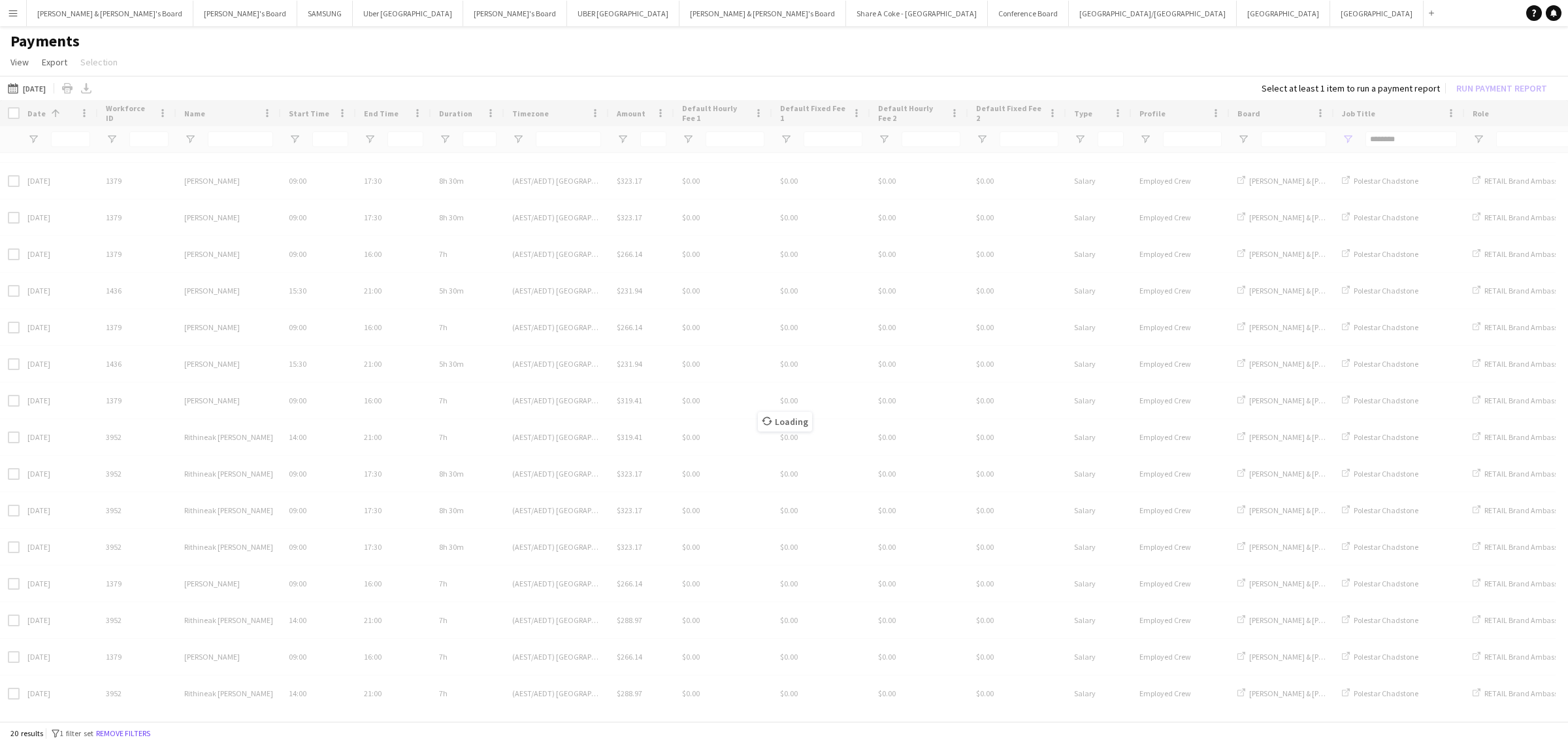
scroll to position [0, 0]
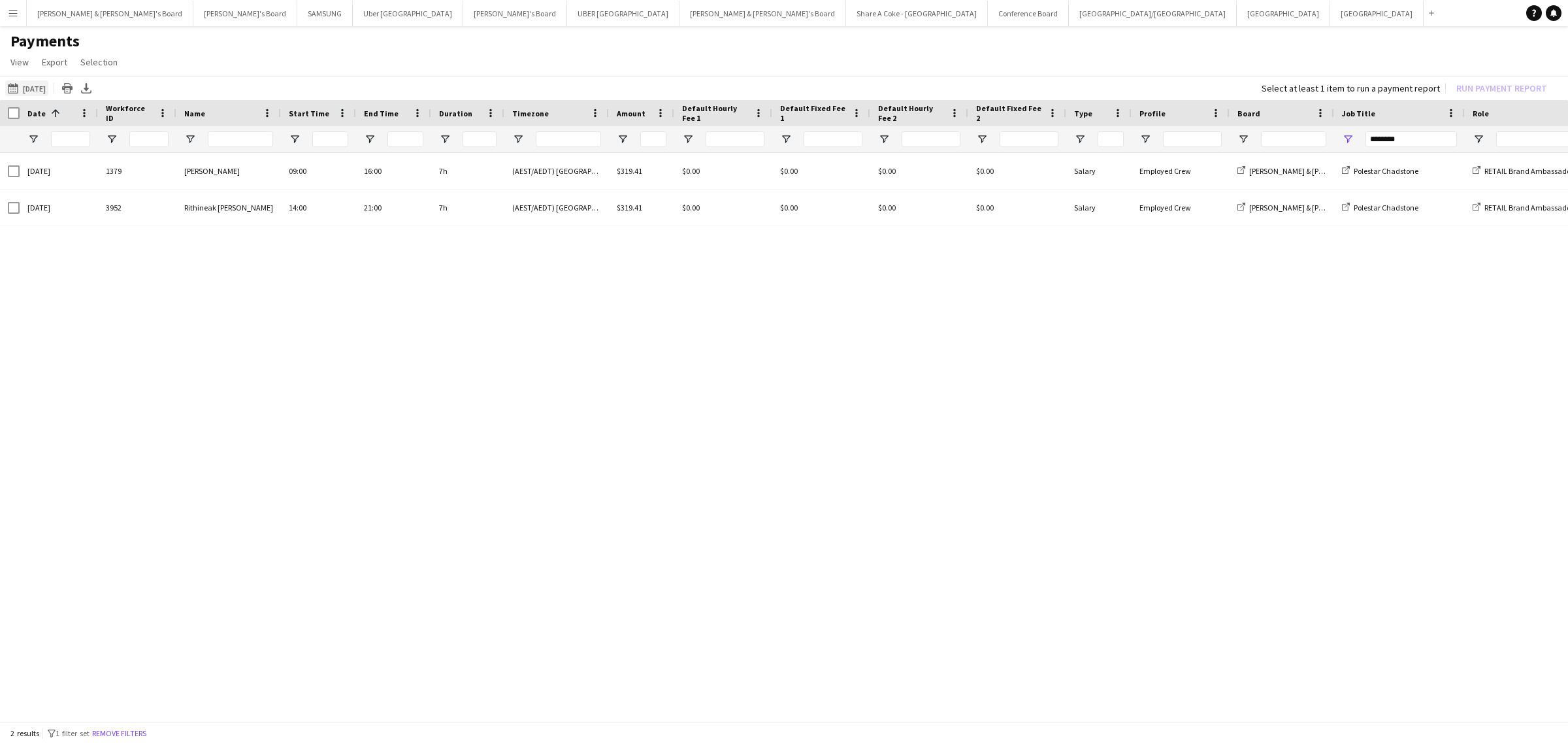
click at [31, 90] on button "[DATE] to [DATE] [DATE]" at bounding box center [27, 88] width 44 height 15
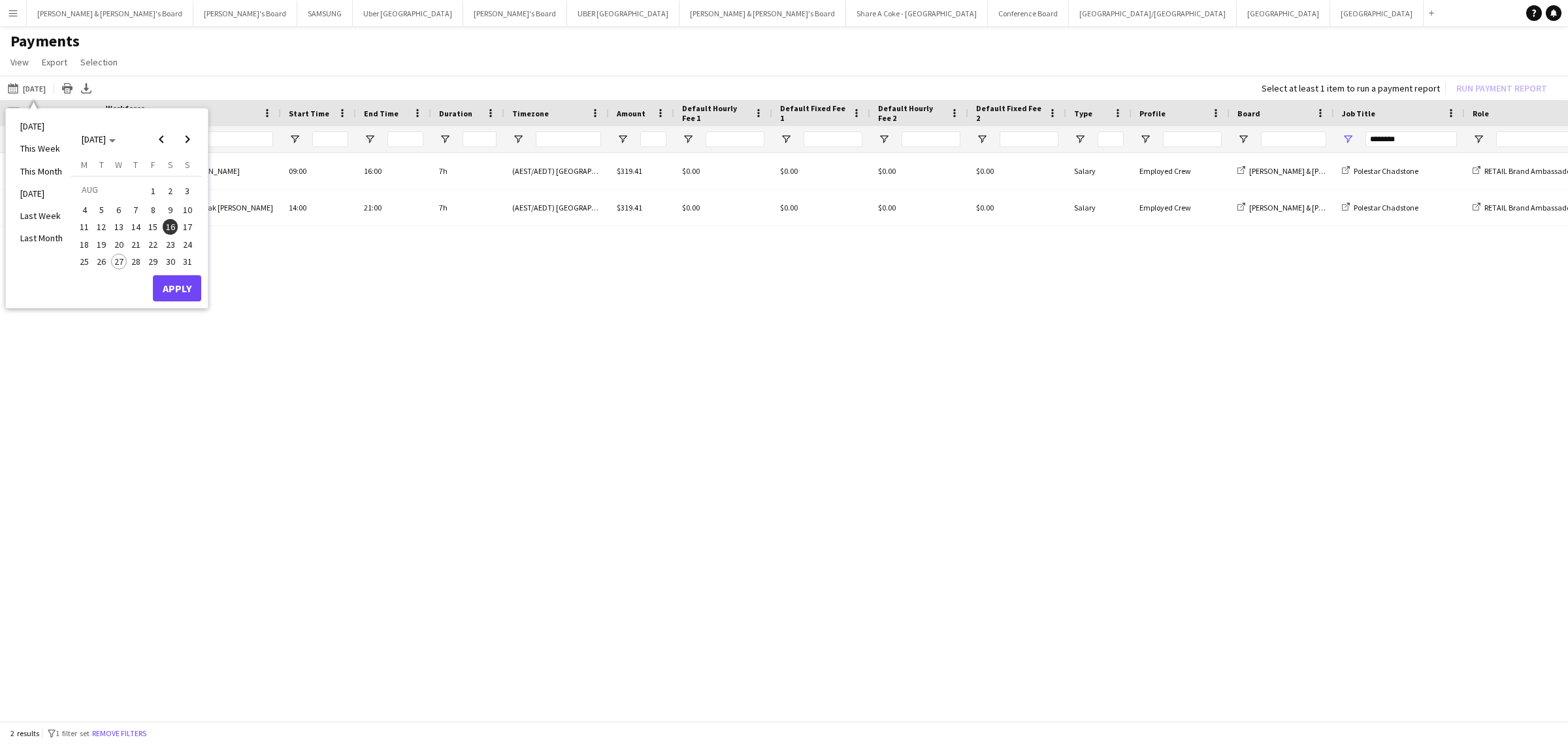
click at [152, 191] on span "1" at bounding box center [152, 191] width 15 height 18
click at [169, 230] on span "16" at bounding box center [170, 226] width 15 height 15
click at [181, 281] on button "Apply" at bounding box center [177, 288] width 48 height 26
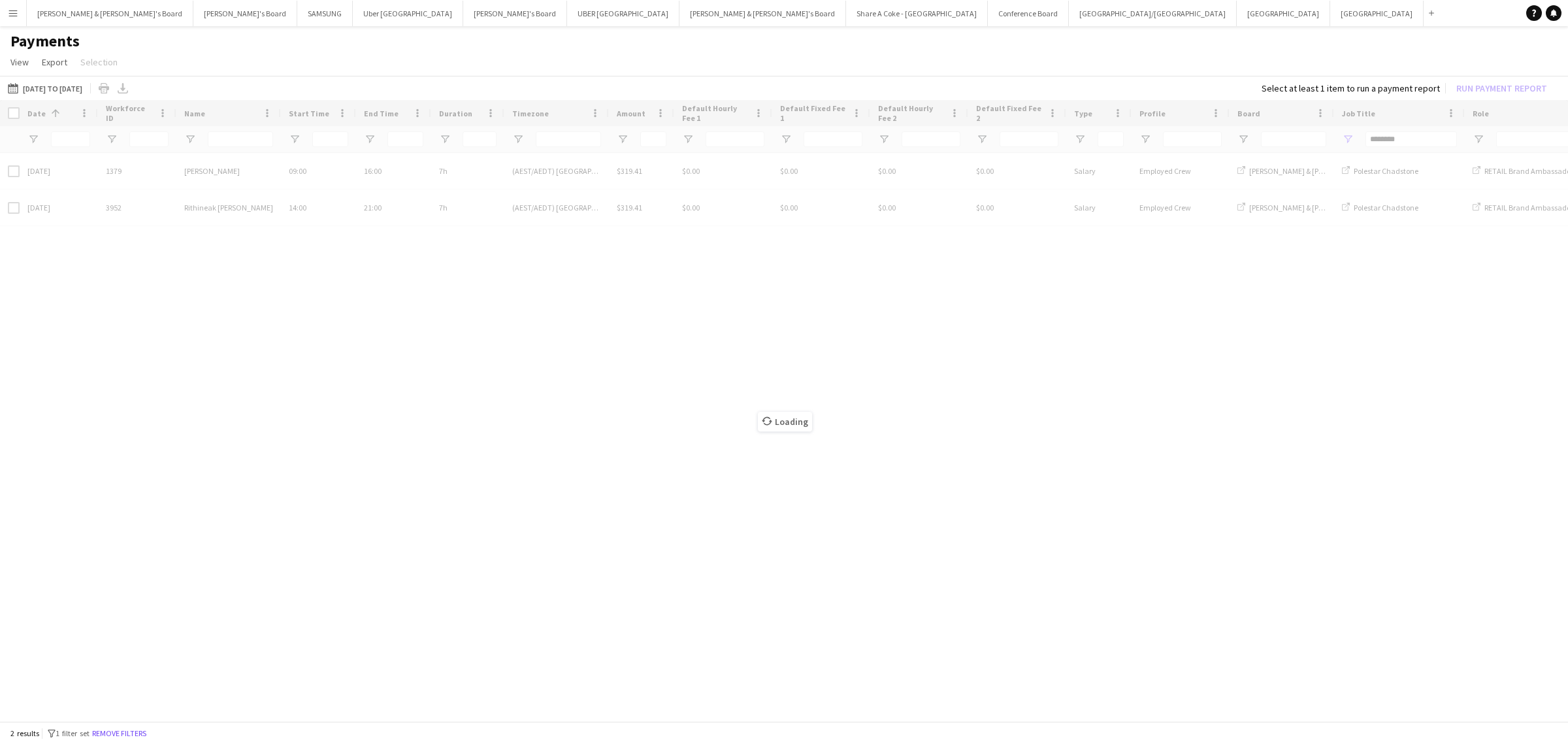
click at [453, 266] on div "Loading" at bounding box center [784, 411] width 1568 height 623
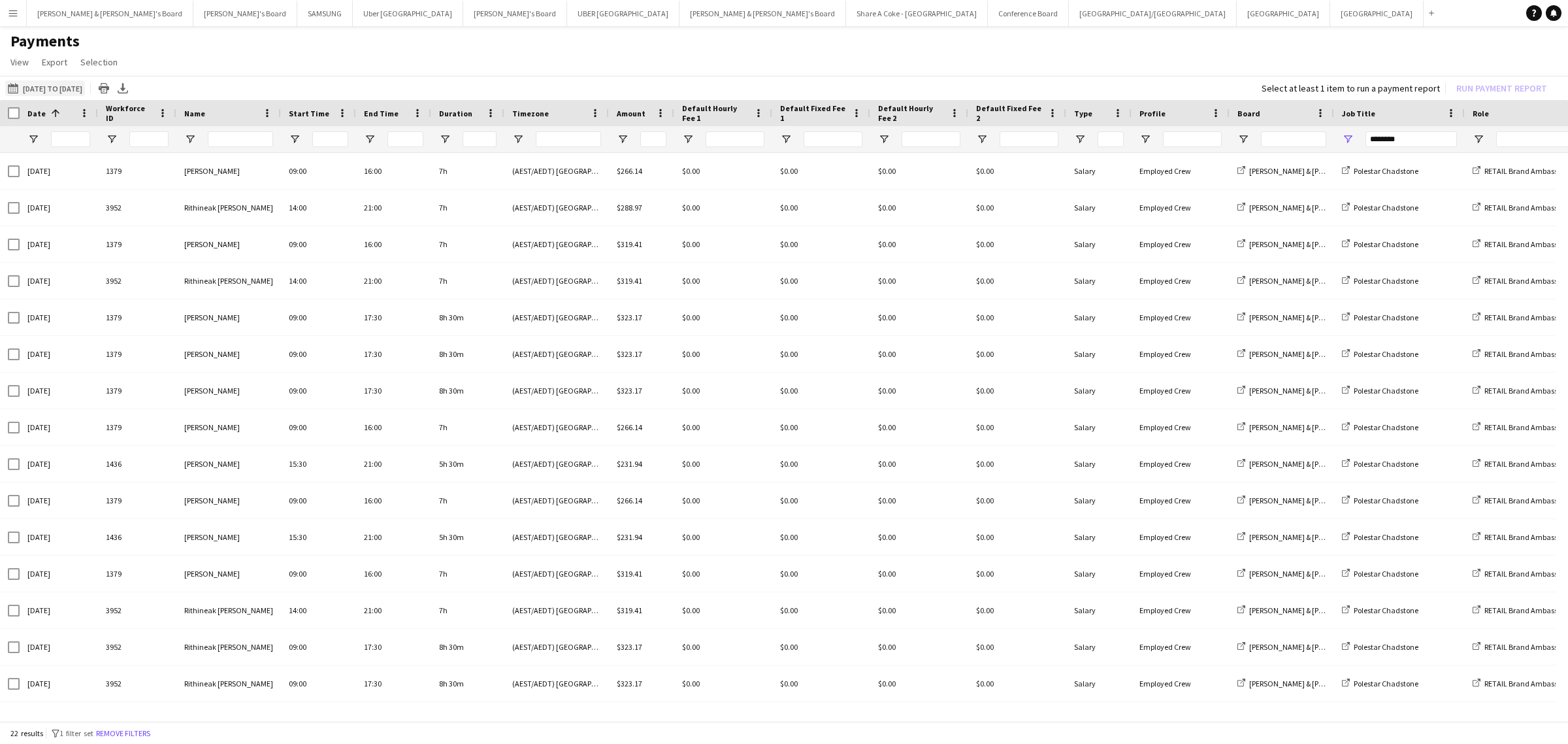
click at [64, 85] on button "[DATE] to [DATE] [DATE] to [DATE]" at bounding box center [45, 88] width 80 height 15
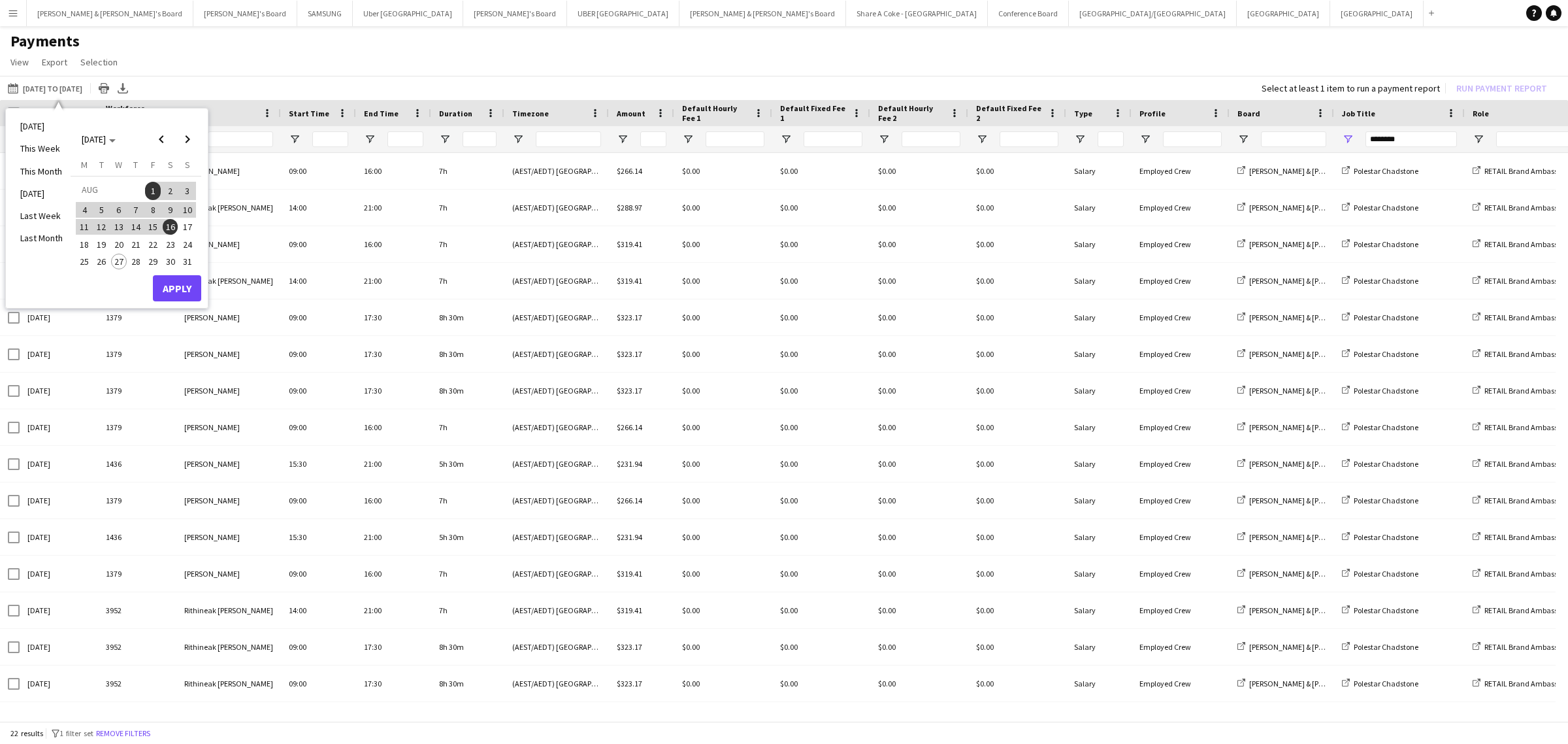
click at [185, 226] on span "17" at bounding box center [187, 226] width 15 height 15
click at [184, 283] on button "Apply" at bounding box center [177, 288] width 48 height 26
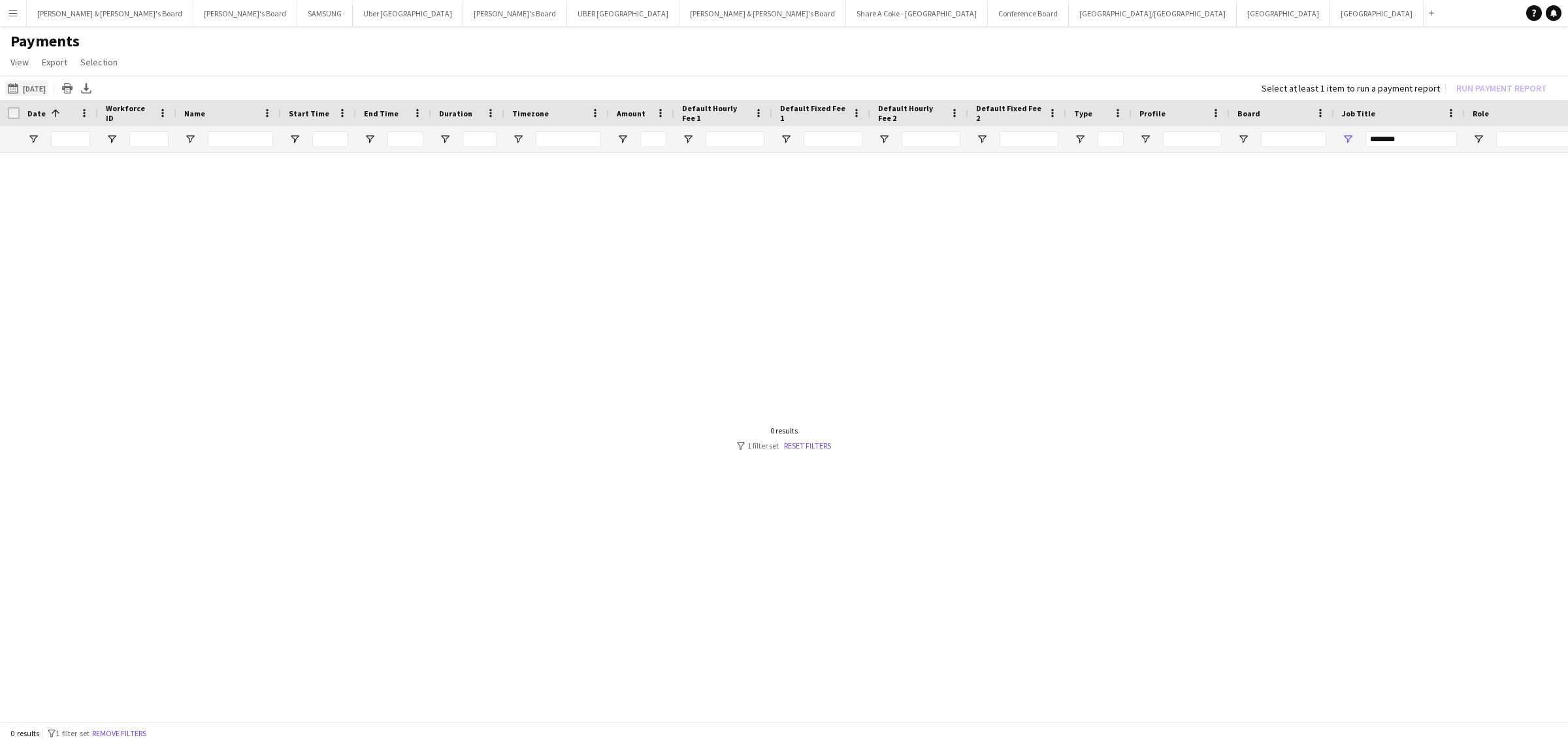
click at [44, 85] on button "[DATE] to [DATE] [DATE]" at bounding box center [27, 88] width 44 height 15
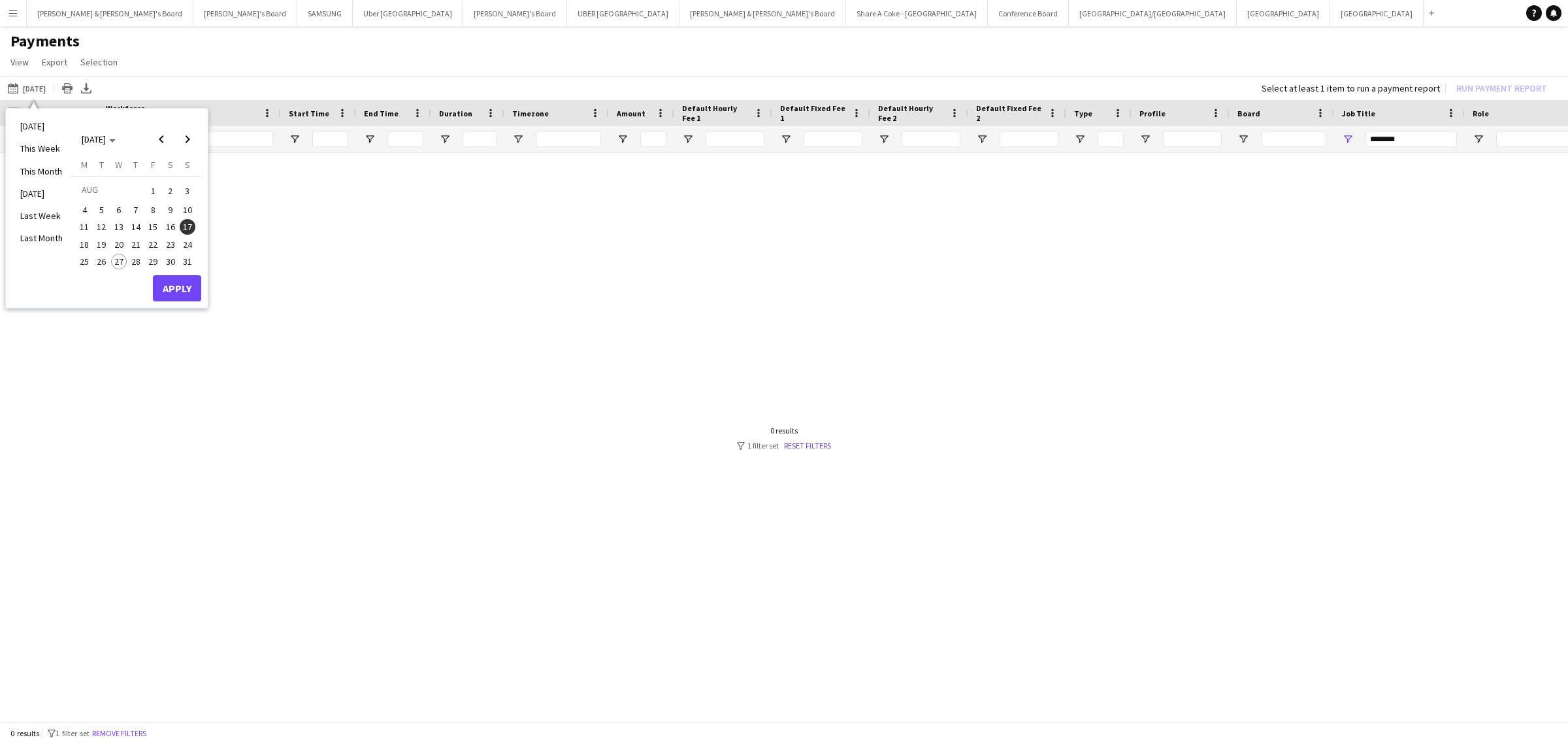
click at [85, 240] on span "18" at bounding box center [83, 244] width 15 height 15
click at [122, 242] on span "20" at bounding box center [118, 244] width 15 height 15
click at [88, 242] on span "18" at bounding box center [83, 244] width 15 height 15
click at [81, 240] on span "18" at bounding box center [83, 244] width 15 height 15
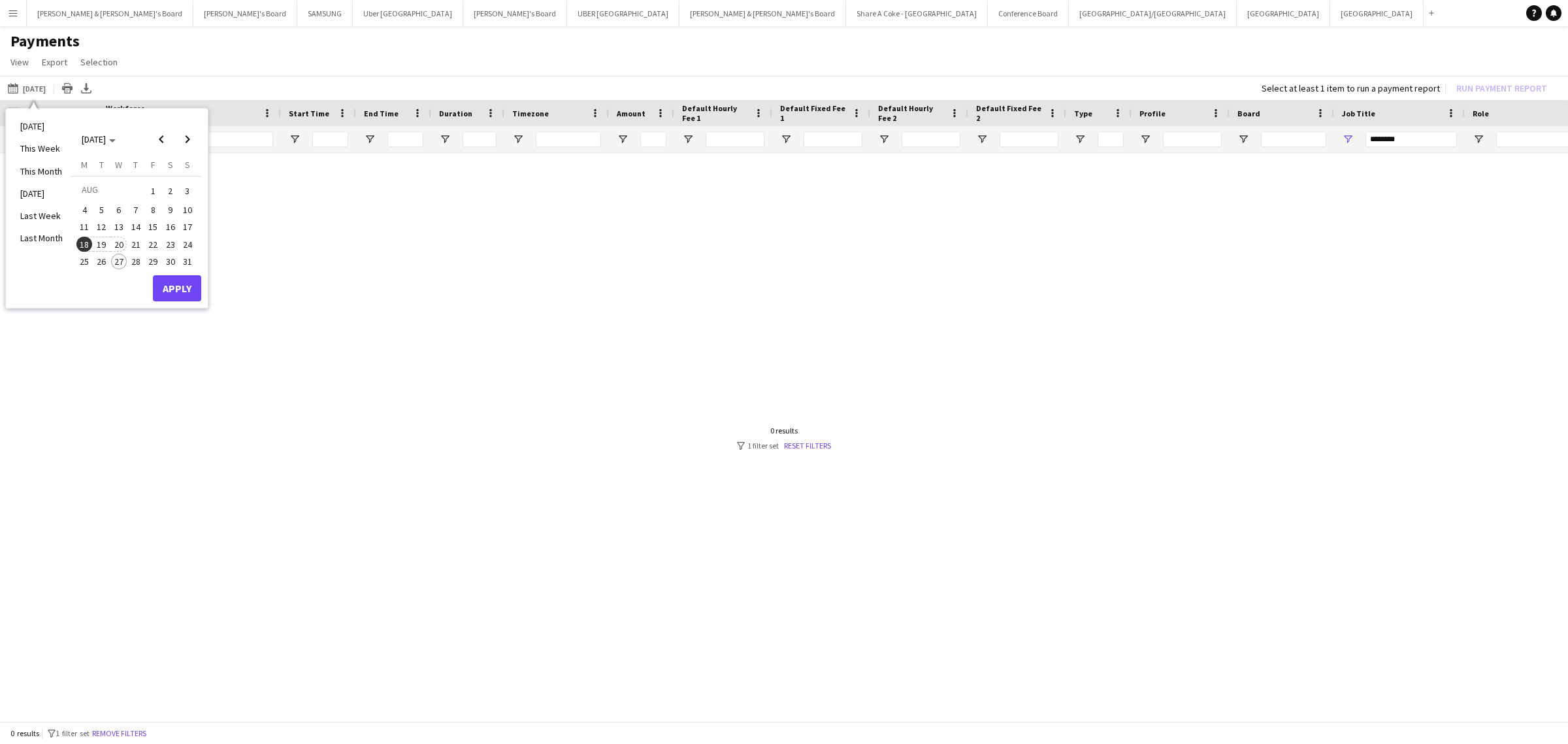
click at [116, 243] on span "20" at bounding box center [118, 244] width 15 height 15
click at [187, 289] on button "Apply" at bounding box center [177, 288] width 48 height 26
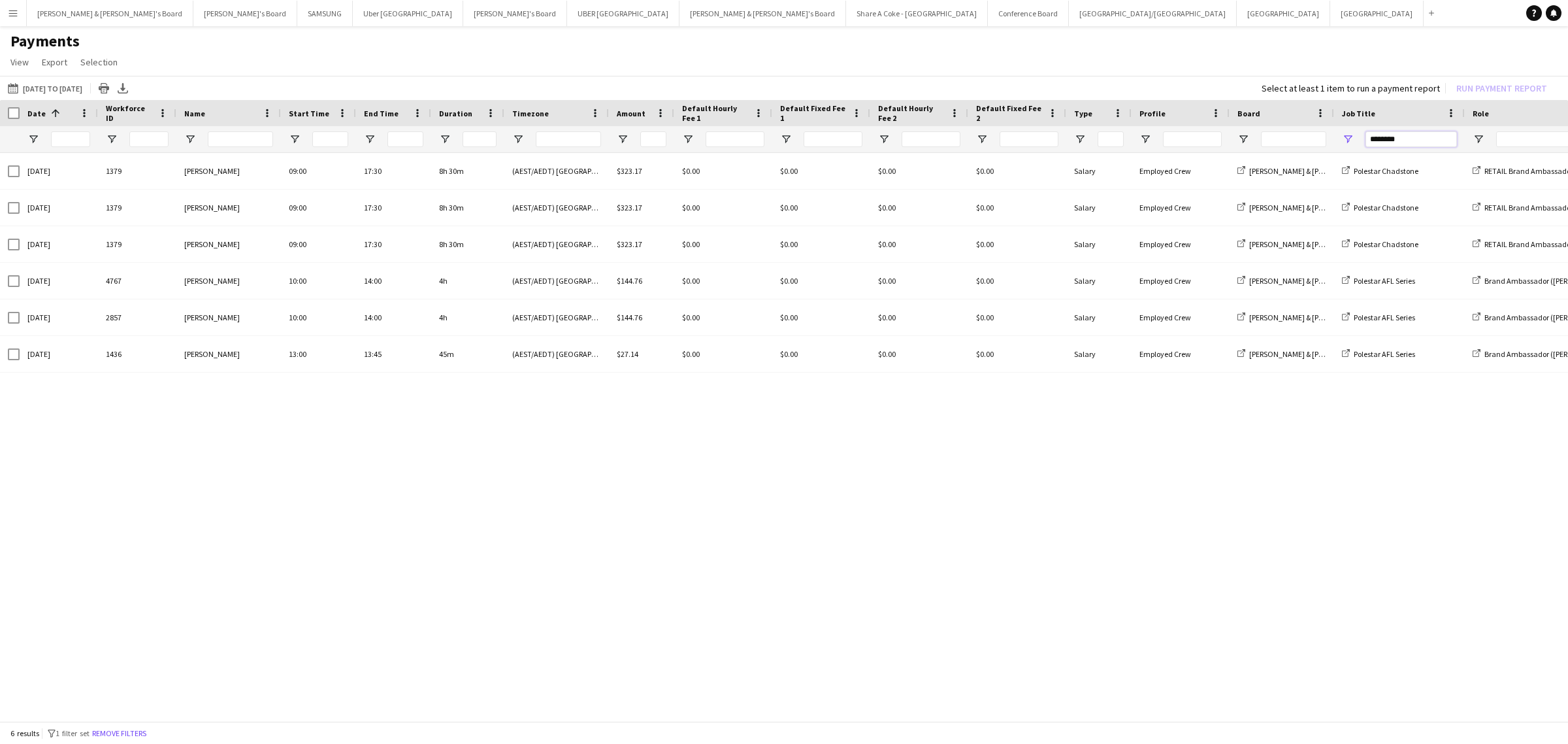
click at [1414, 138] on input "********" at bounding box center [1411, 139] width 92 height 15
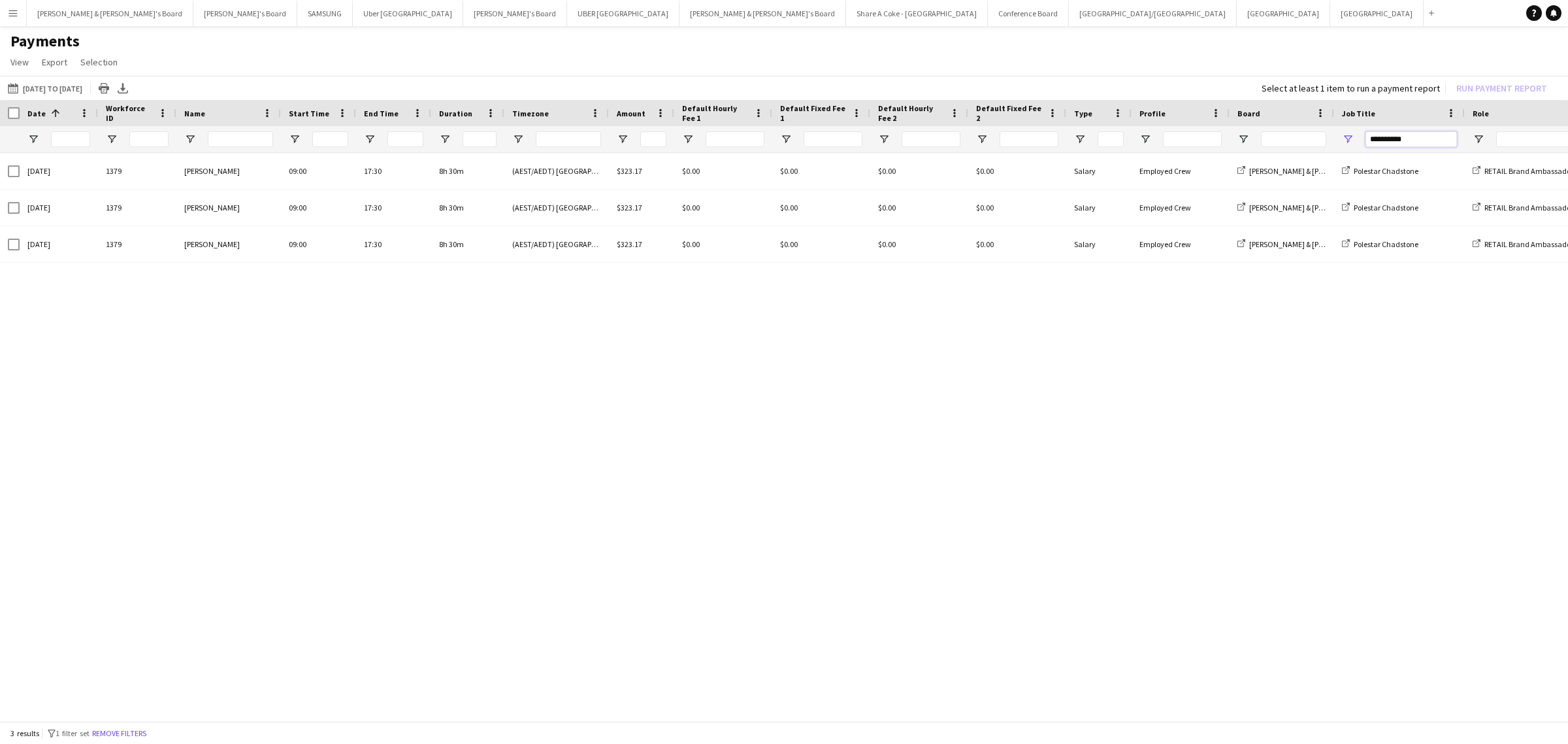
type input "**********"
click at [1297, 324] on div "[DATE] 1379 [PERSON_NAME] 09:00 17:30 8h 30m (AEST/AEDT) [GEOGRAPHIC_DATA] $323…" at bounding box center [784, 432] width 1568 height 558
click at [57, 83] on button "[DATE] to [DATE] [DATE] to [DATE]" at bounding box center [45, 88] width 80 height 15
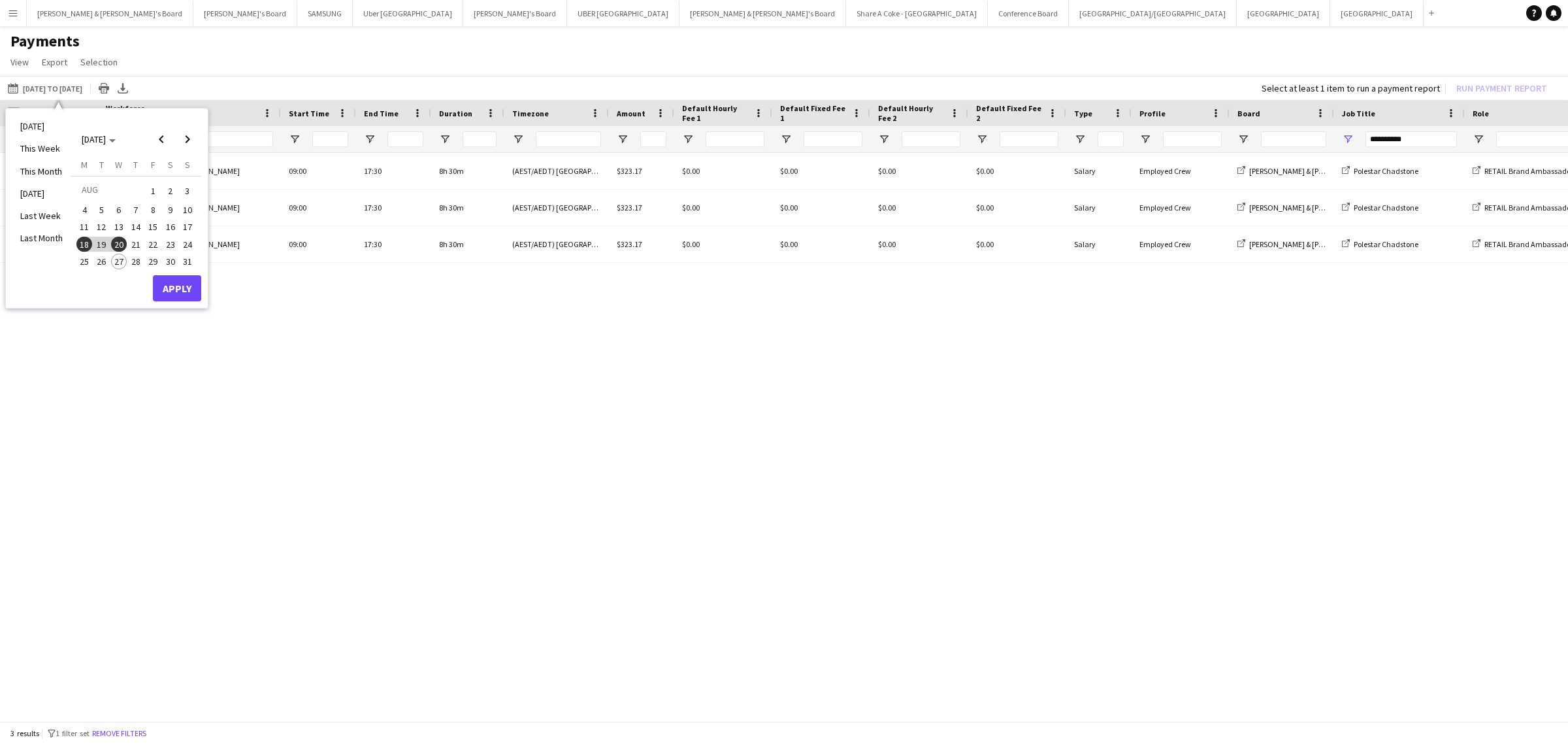
click at [151, 185] on span "1" at bounding box center [152, 191] width 15 height 18
click at [118, 245] on span "20" at bounding box center [118, 244] width 15 height 15
click at [188, 291] on button "Apply" at bounding box center [177, 288] width 48 height 26
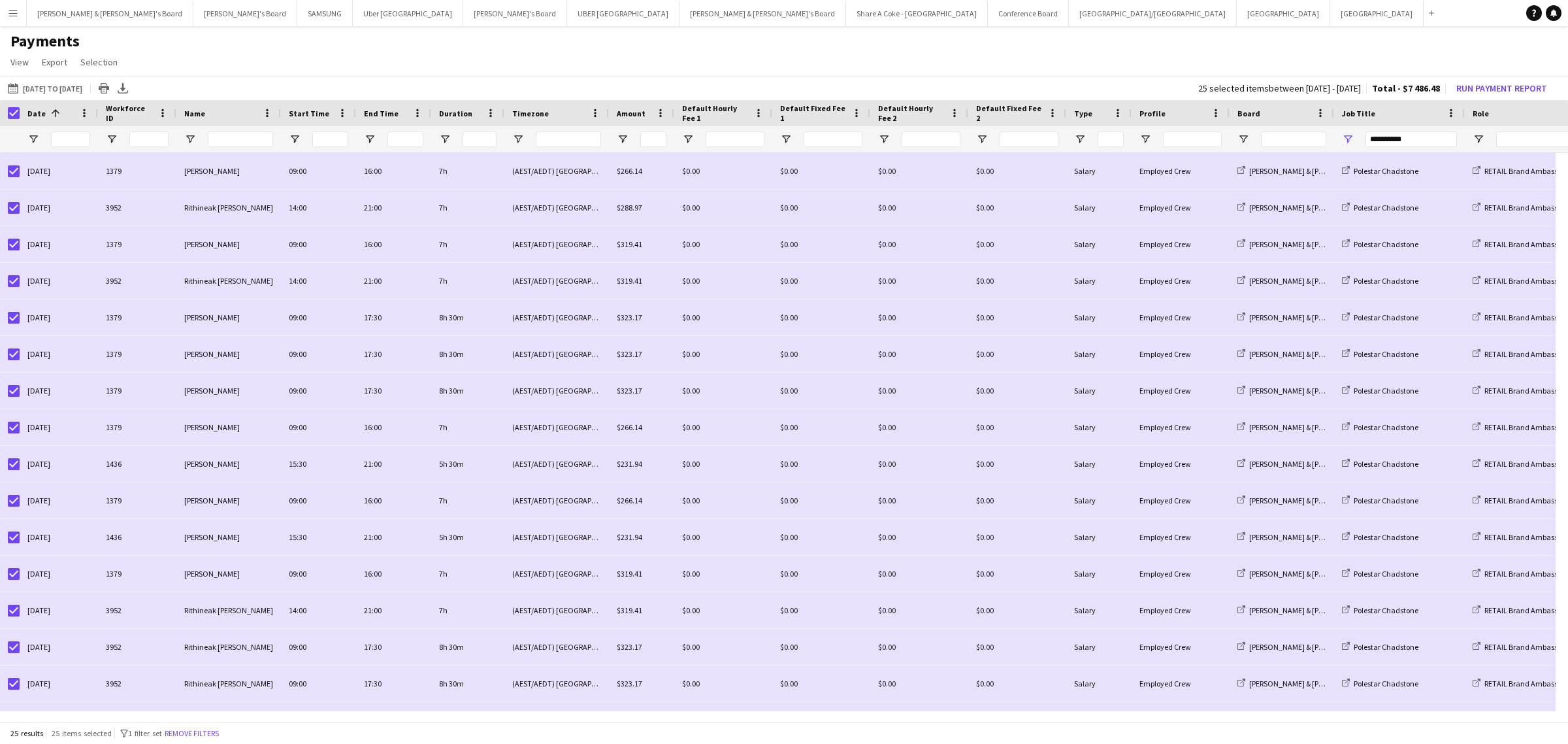
click at [4, 111] on div at bounding box center [10, 113] width 20 height 26
